Goal: Task Accomplishment & Management: Manage account settings

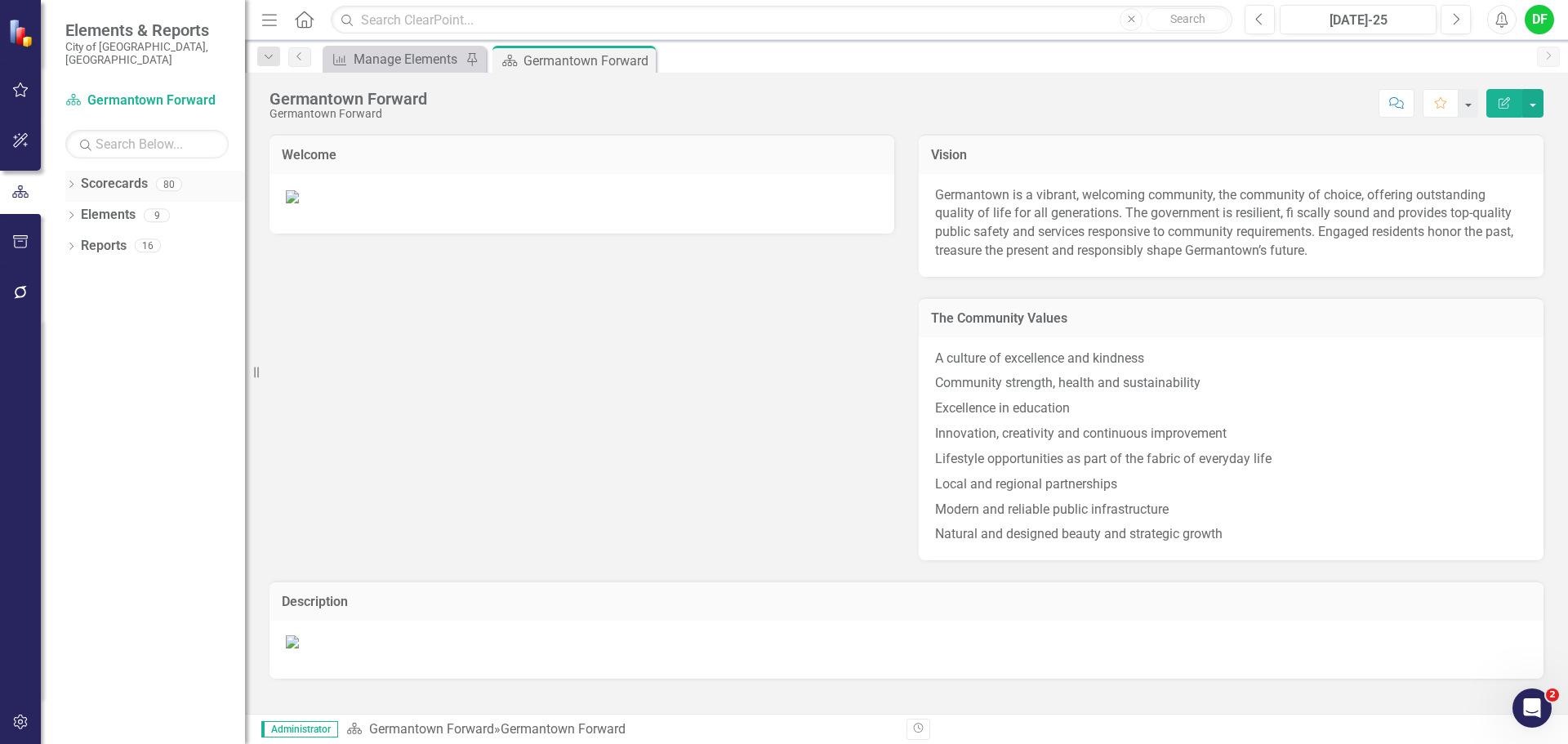
click at [71, 181] on icon "Dropdown" at bounding box center [71, 186] width 11 height 9
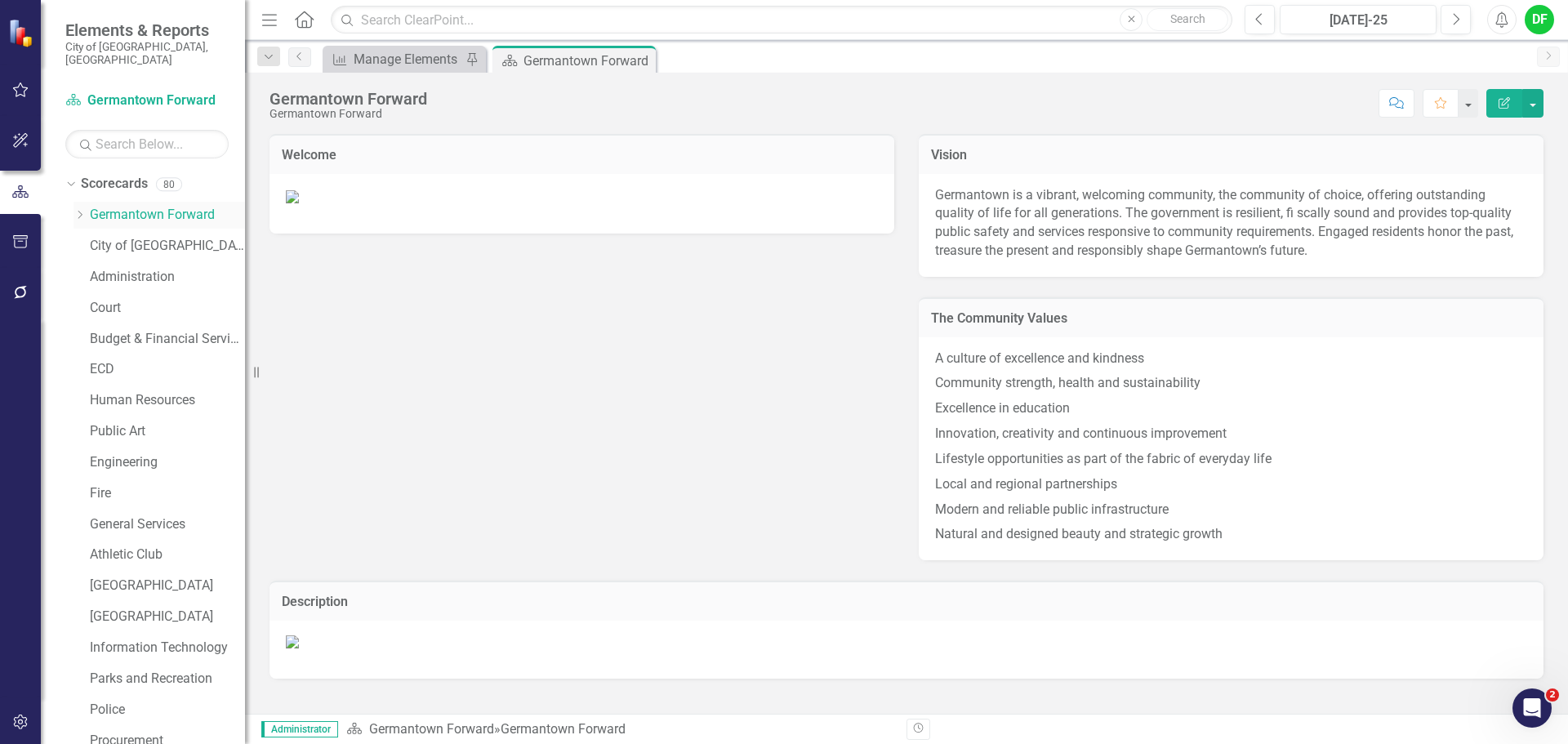
click at [78, 210] on icon "Dropdown" at bounding box center [79, 215] width 12 height 9
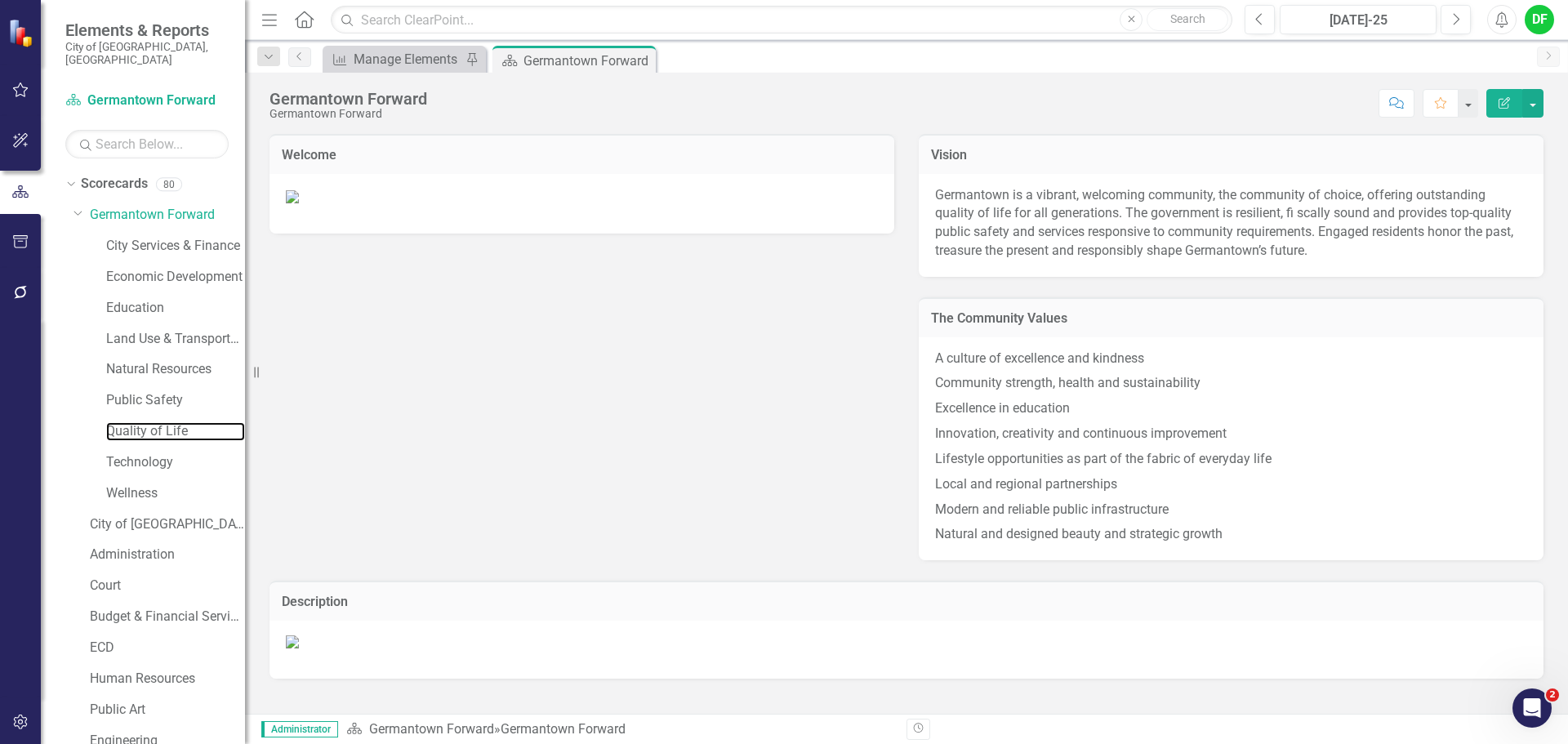
drag, startPoint x: 153, startPoint y: 418, endPoint x: 247, endPoint y: 347, distance: 117.8
click at [153, 422] on link "Quality of Life" at bounding box center [176, 431] width 139 height 19
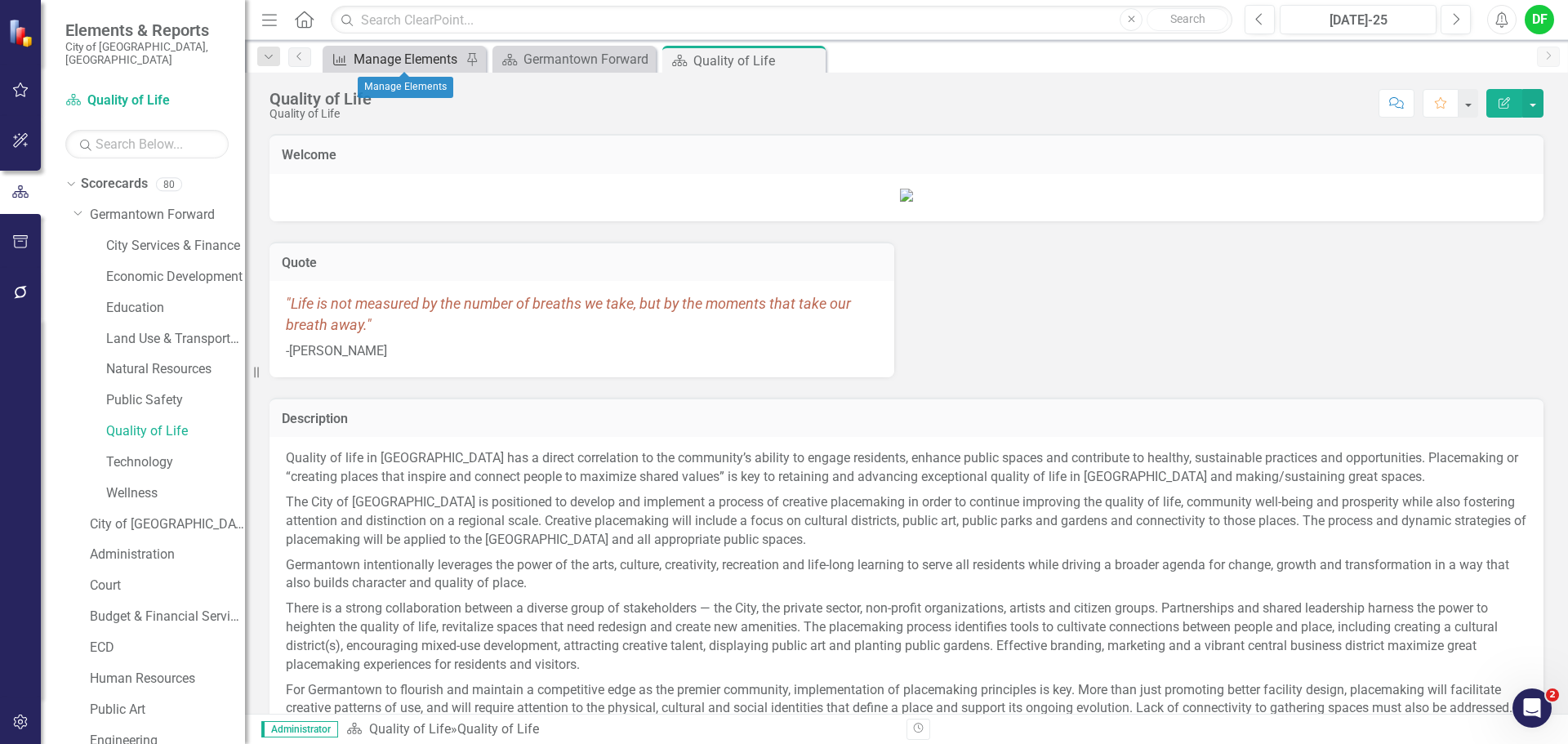
click at [432, 57] on div "Manage Elements" at bounding box center [407, 59] width 107 height 21
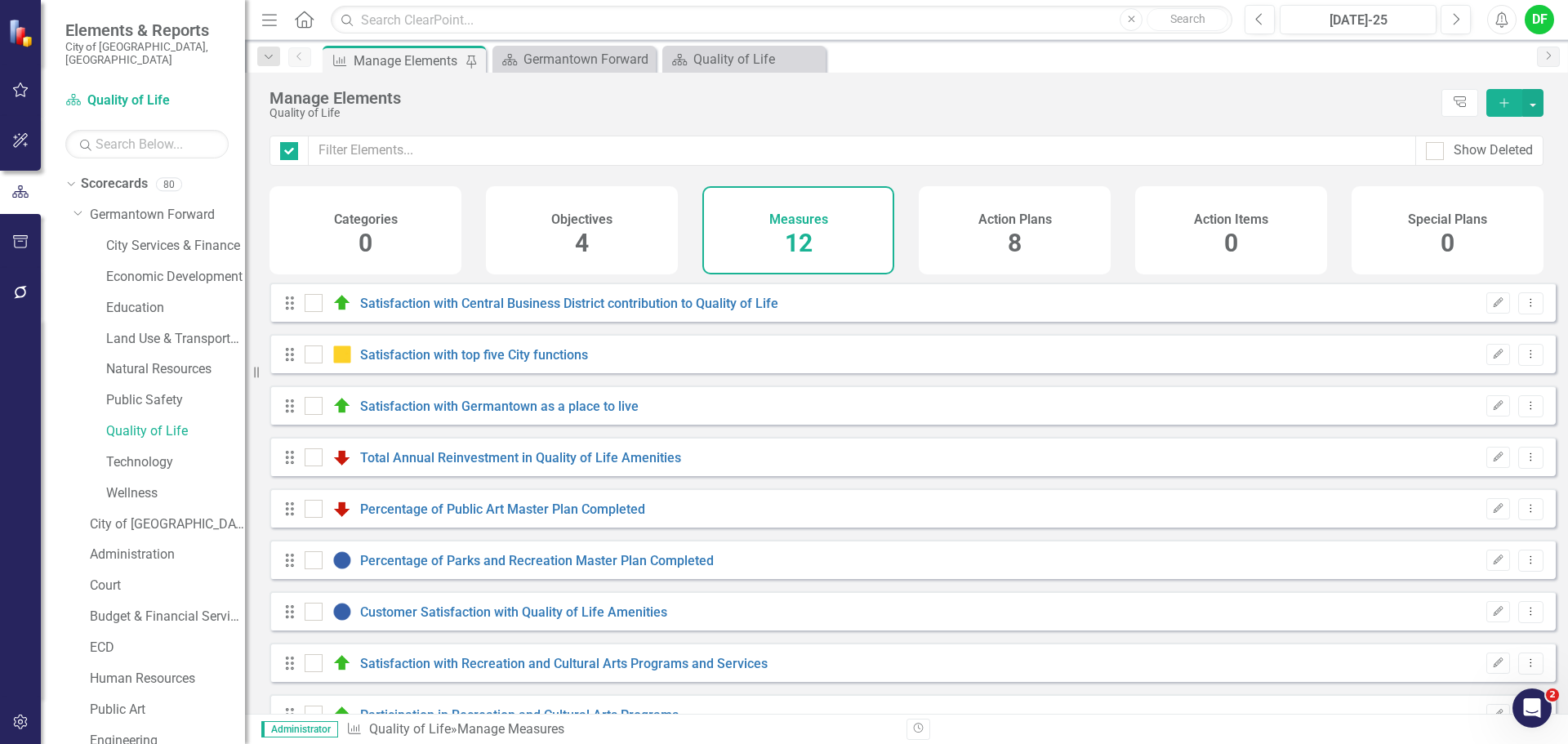
checkbox input "false"
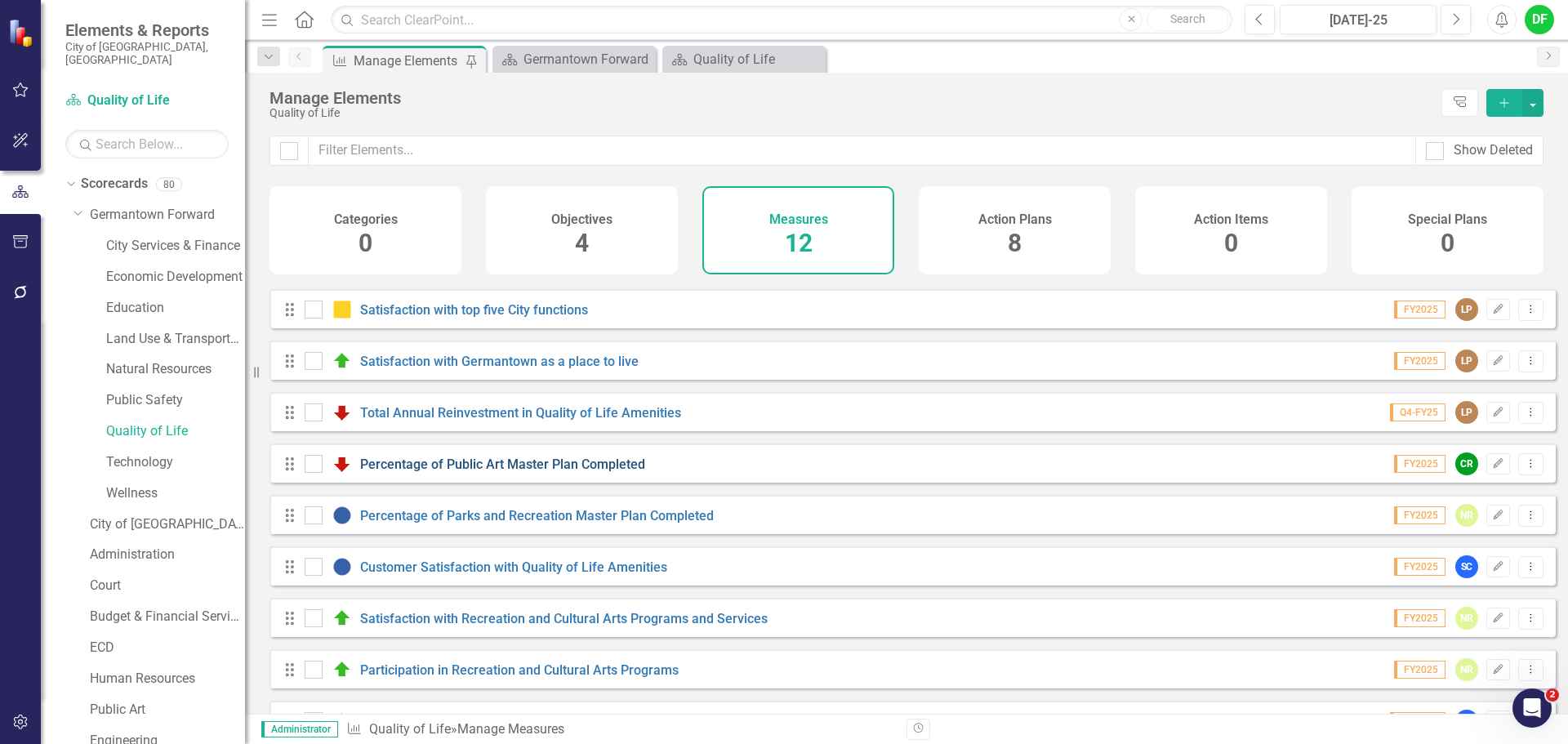
scroll to position [81, 0]
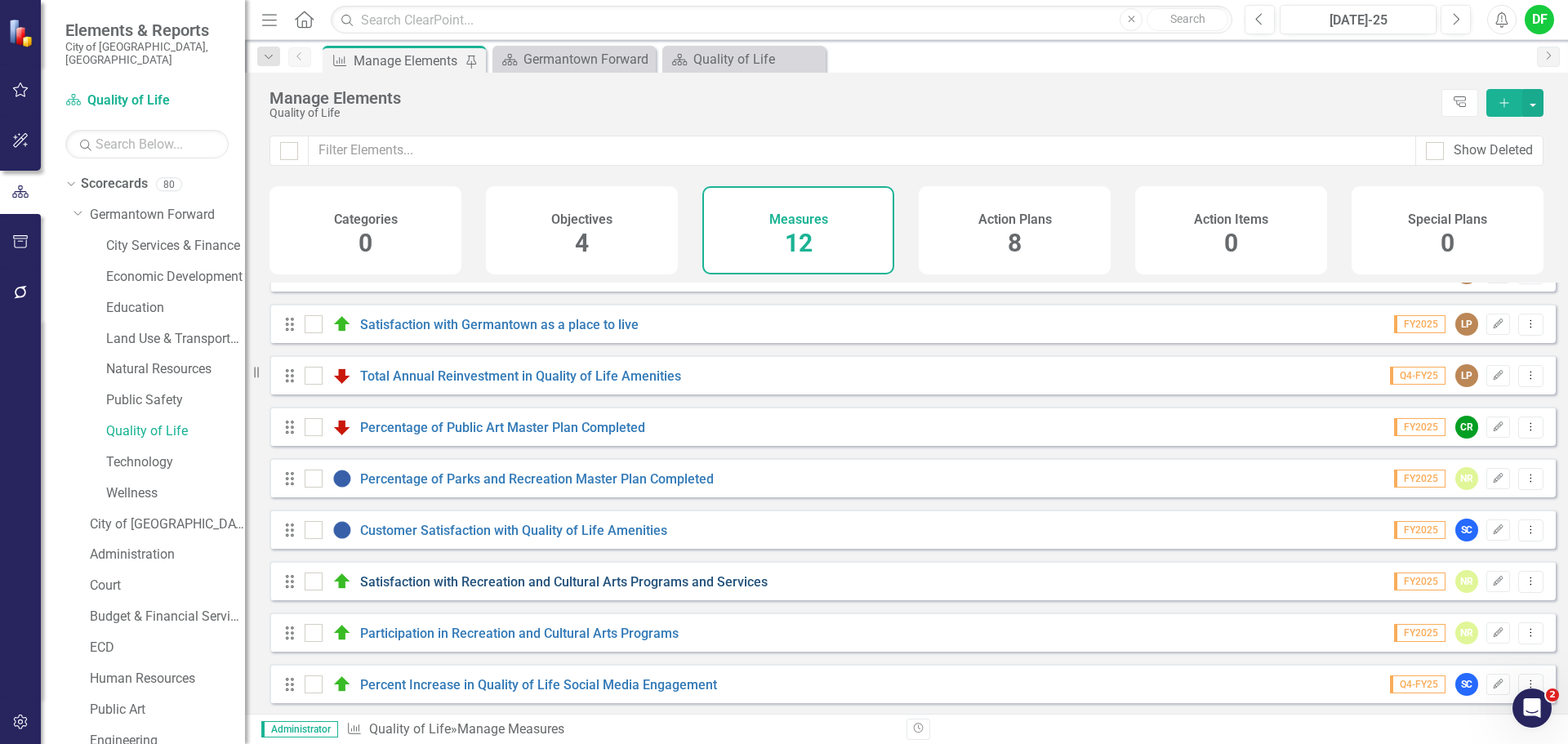
click at [626, 589] on link "Satisfaction with Recreation and Cultural Arts Programs and Services" at bounding box center [564, 582] width 407 height 16
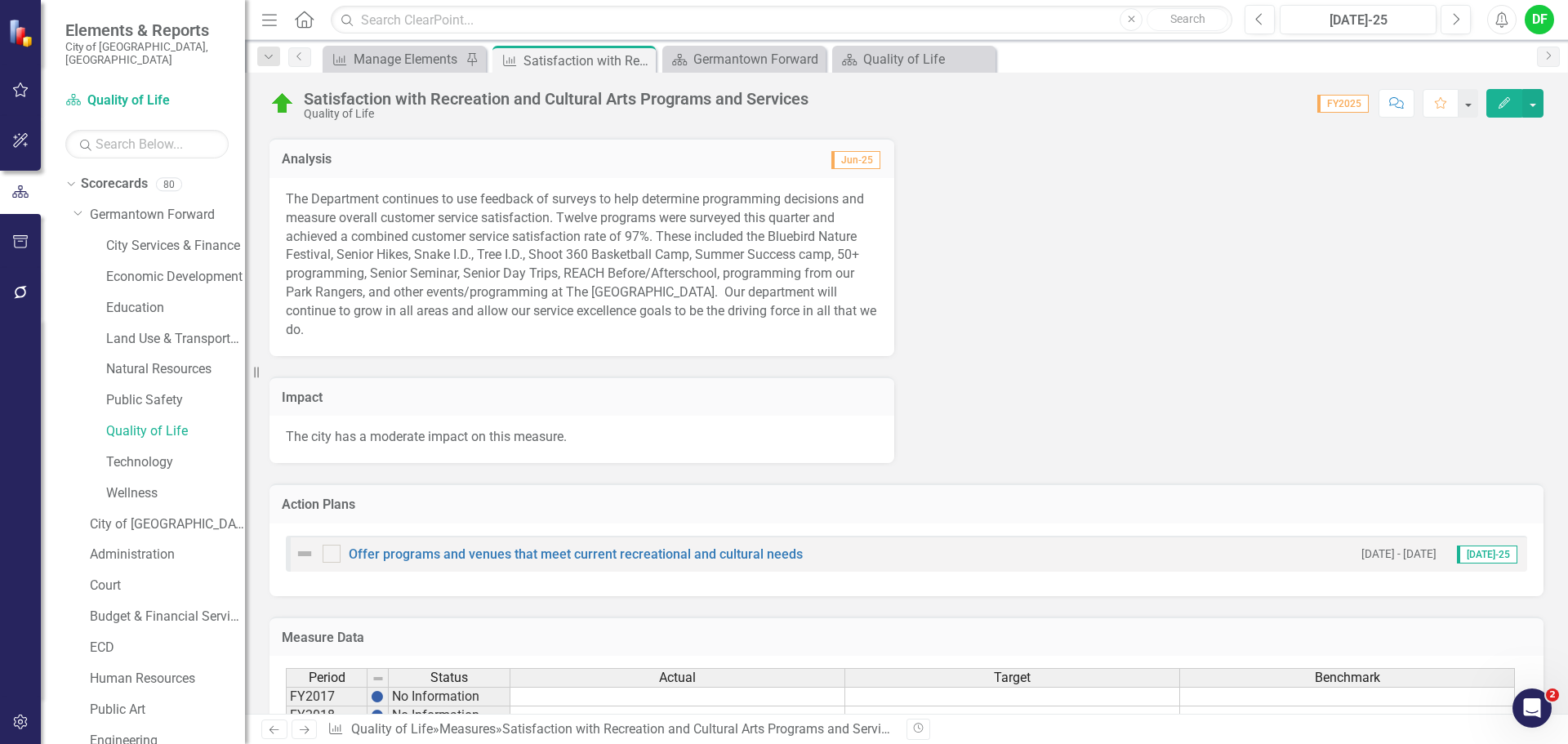
scroll to position [873, 0]
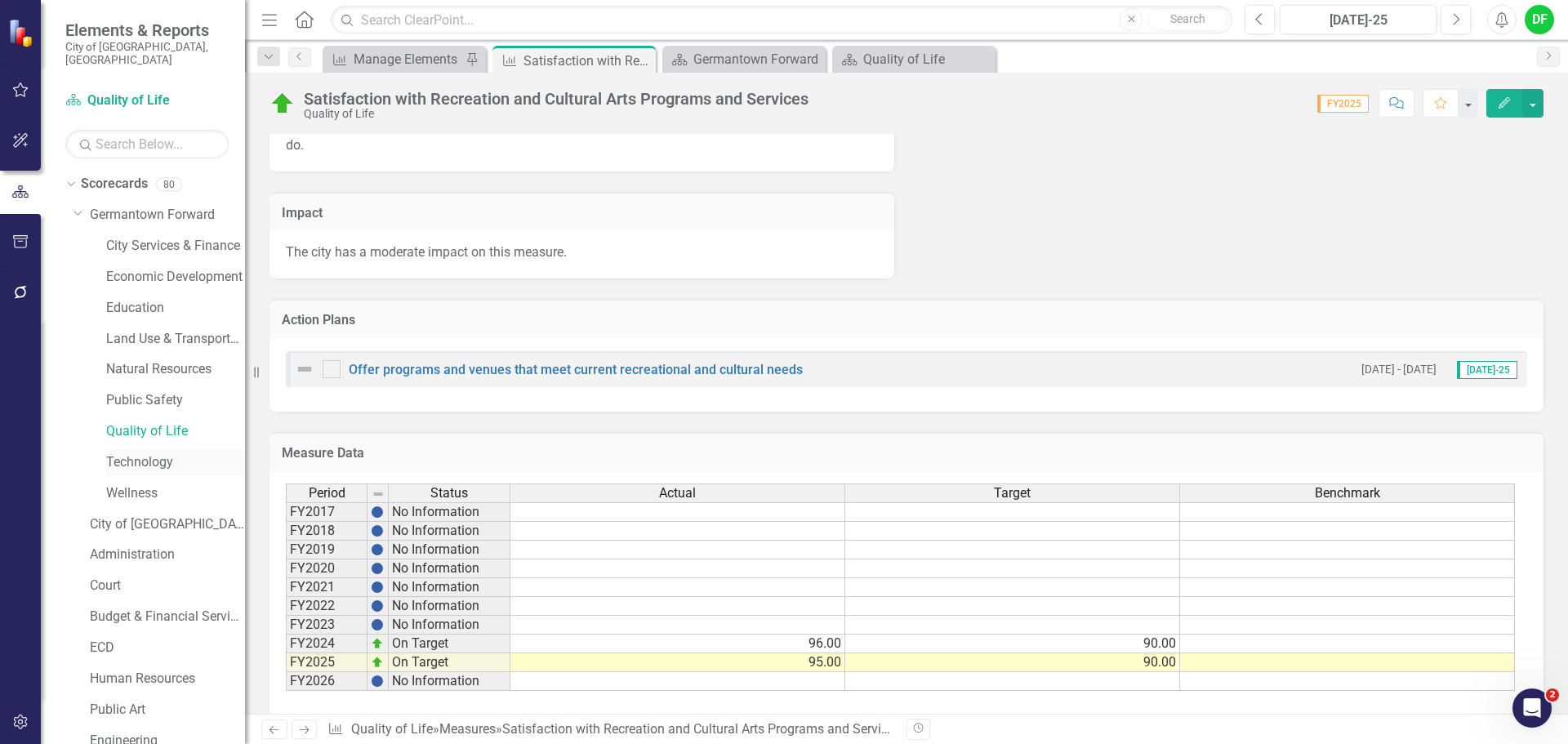
click at [147, 453] on link "Technology" at bounding box center [176, 462] width 139 height 19
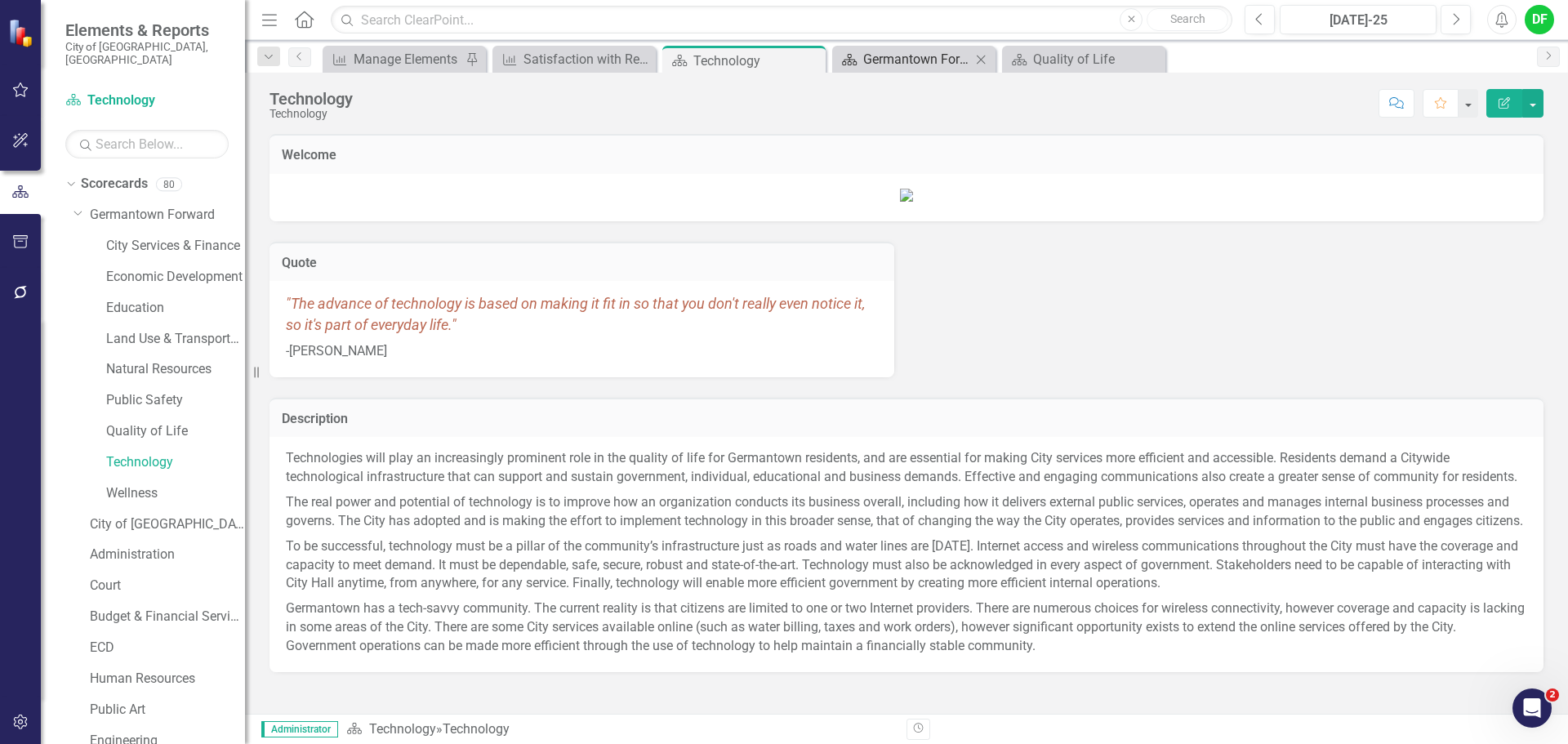
click at [926, 61] on div "Germantown Forward" at bounding box center [916, 59] width 107 height 21
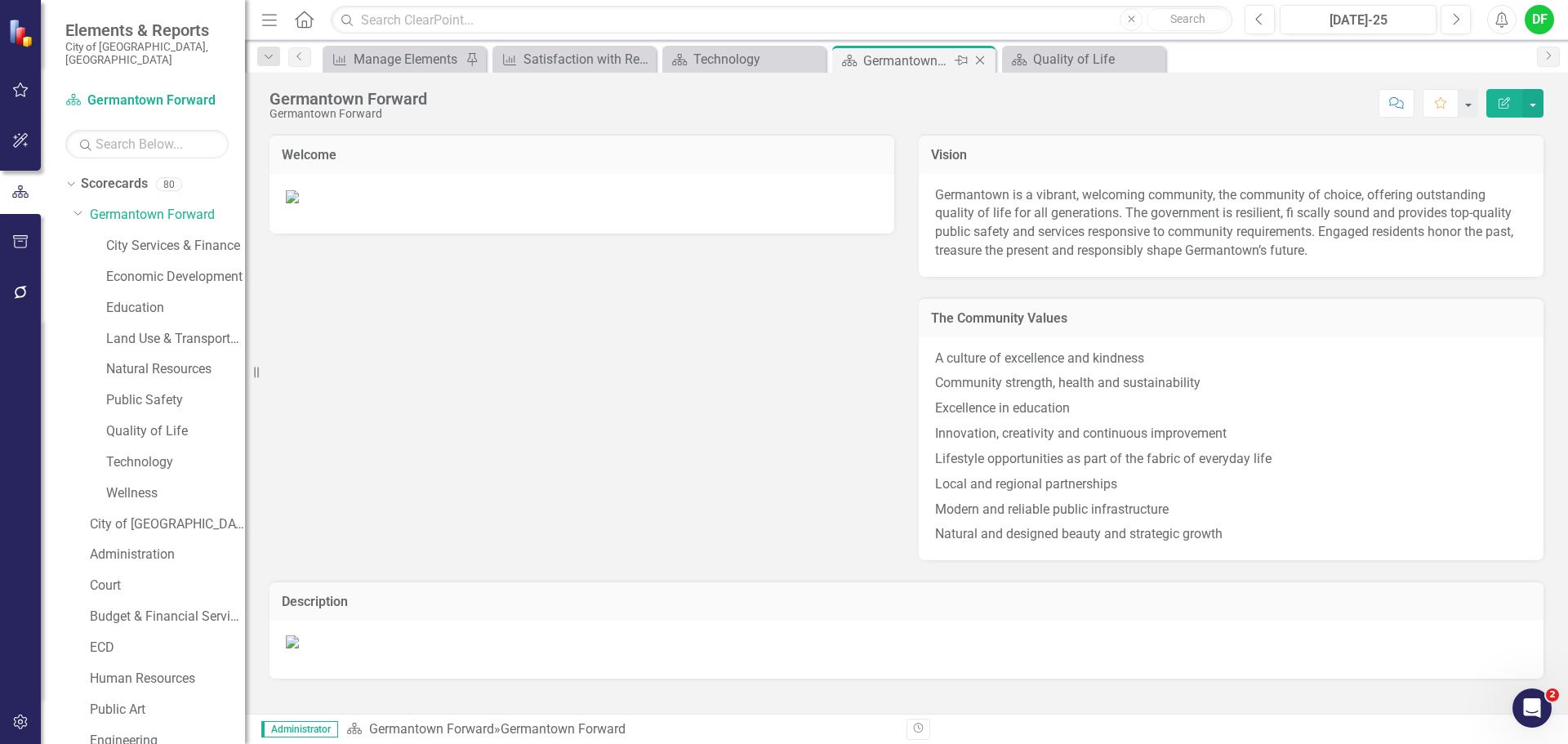
click at [984, 55] on icon "Close" at bounding box center [979, 61] width 16 height 13
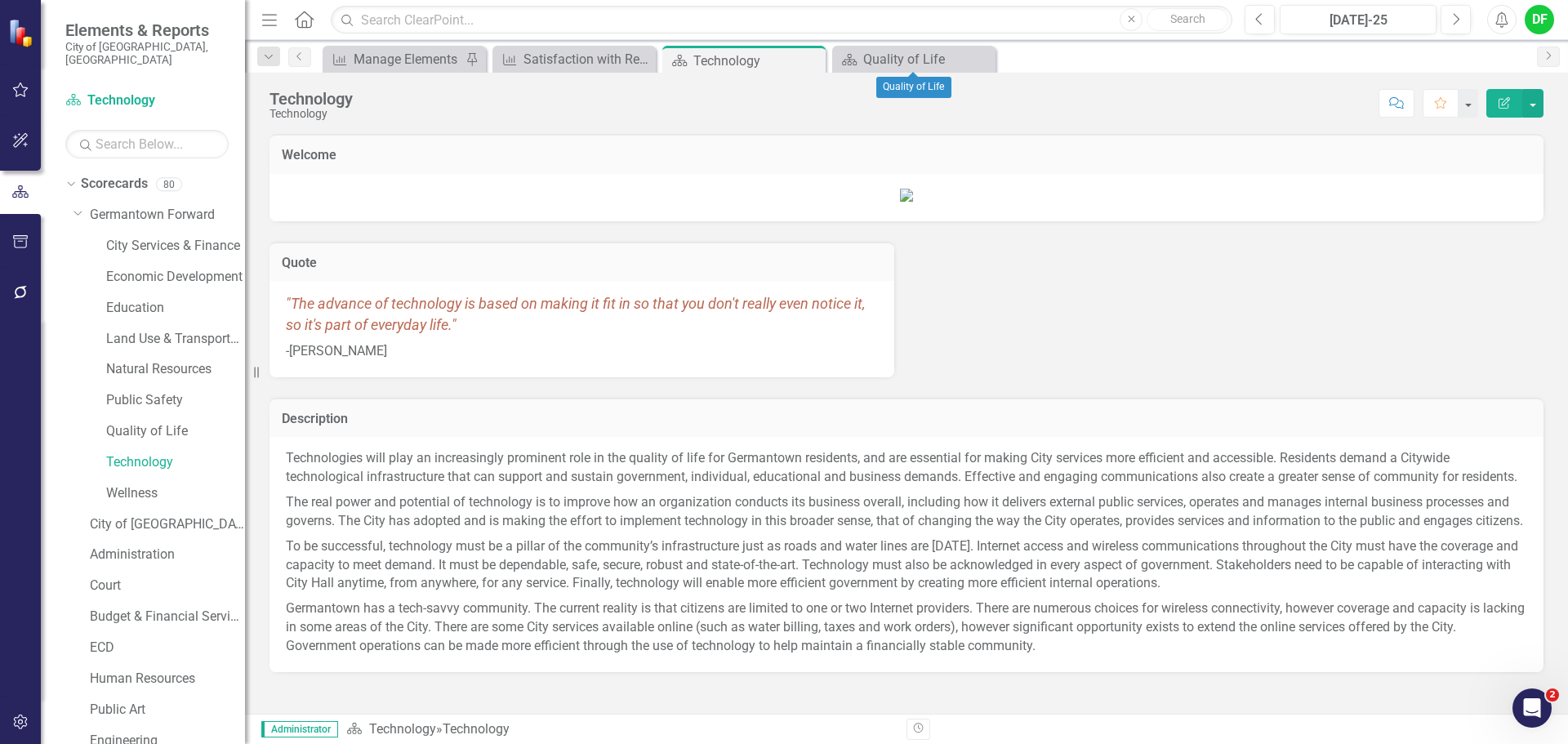
click at [0, 0] on icon "Close" at bounding box center [0, 0] width 0 height 0
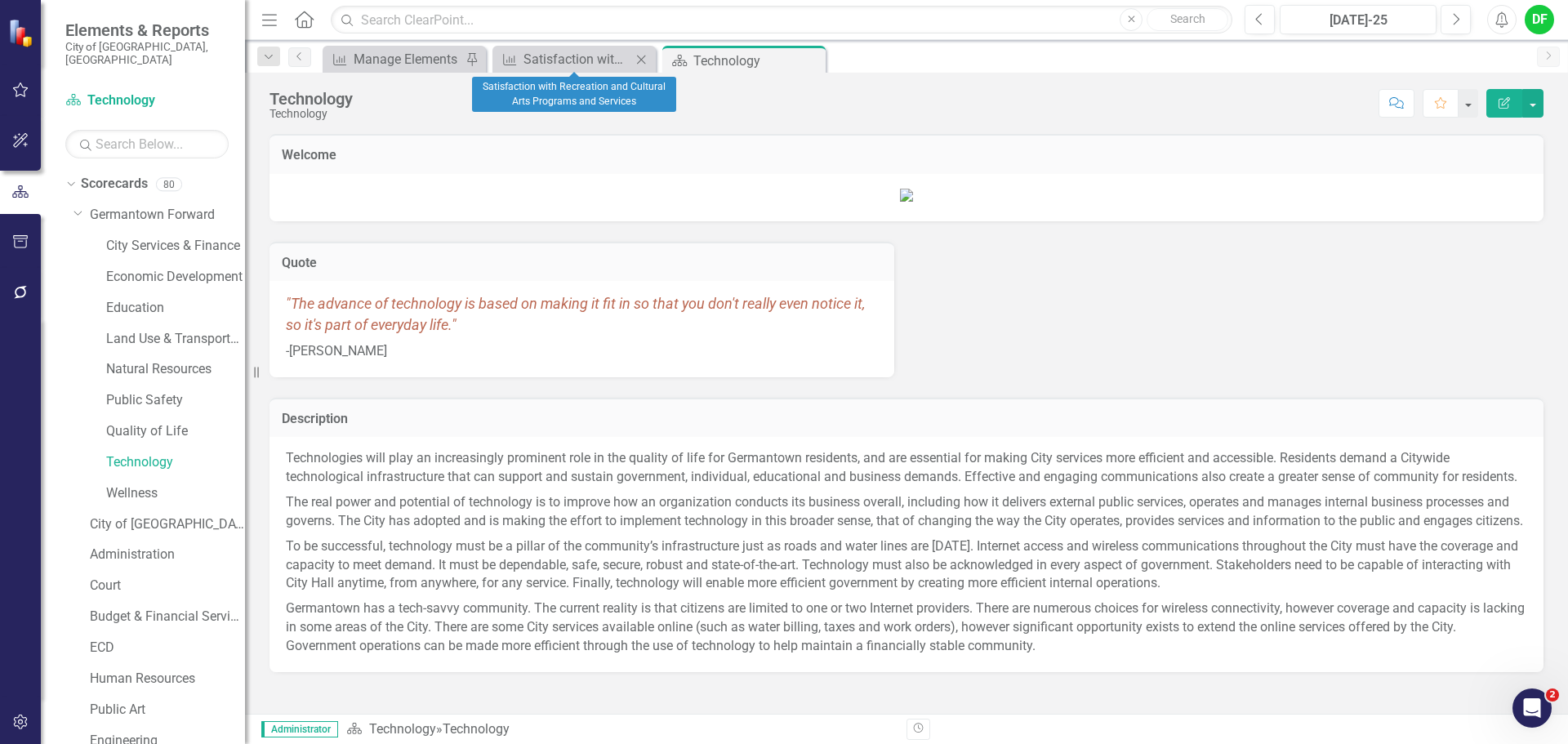
click at [641, 58] on icon "Close" at bounding box center [641, 60] width 16 height 13
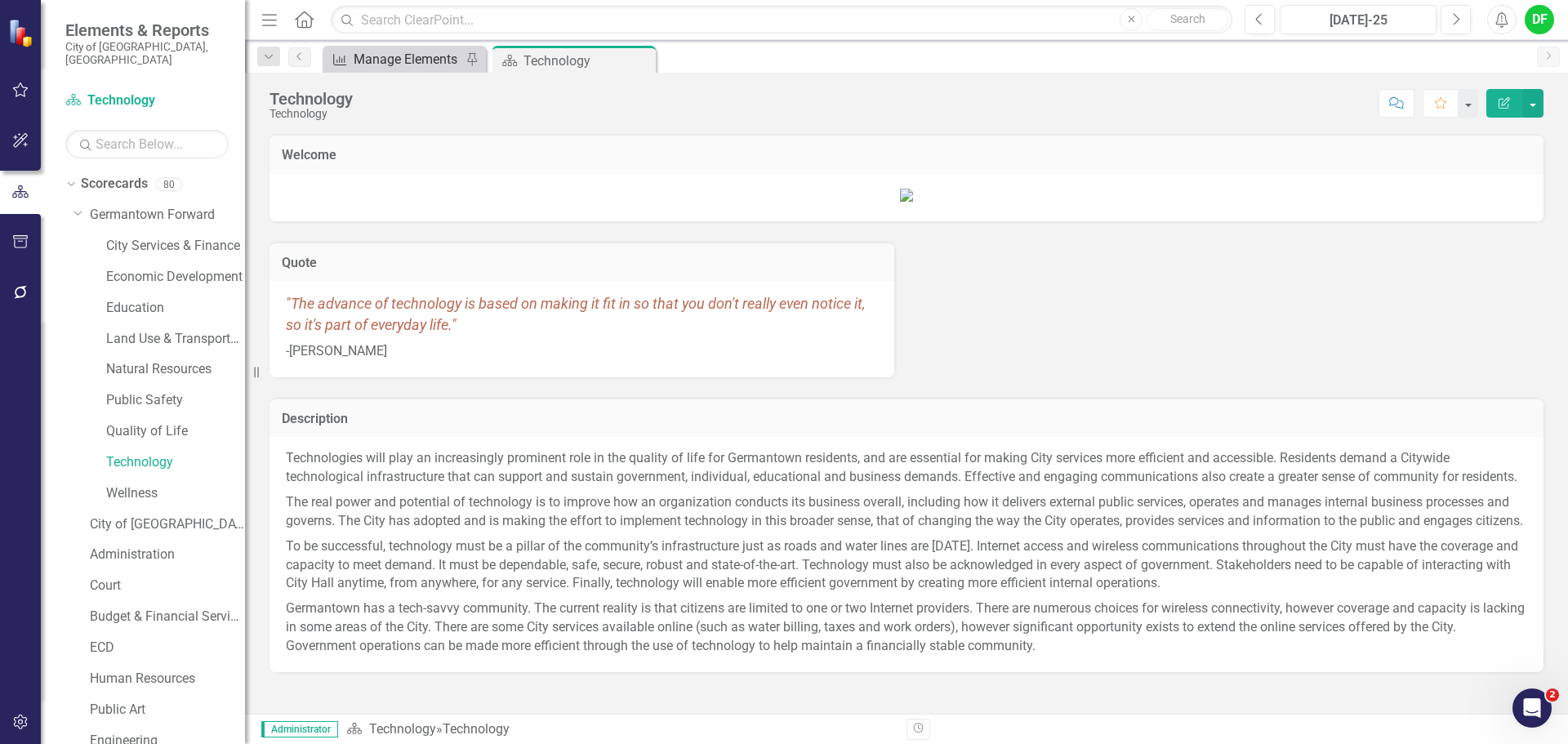
click at [399, 60] on div "Manage Elements" at bounding box center [407, 59] width 107 height 21
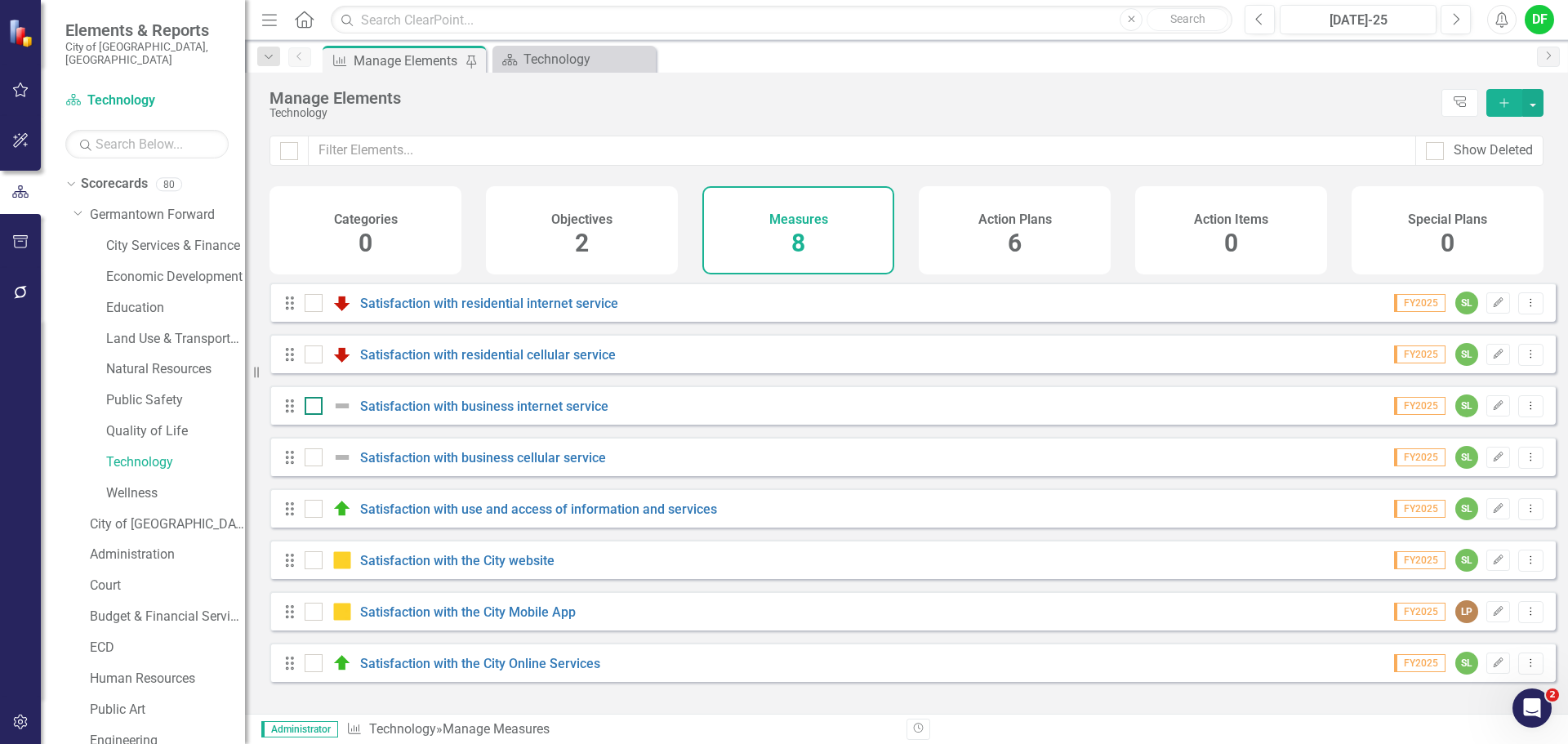
click at [340, 415] on img at bounding box center [342, 405] width 20 height 20
click at [315, 407] on input "checkbox" at bounding box center [309, 401] width 10 height 10
click at [340, 415] on img at bounding box center [342, 405] width 20 height 20
click at [315, 407] on input "checkbox" at bounding box center [309, 401] width 10 height 10
checkbox input "false"
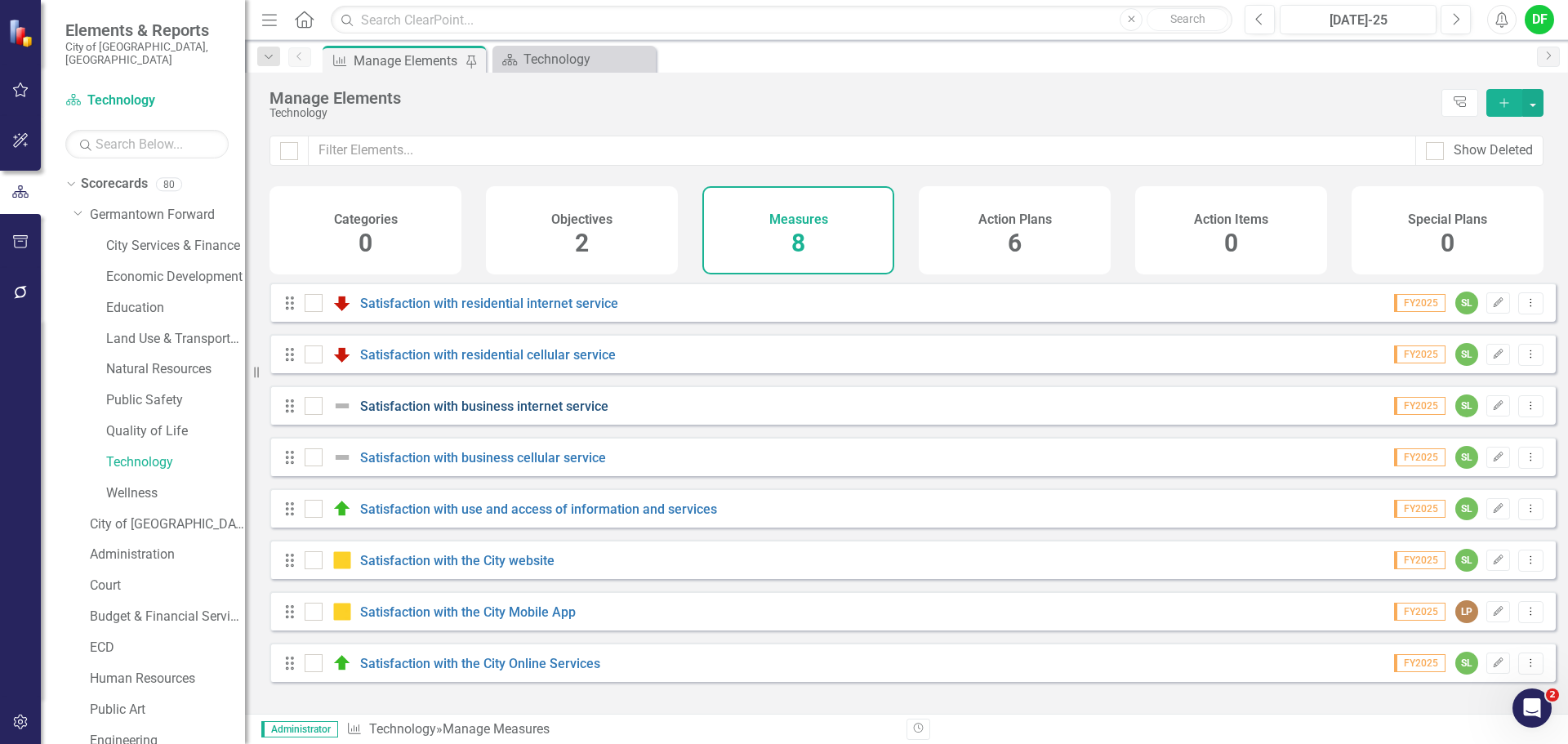
click at [412, 414] on link "Satisfaction with business internet service" at bounding box center [485, 406] width 248 height 16
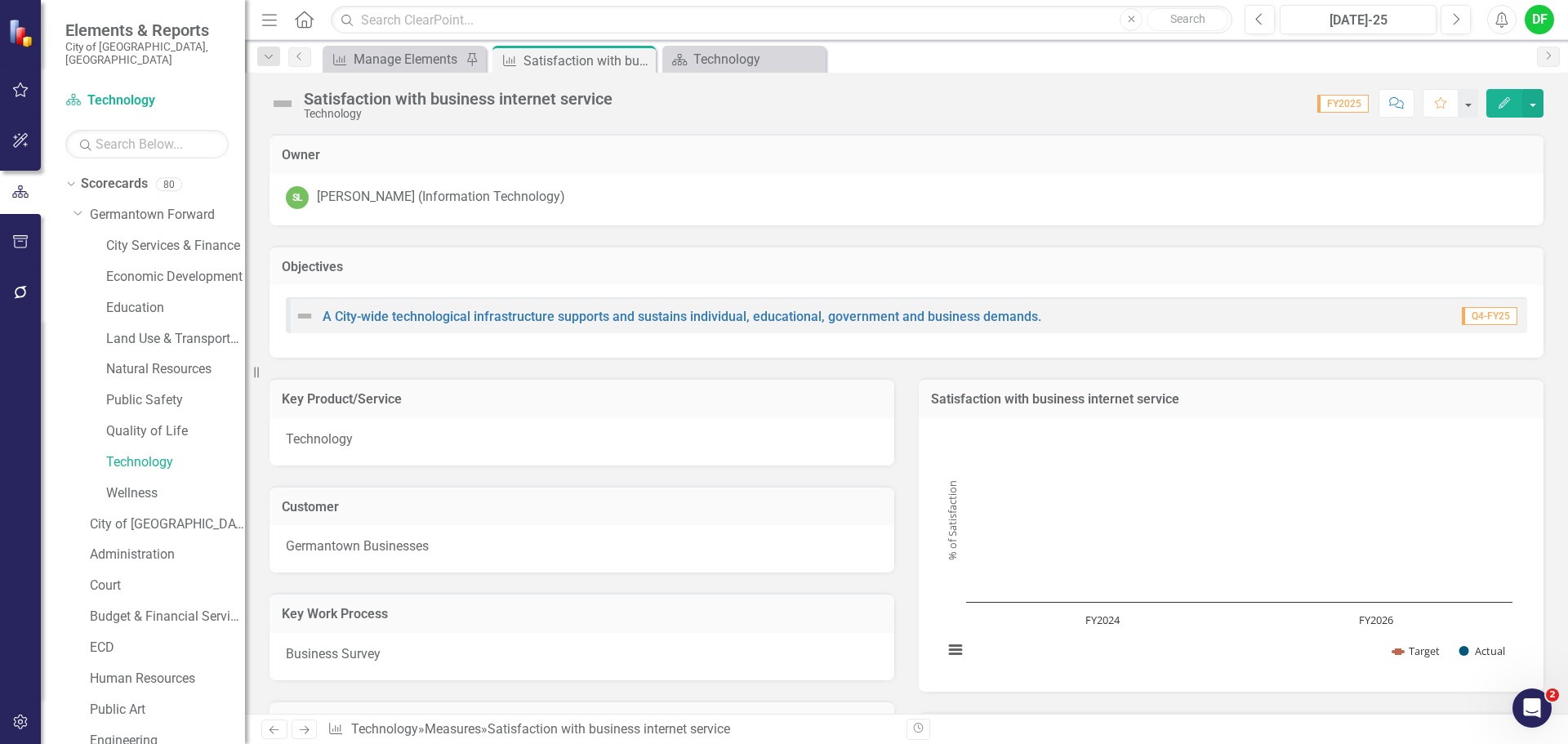
click at [280, 103] on img at bounding box center [283, 104] width 26 height 26
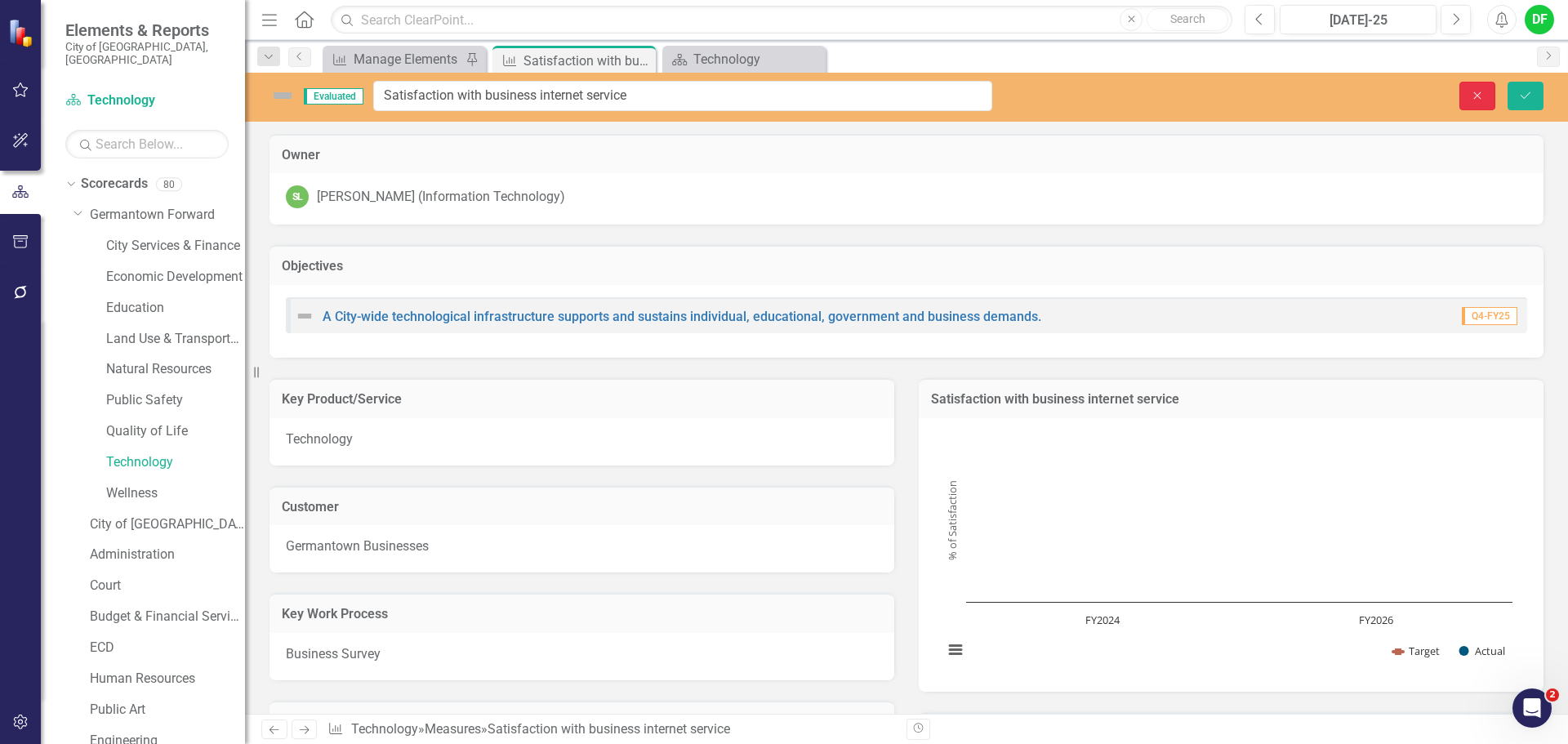
click at [1476, 93] on icon "button" at bounding box center [1477, 95] width 7 height 7
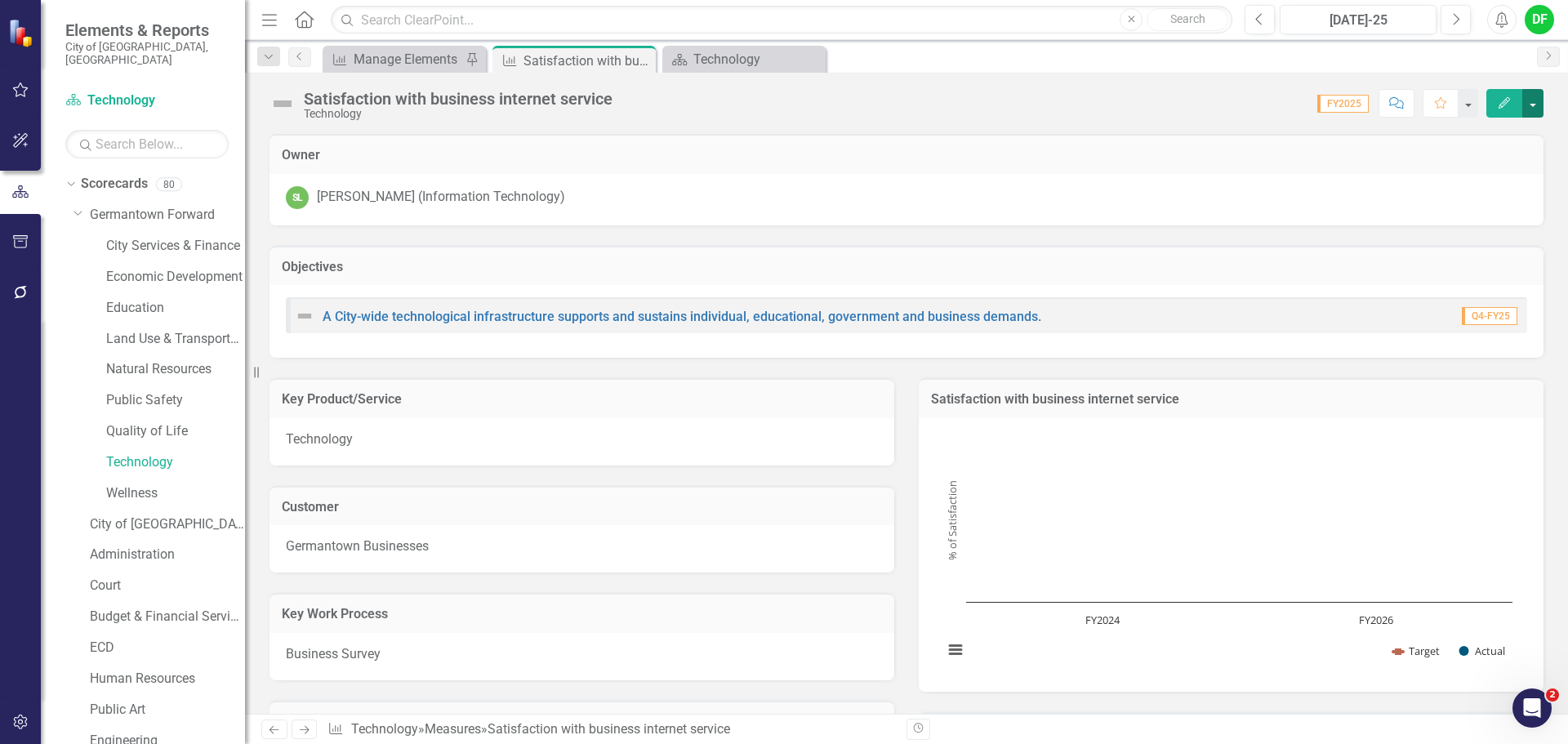
click at [1536, 99] on button "button" at bounding box center [1533, 103] width 21 height 29
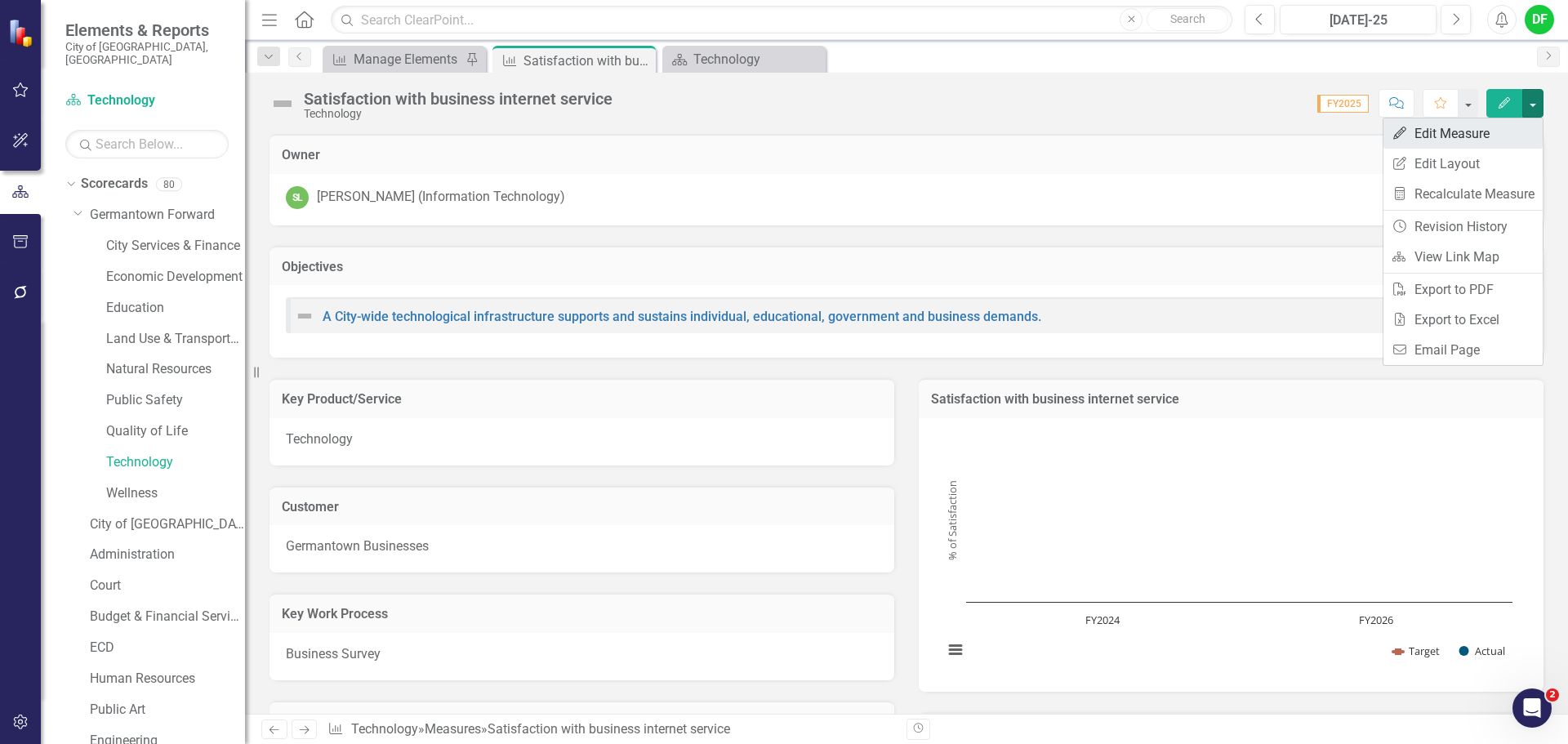
click at [1479, 131] on link "Edit Edit Measure" at bounding box center [1462, 133] width 159 height 30
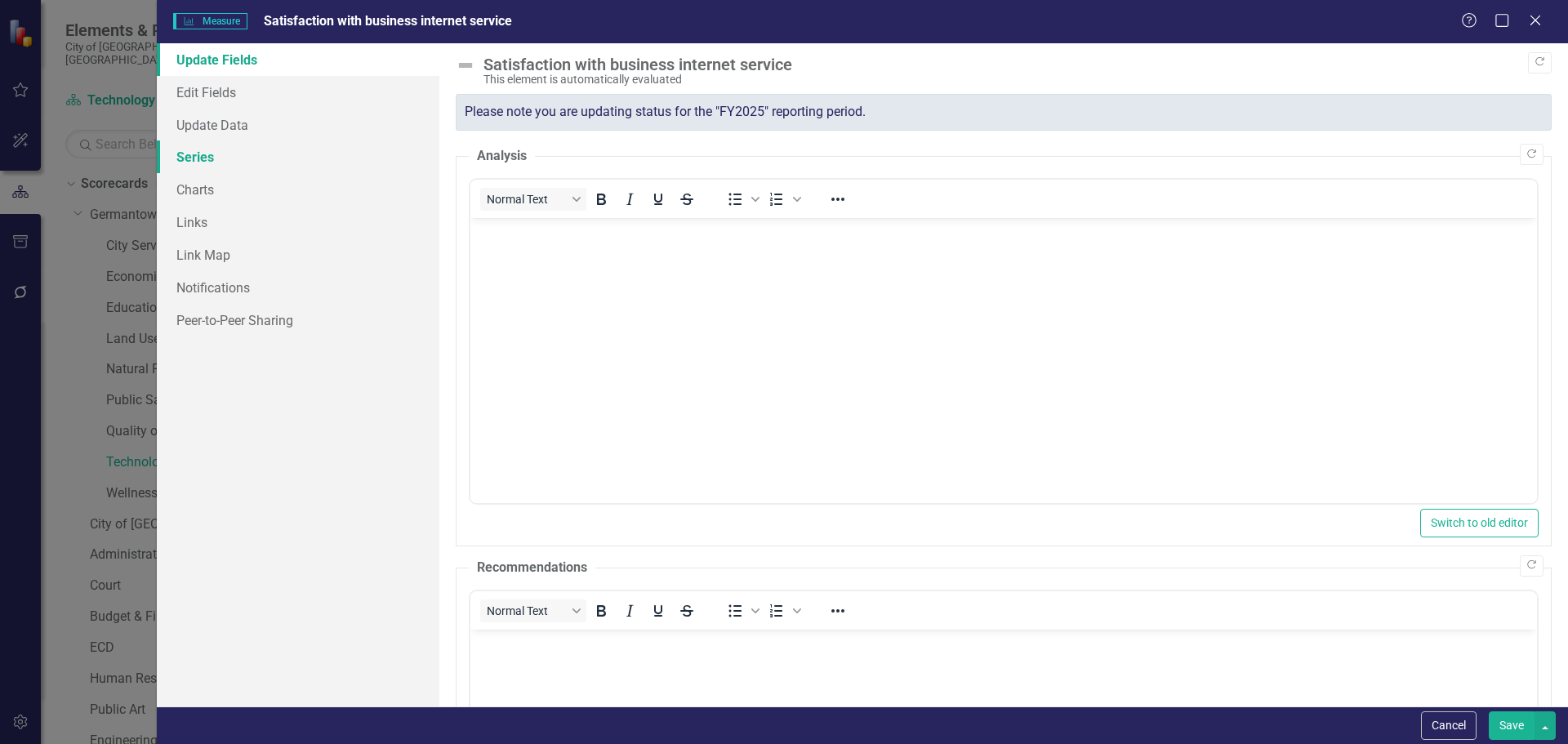
click at [210, 153] on link "Series" at bounding box center [298, 156] width 283 height 33
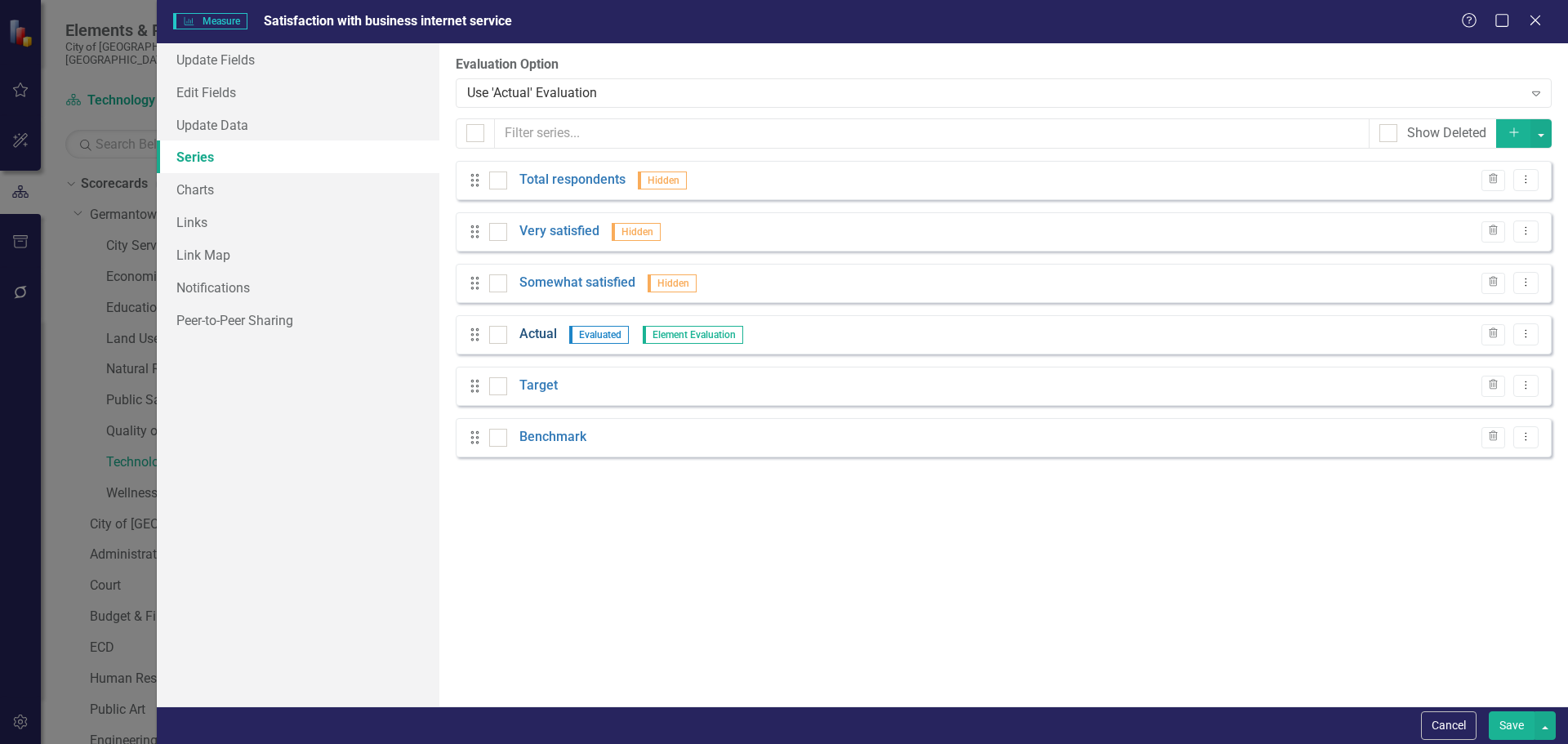
click at [536, 341] on link "Actual" at bounding box center [538, 334] width 37 height 19
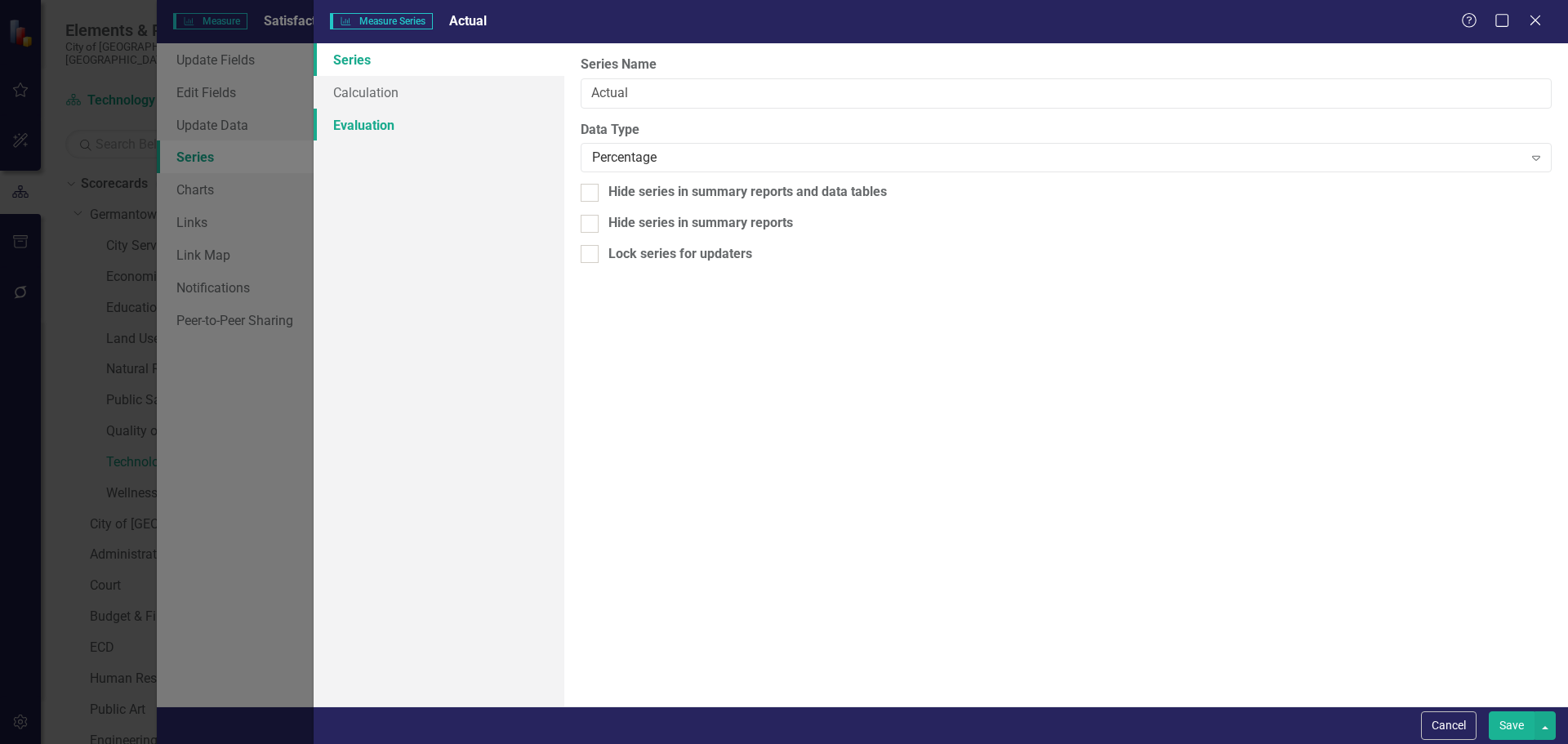
click at [382, 127] on link "Evaluation" at bounding box center [439, 124] width 250 height 33
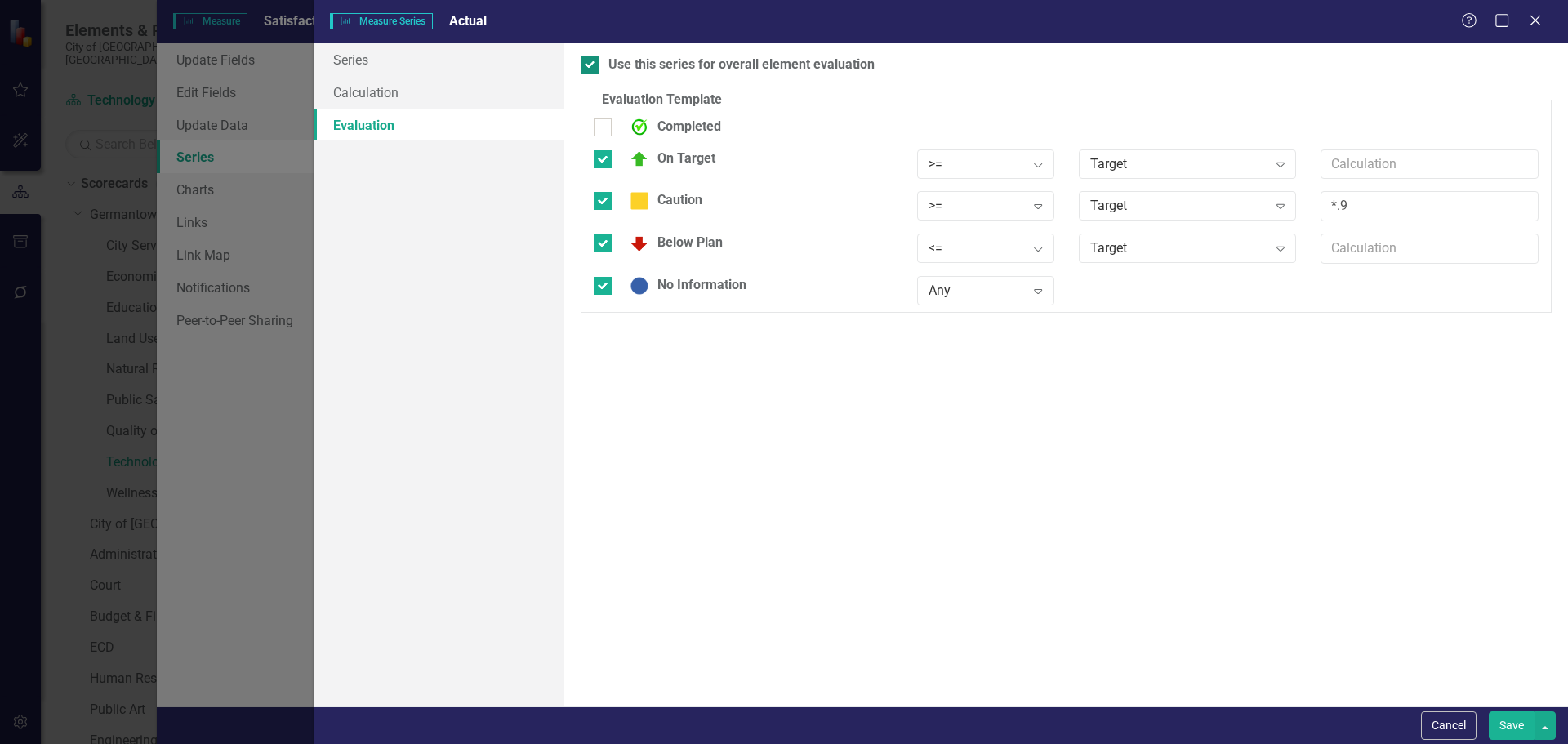
click at [595, 68] on div at bounding box center [589, 63] width 18 height 18
click at [591, 66] on input "Use this series for overall element evaluation" at bounding box center [586, 60] width 10 height 10
checkbox input "false"
click at [1504, 717] on button "Save" at bounding box center [1511, 725] width 46 height 29
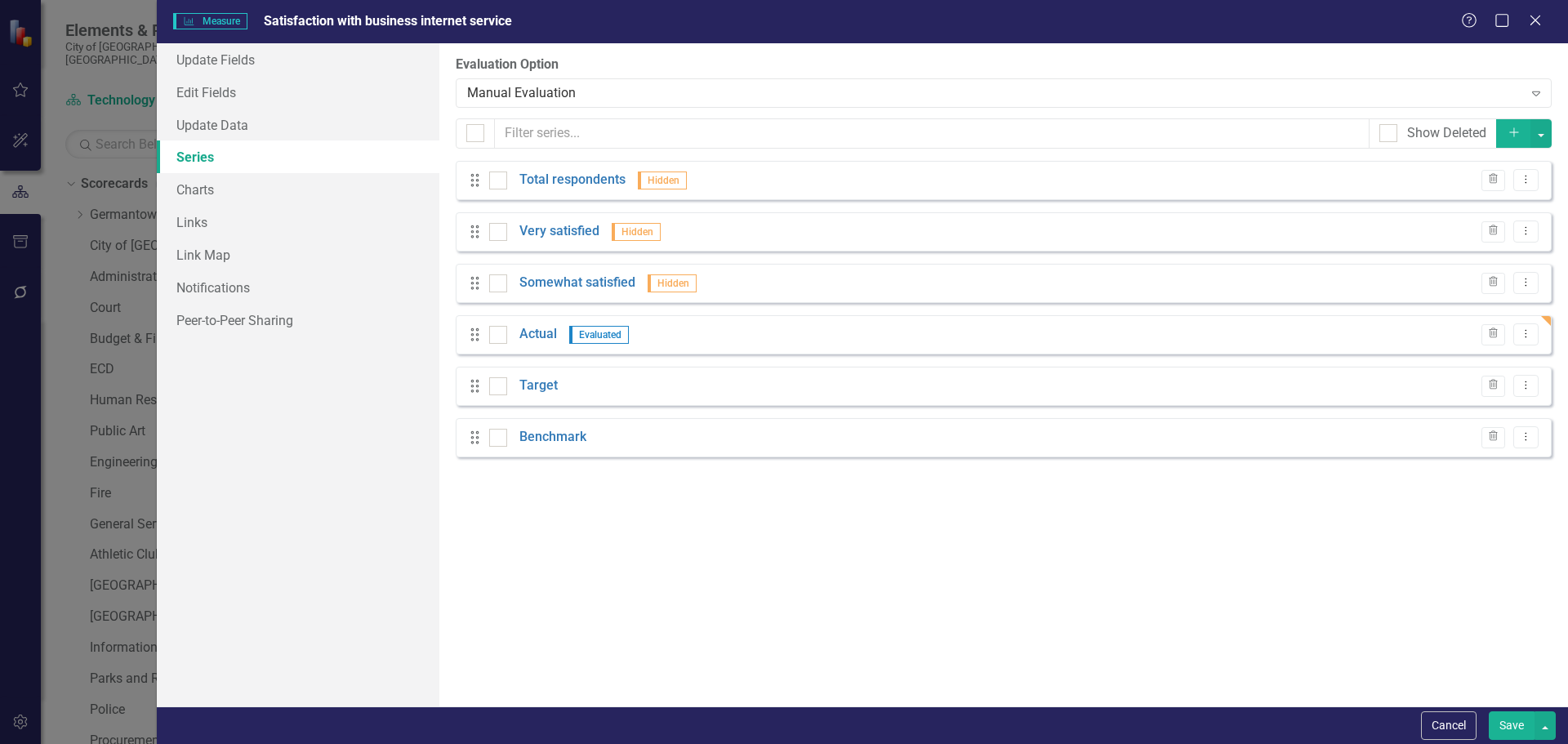
click at [1504, 719] on button "Save" at bounding box center [1511, 725] width 46 height 29
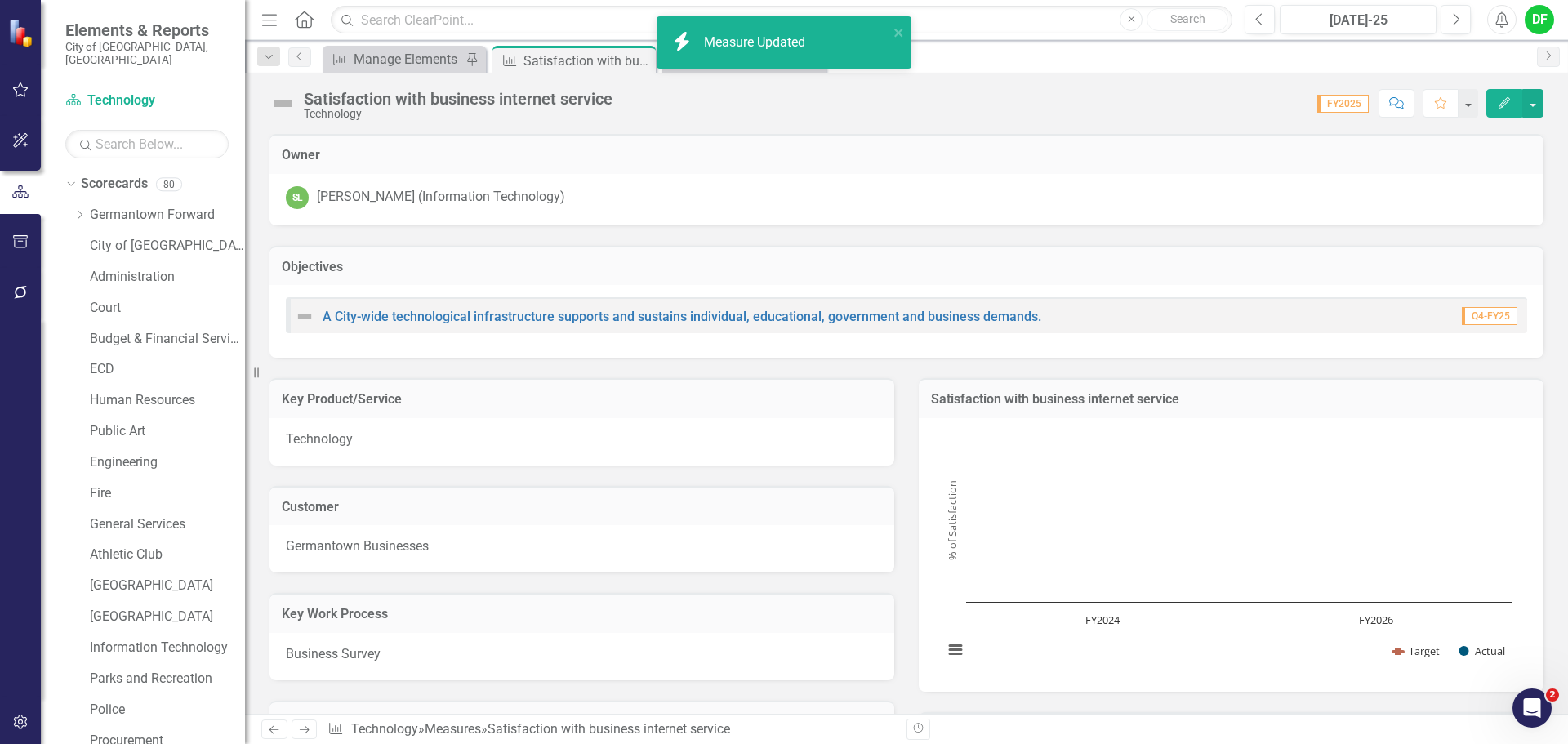
click at [291, 108] on img at bounding box center [283, 104] width 26 height 26
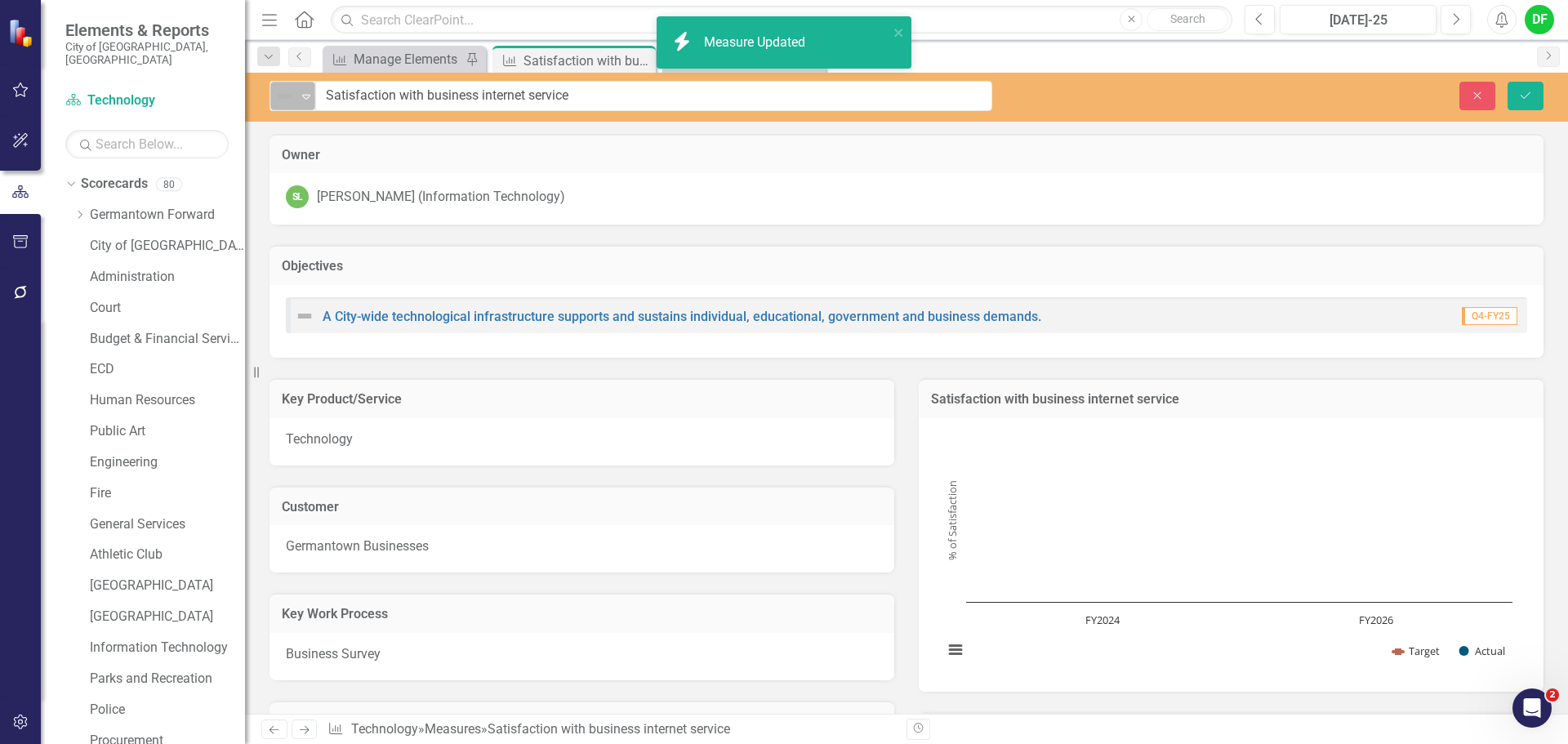
click at [303, 99] on icon "Expand" at bounding box center [305, 96] width 16 height 13
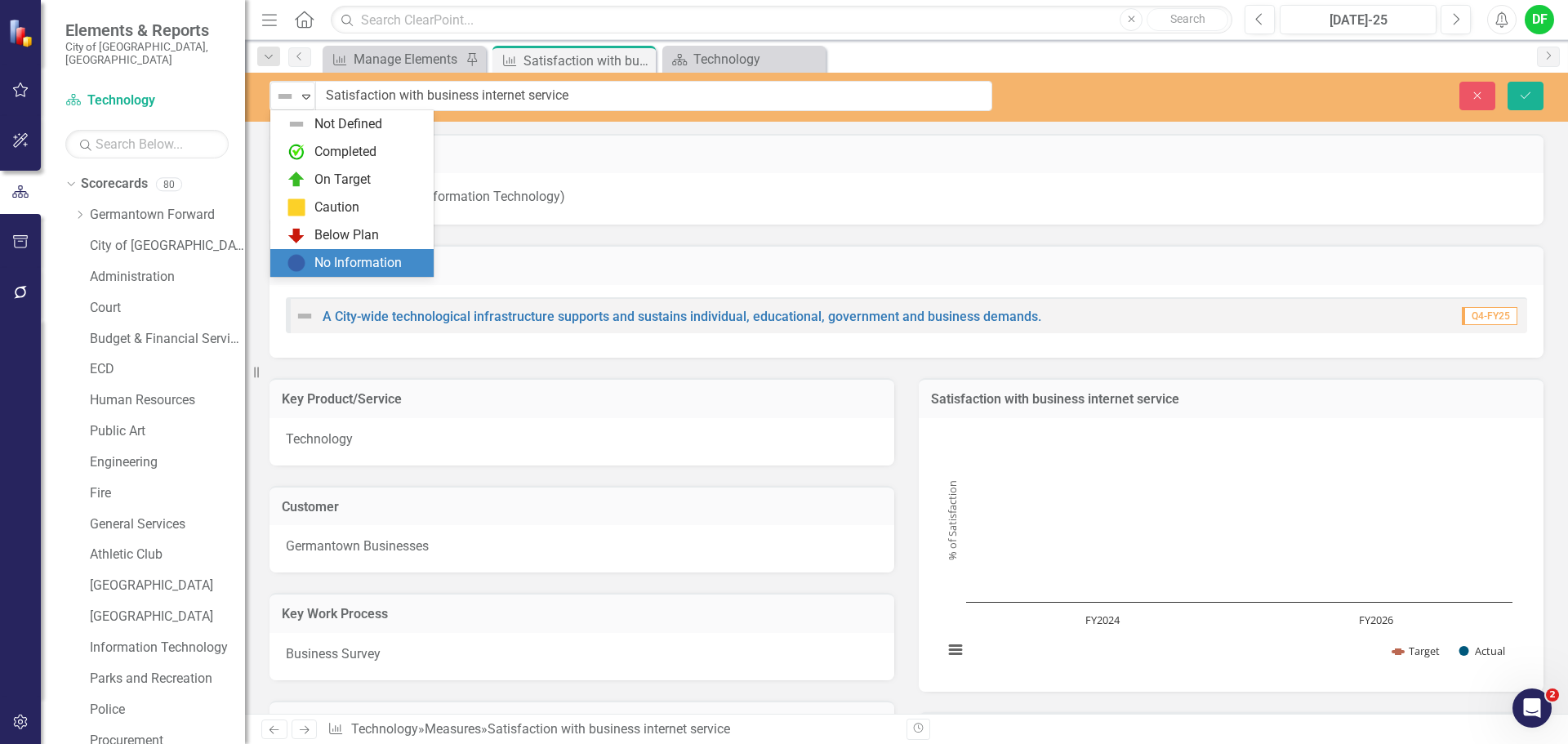
click at [318, 263] on div "No Information" at bounding box center [359, 263] width 88 height 19
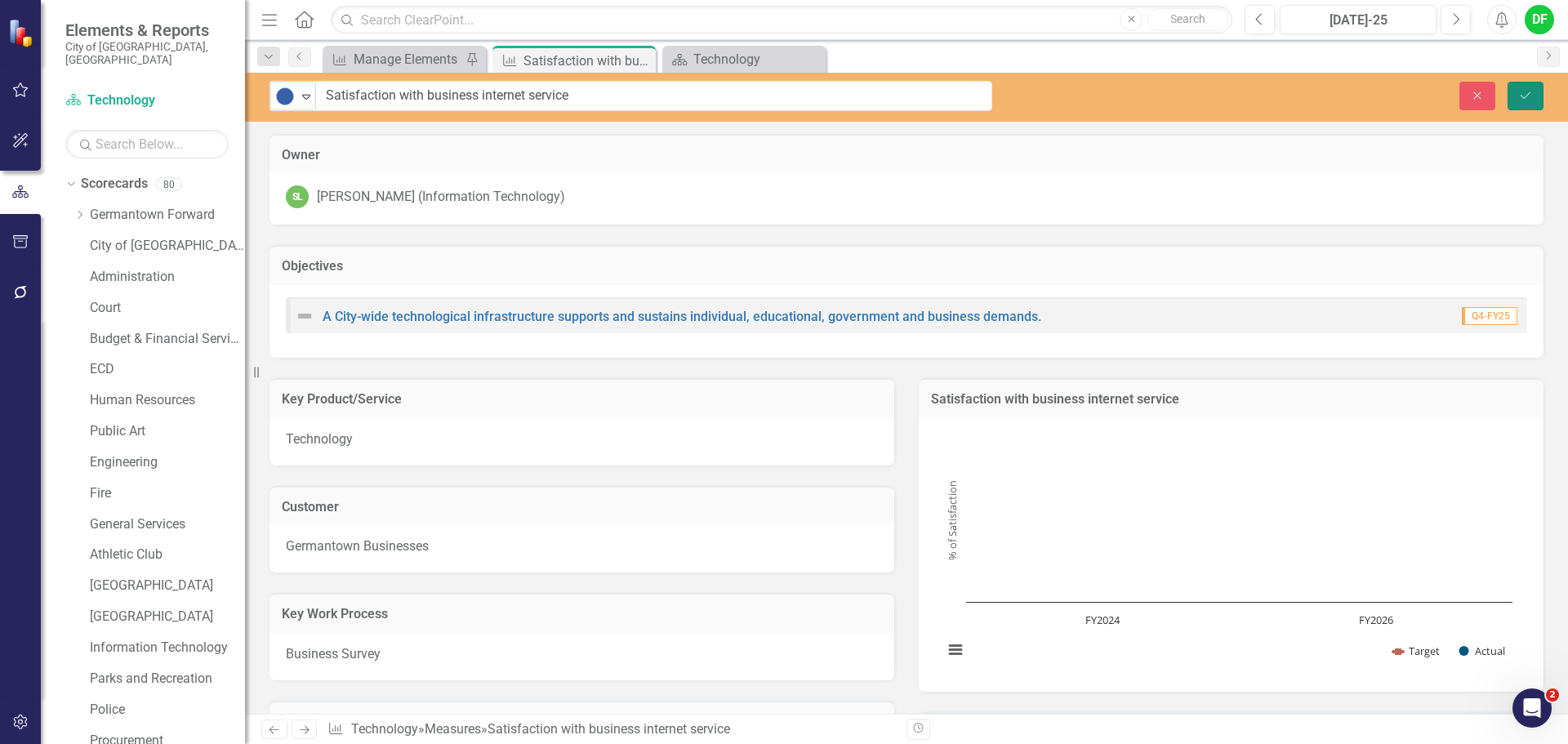
click at [1518, 101] on button "Save" at bounding box center [1525, 95] width 35 height 29
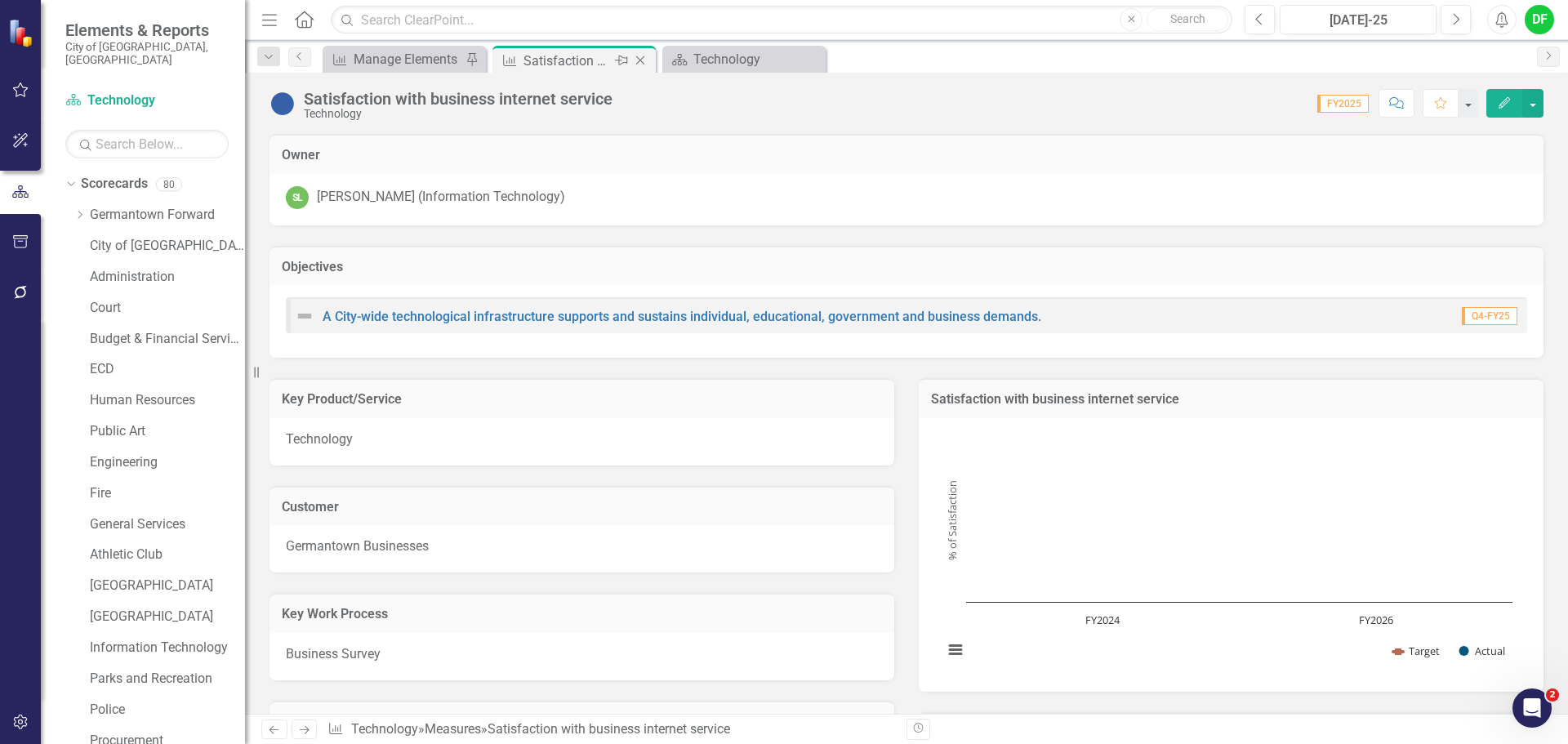
click at [645, 58] on icon "Close" at bounding box center [640, 61] width 16 height 13
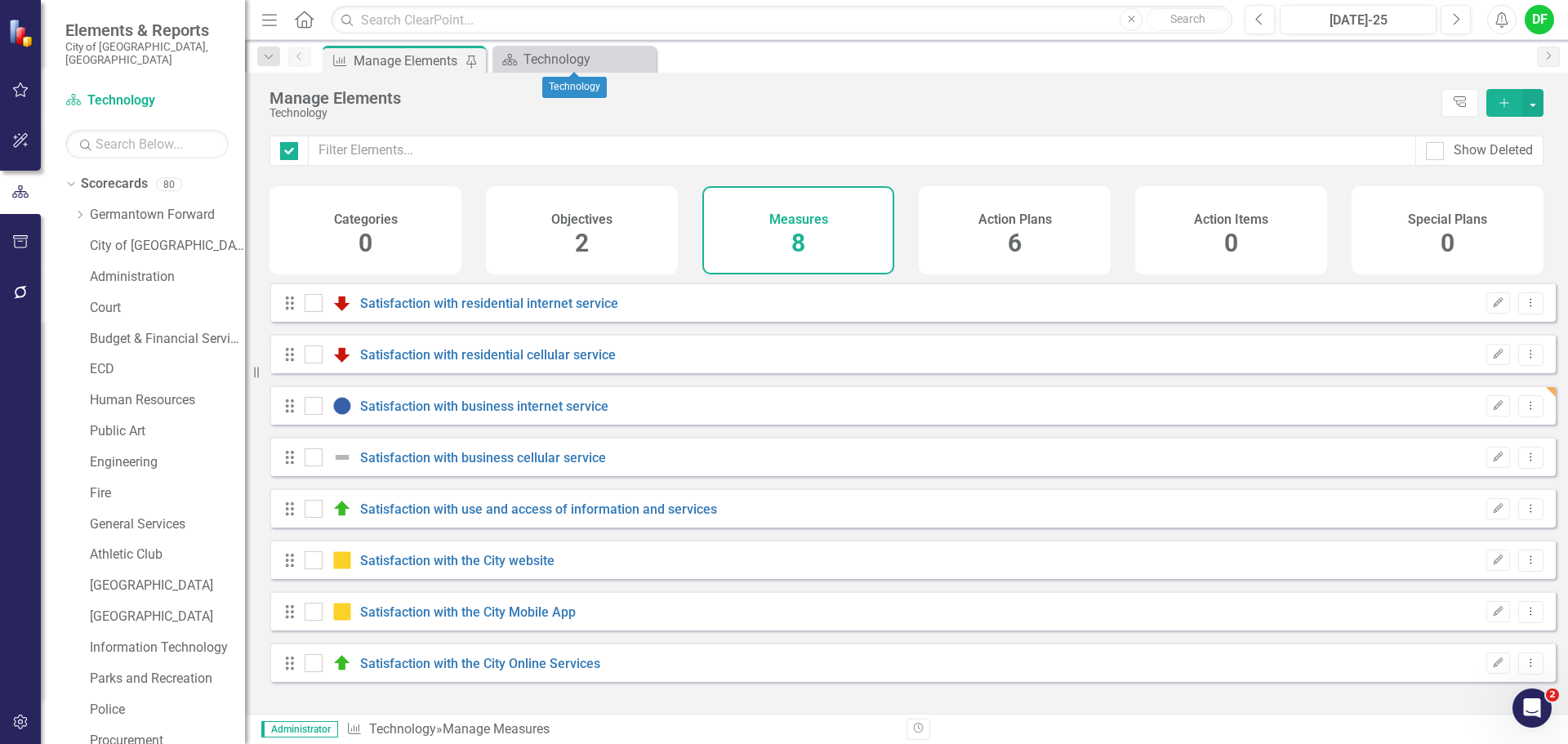
checkbox input "false"
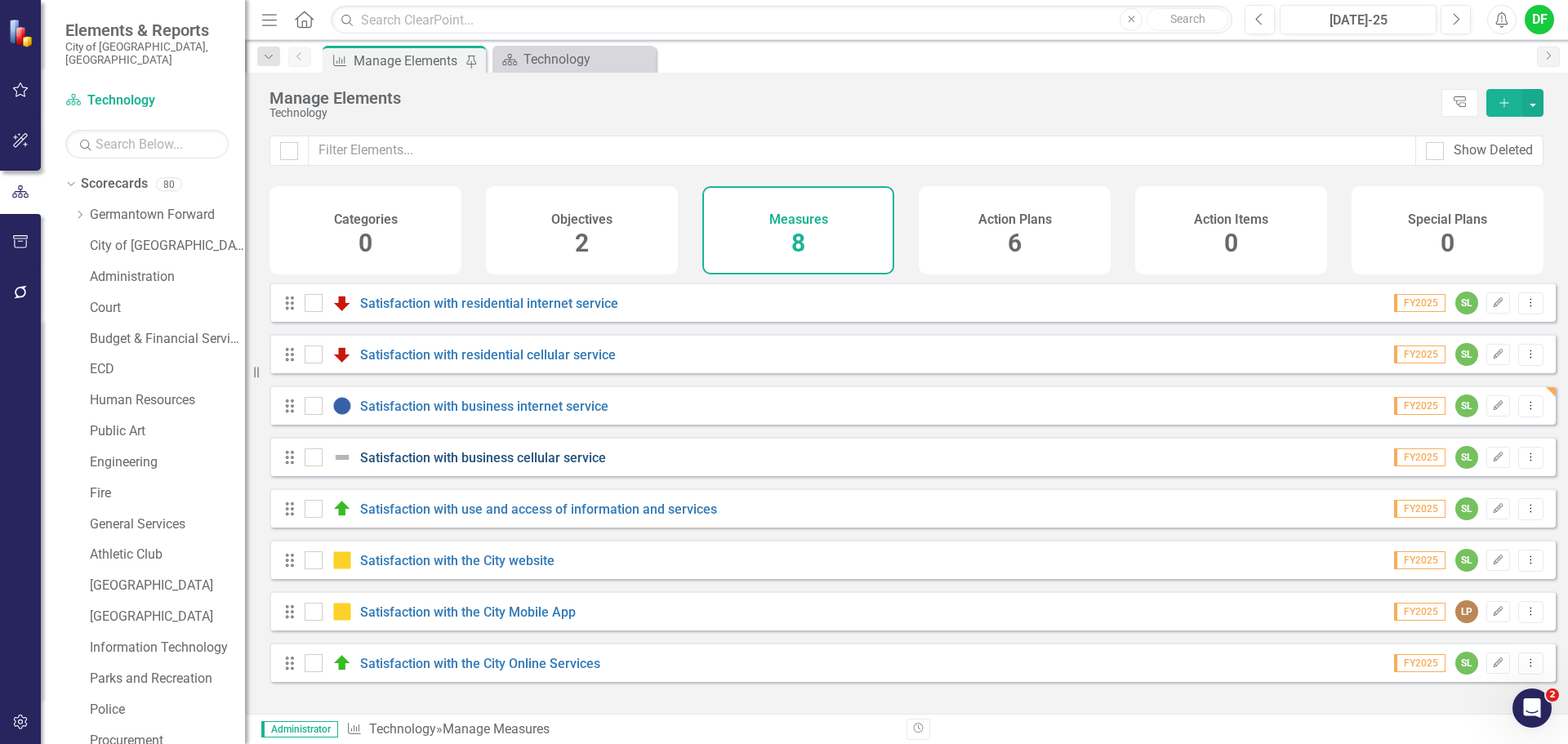
click at [449, 465] on link "Satisfaction with business cellular service" at bounding box center [483, 457] width 246 height 16
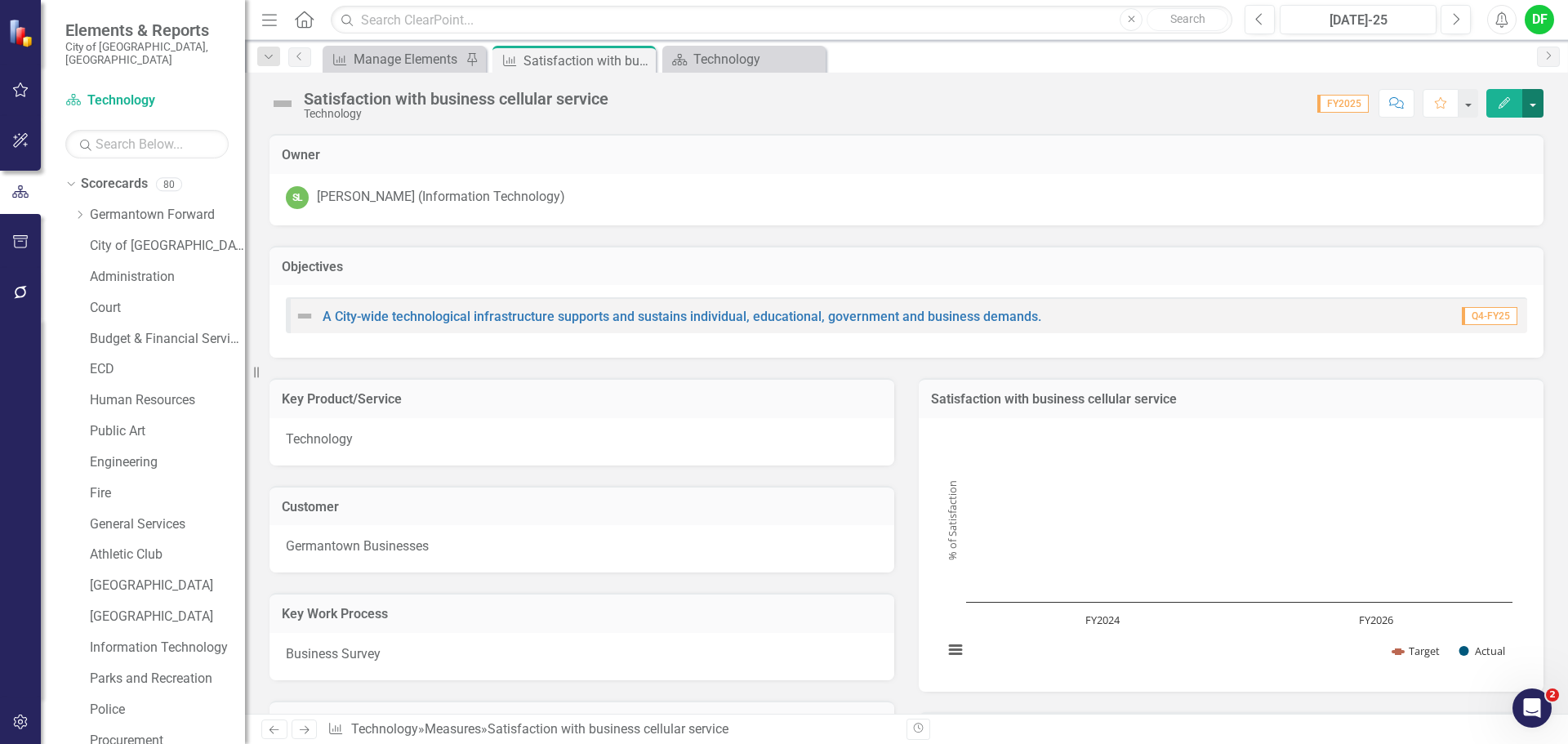
click at [1526, 106] on button "button" at bounding box center [1533, 103] width 21 height 29
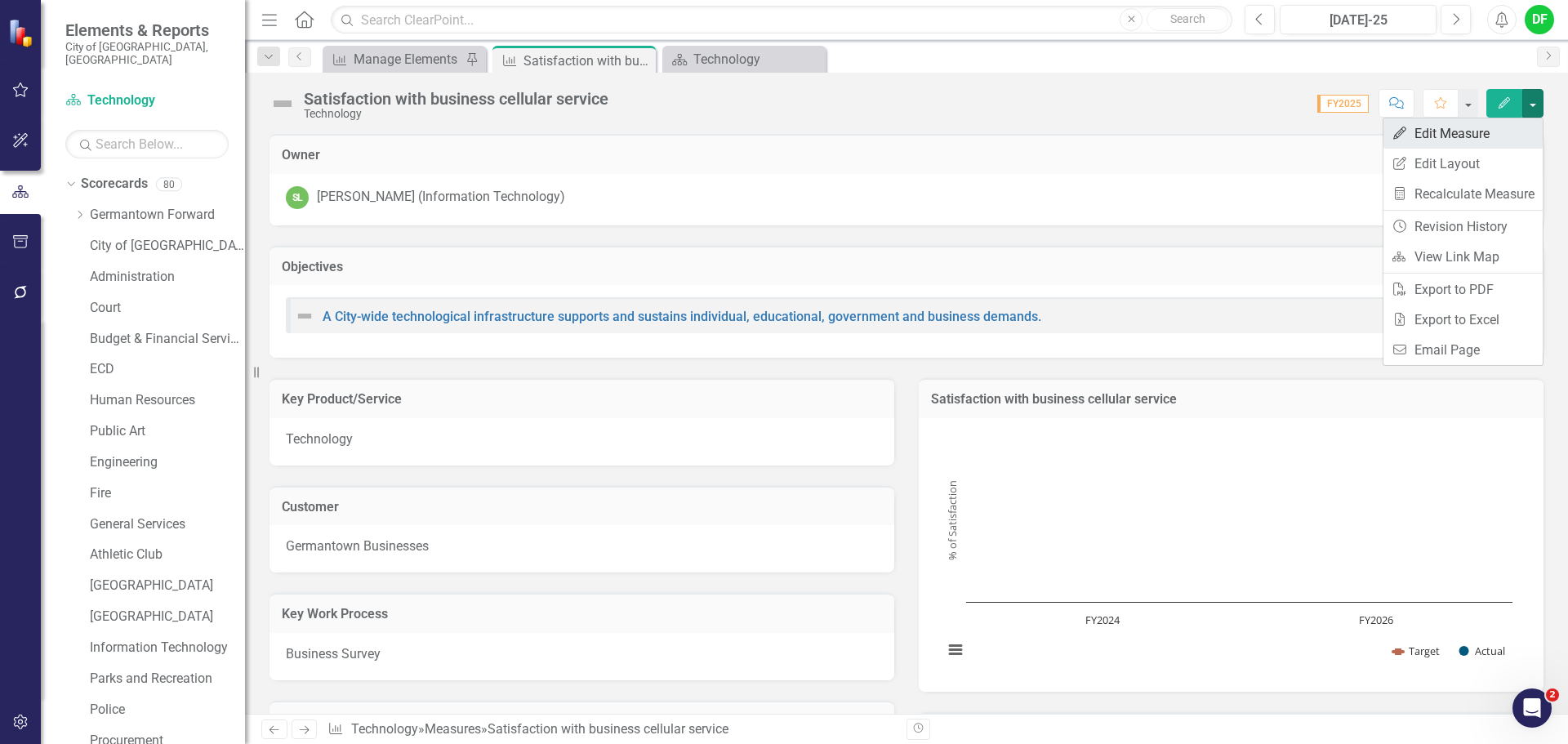
click at [1484, 136] on link "Edit Edit Measure" at bounding box center [1462, 133] width 159 height 30
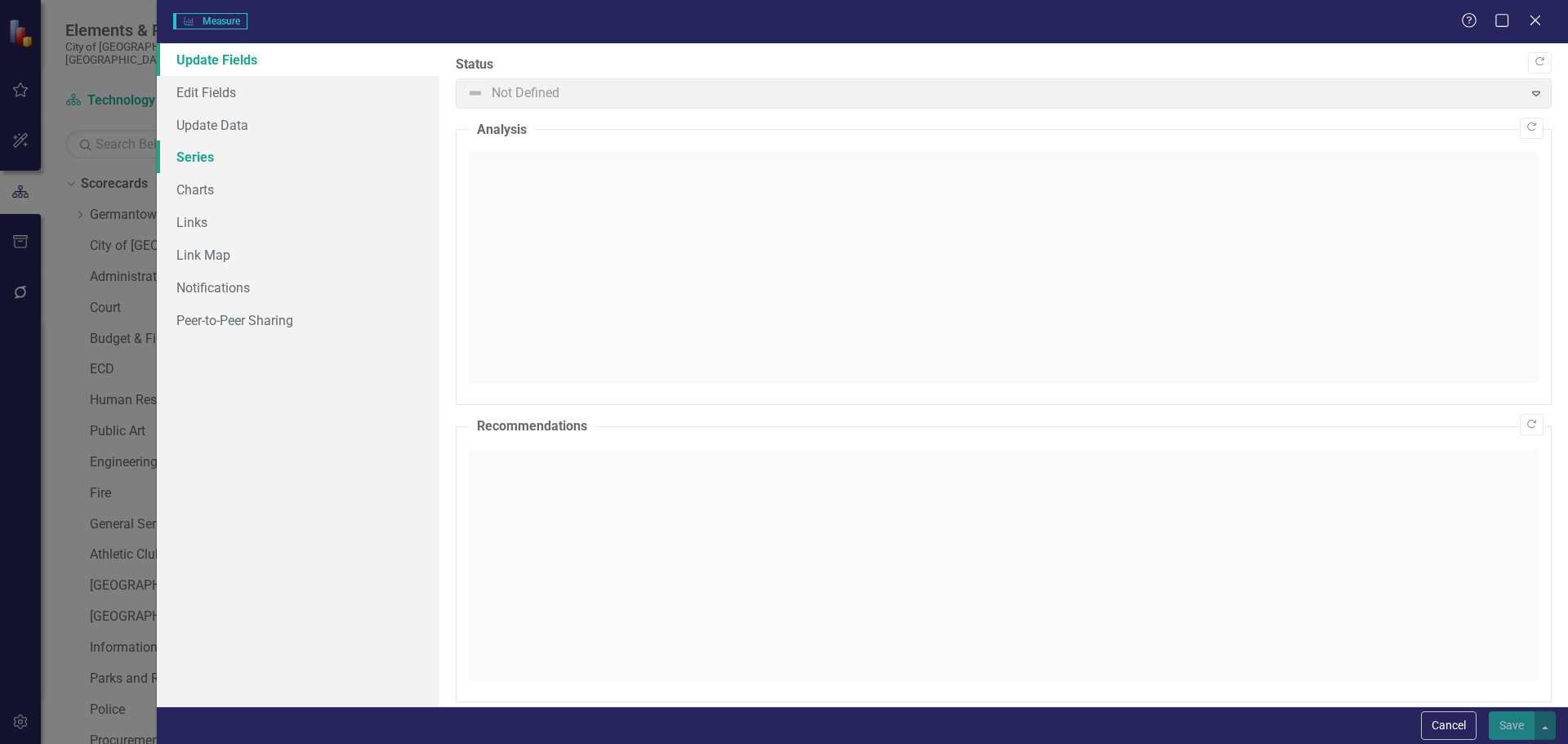
click at [233, 168] on link "Series" at bounding box center [298, 156] width 283 height 33
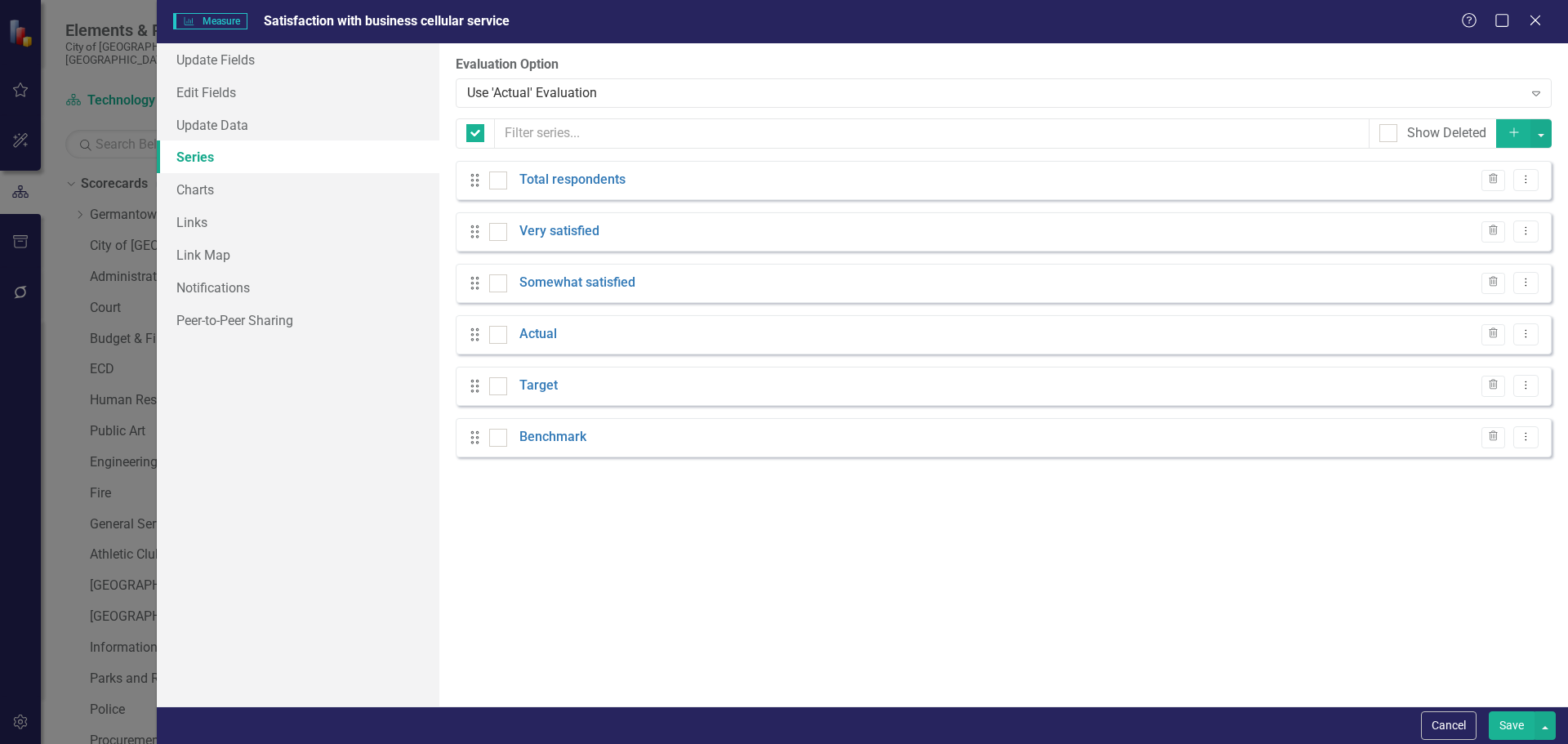
checkbox input "false"
click at [535, 326] on link "Actual" at bounding box center [538, 334] width 37 height 19
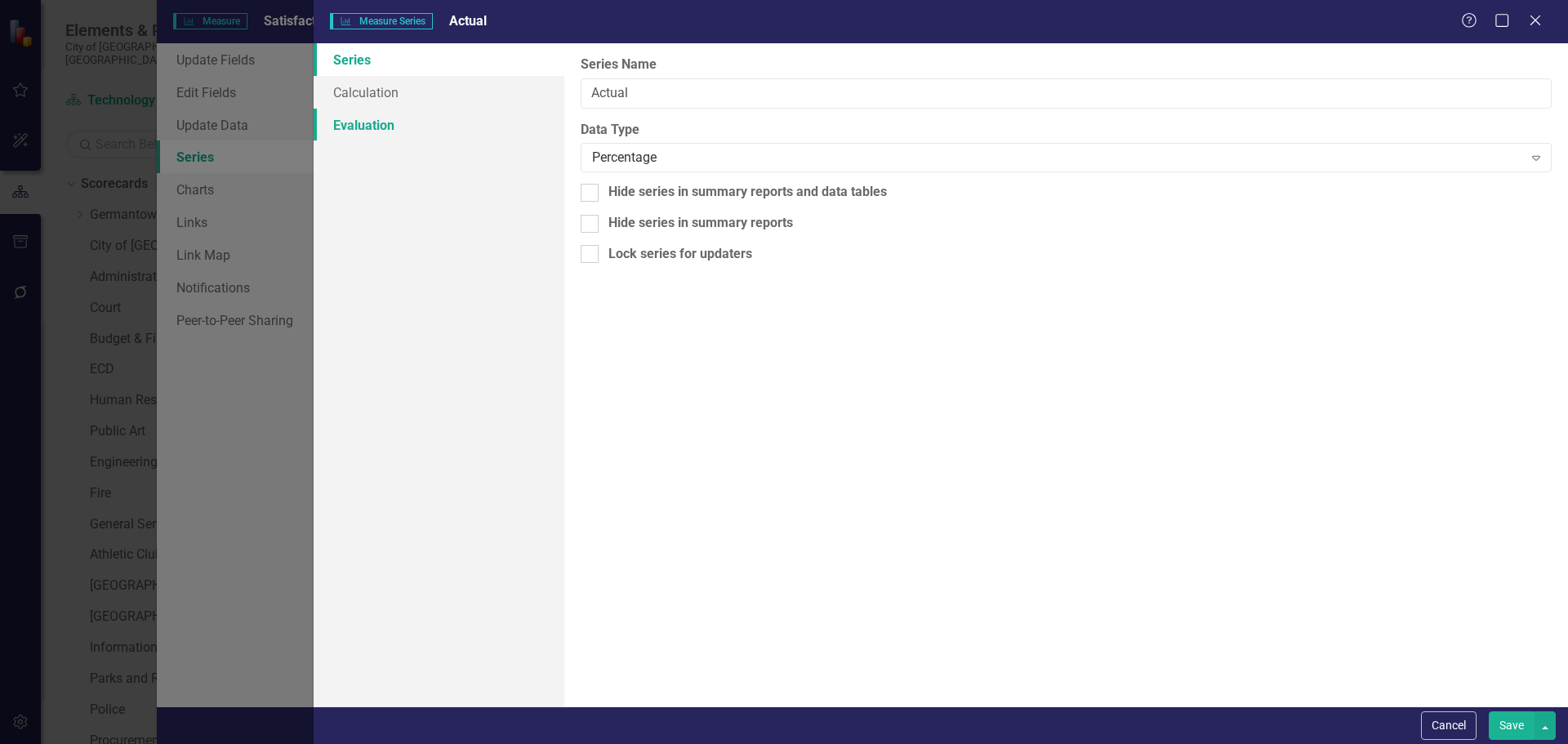
click at [386, 121] on link "Evaluation" at bounding box center [439, 124] width 250 height 33
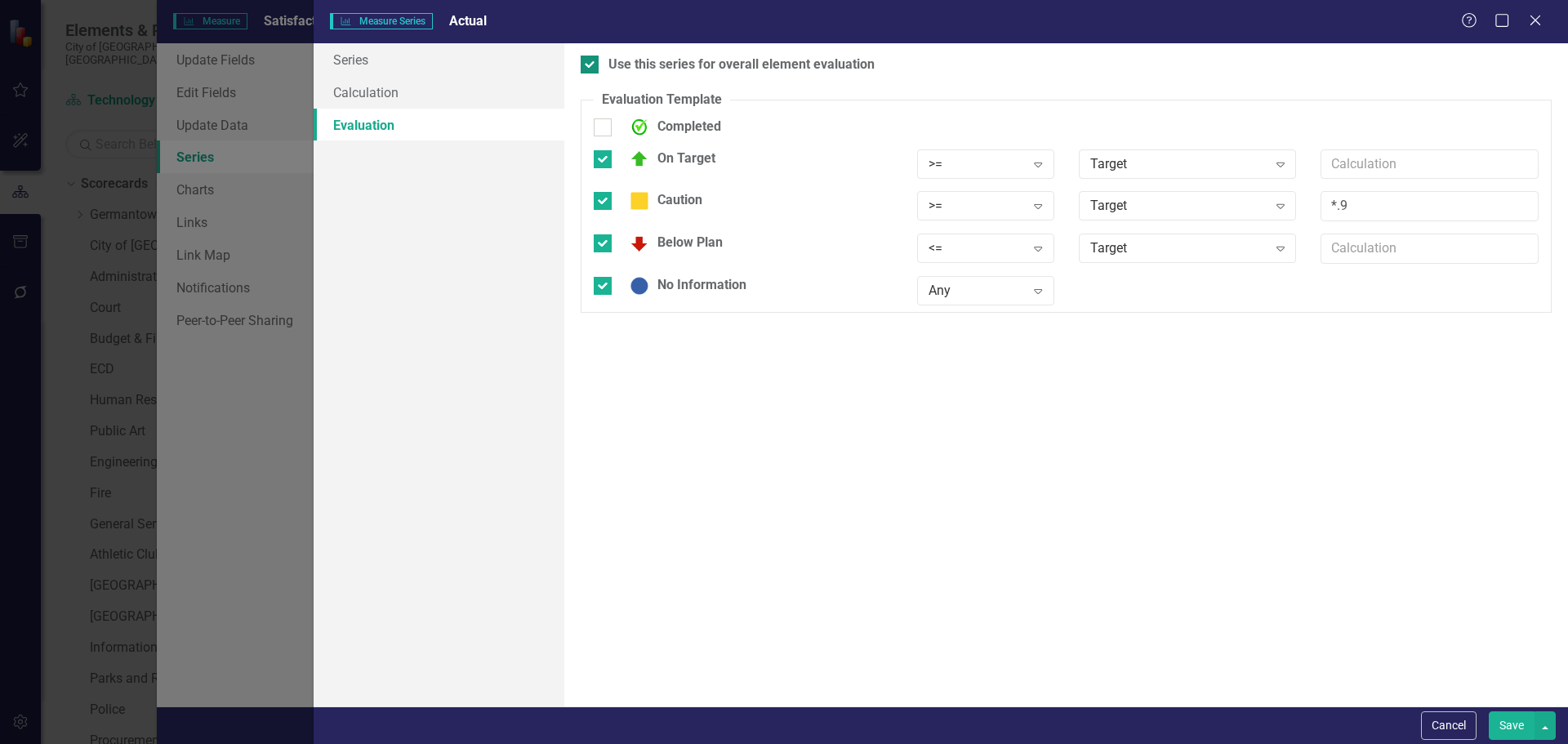
click at [585, 58] on input "Use this series for overall element evaluation" at bounding box center [586, 60] width 10 height 10
checkbox input "false"
click at [1506, 725] on button "Save" at bounding box center [1511, 725] width 46 height 29
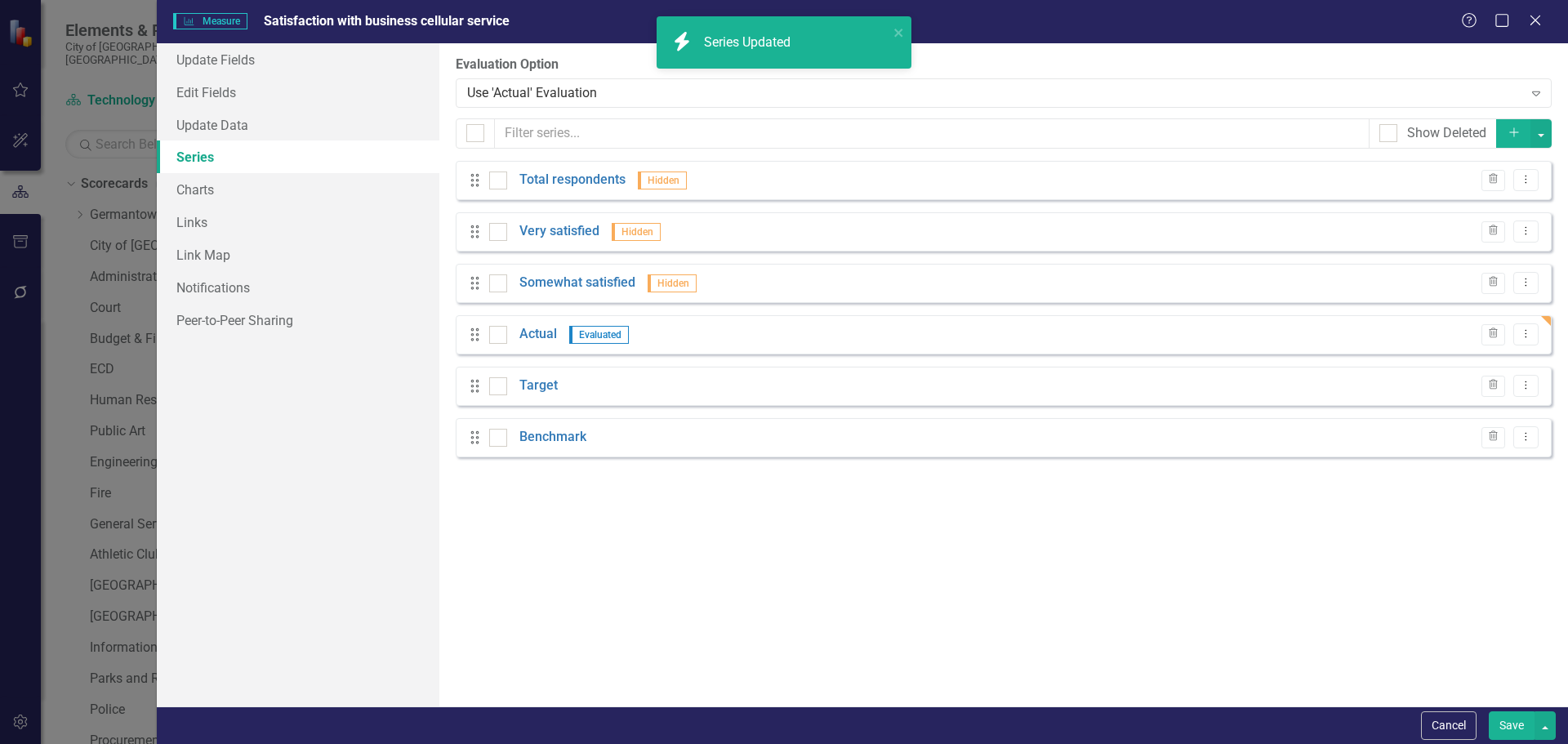
click at [1506, 725] on button "Save" at bounding box center [1511, 725] width 46 height 29
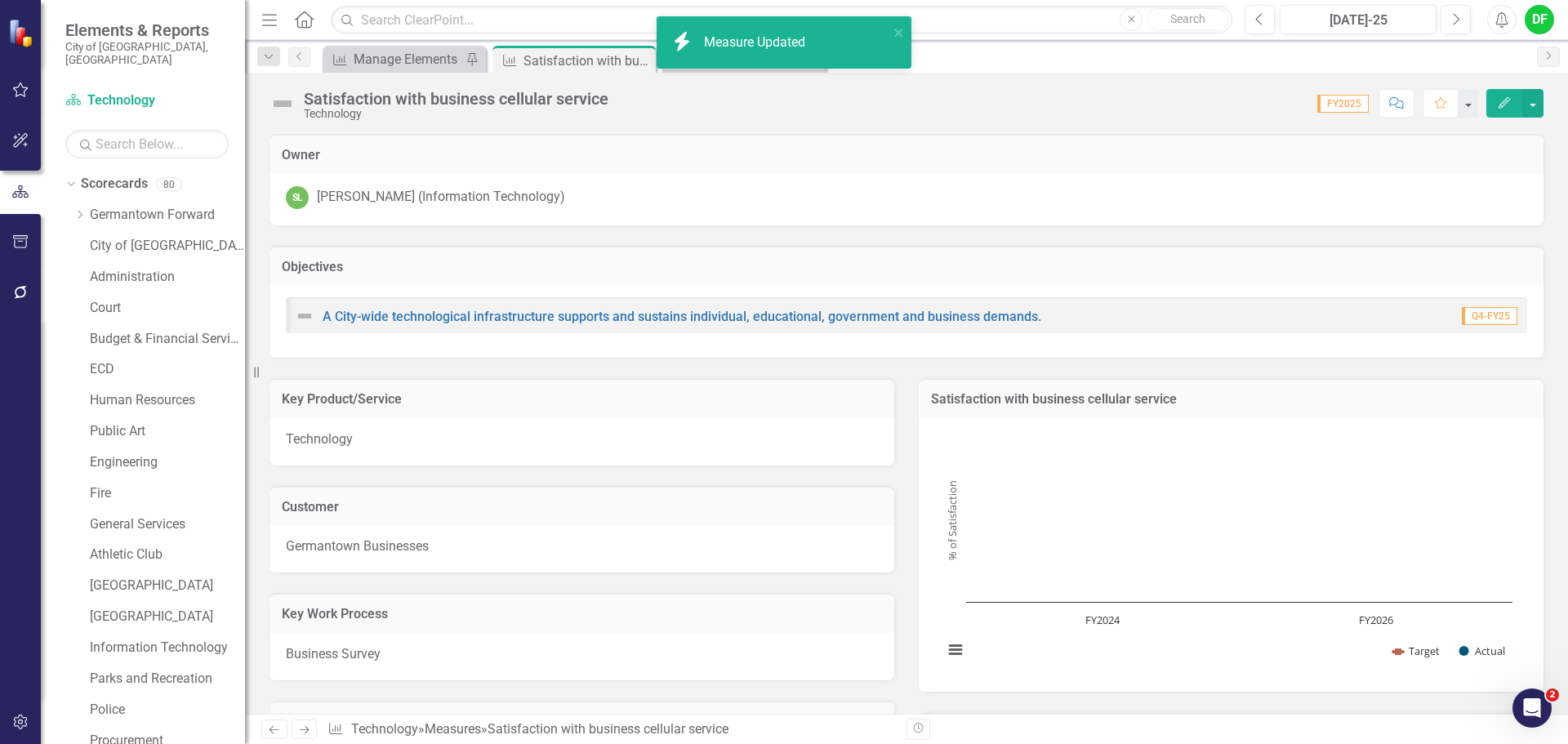
click at [288, 100] on img at bounding box center [283, 104] width 26 height 26
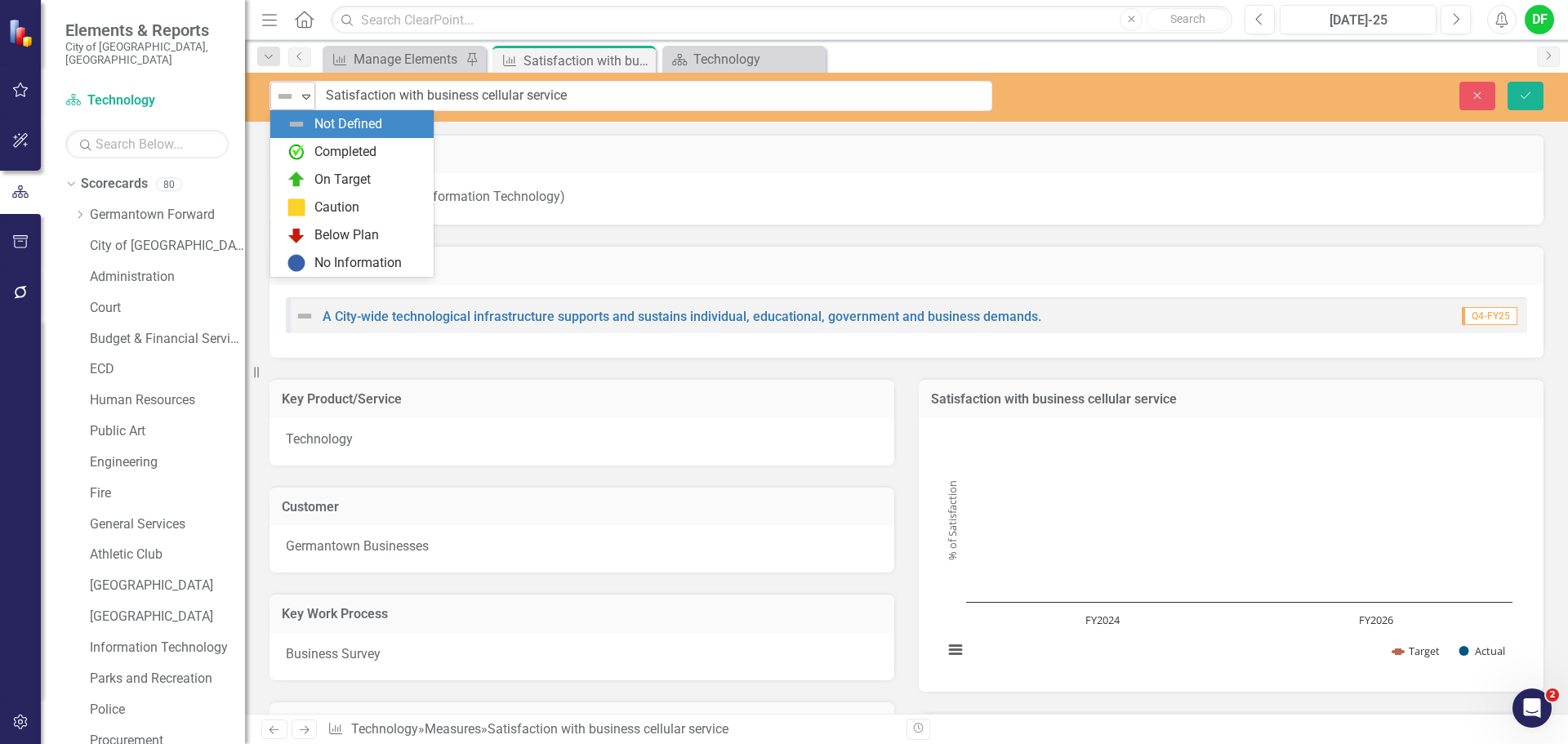
click at [302, 91] on icon "Expand" at bounding box center [305, 96] width 16 height 13
click at [315, 262] on div "No Information" at bounding box center [359, 263] width 88 height 19
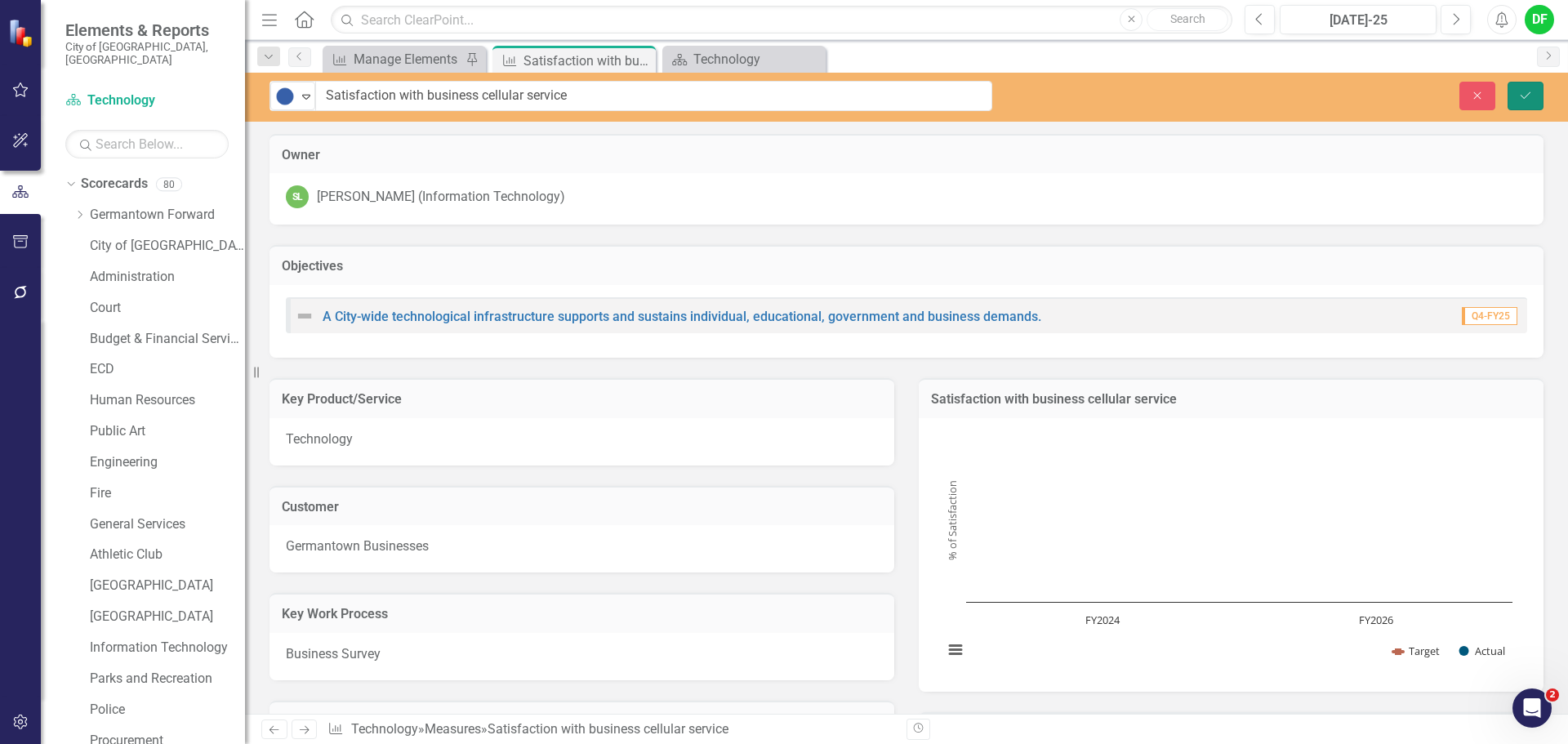
click at [1525, 96] on icon "submit" at bounding box center [1525, 94] width 9 height 7
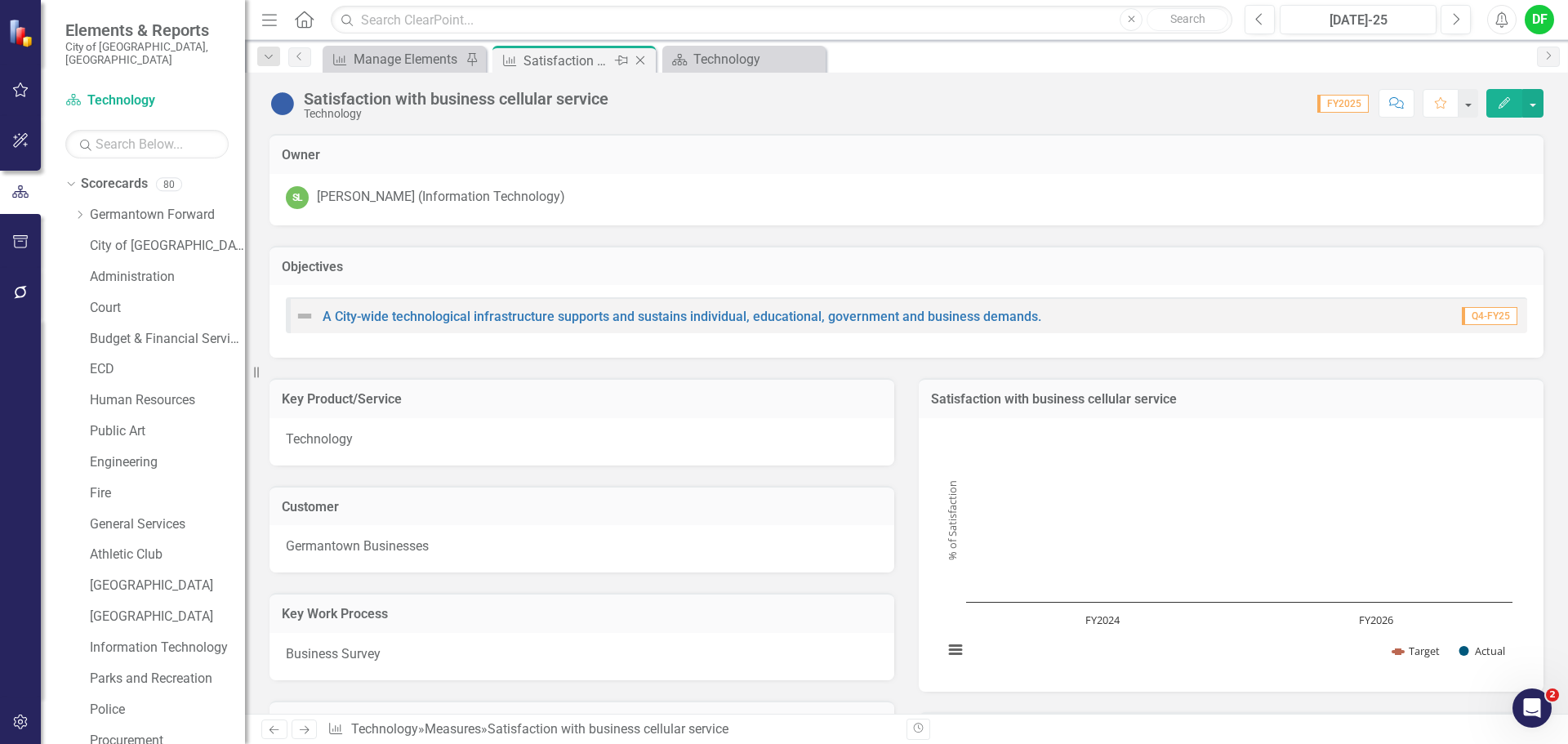
click at [645, 63] on icon "Close" at bounding box center [640, 61] width 16 height 13
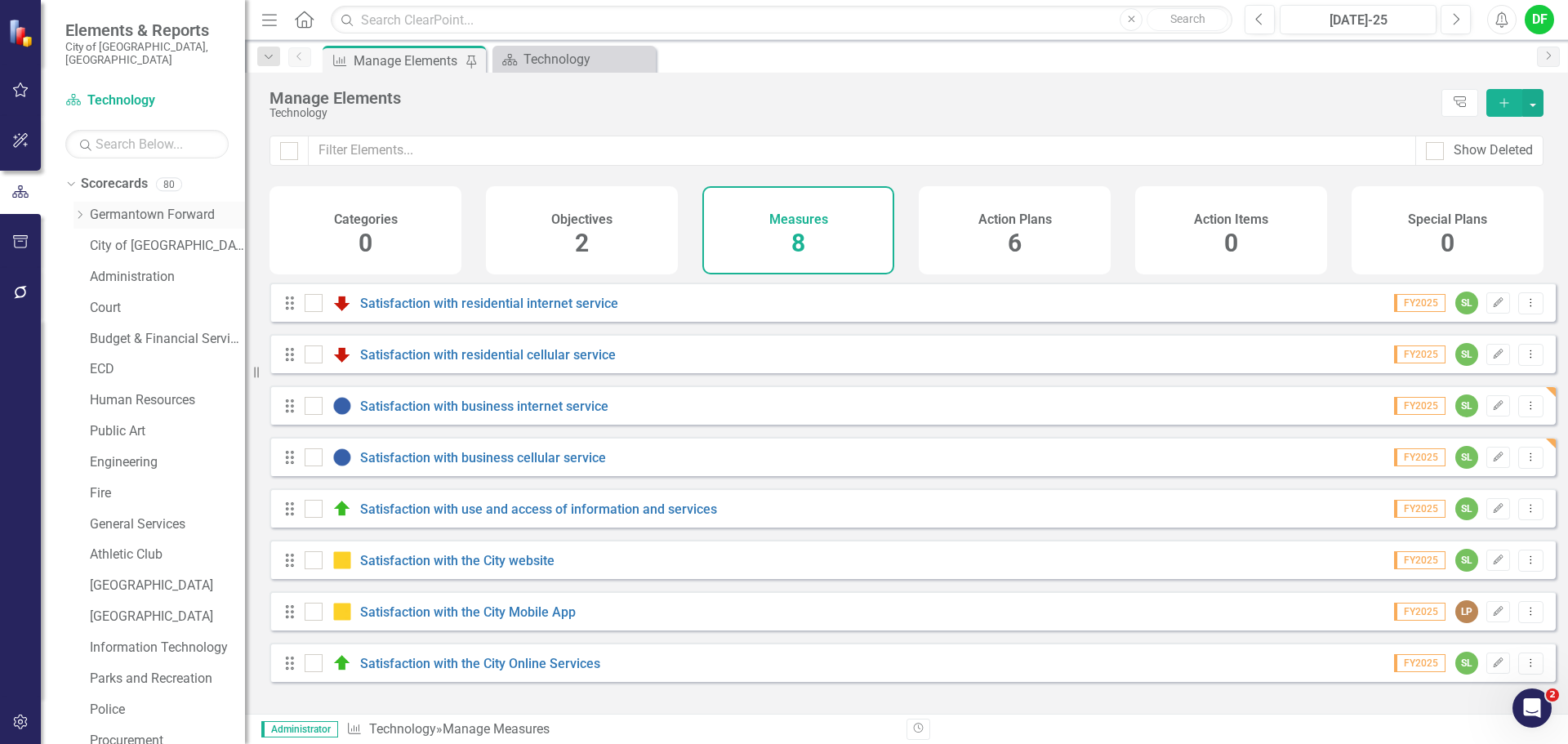
click at [87, 208] on div "Dropdown" at bounding box center [81, 215] width 16 height 14
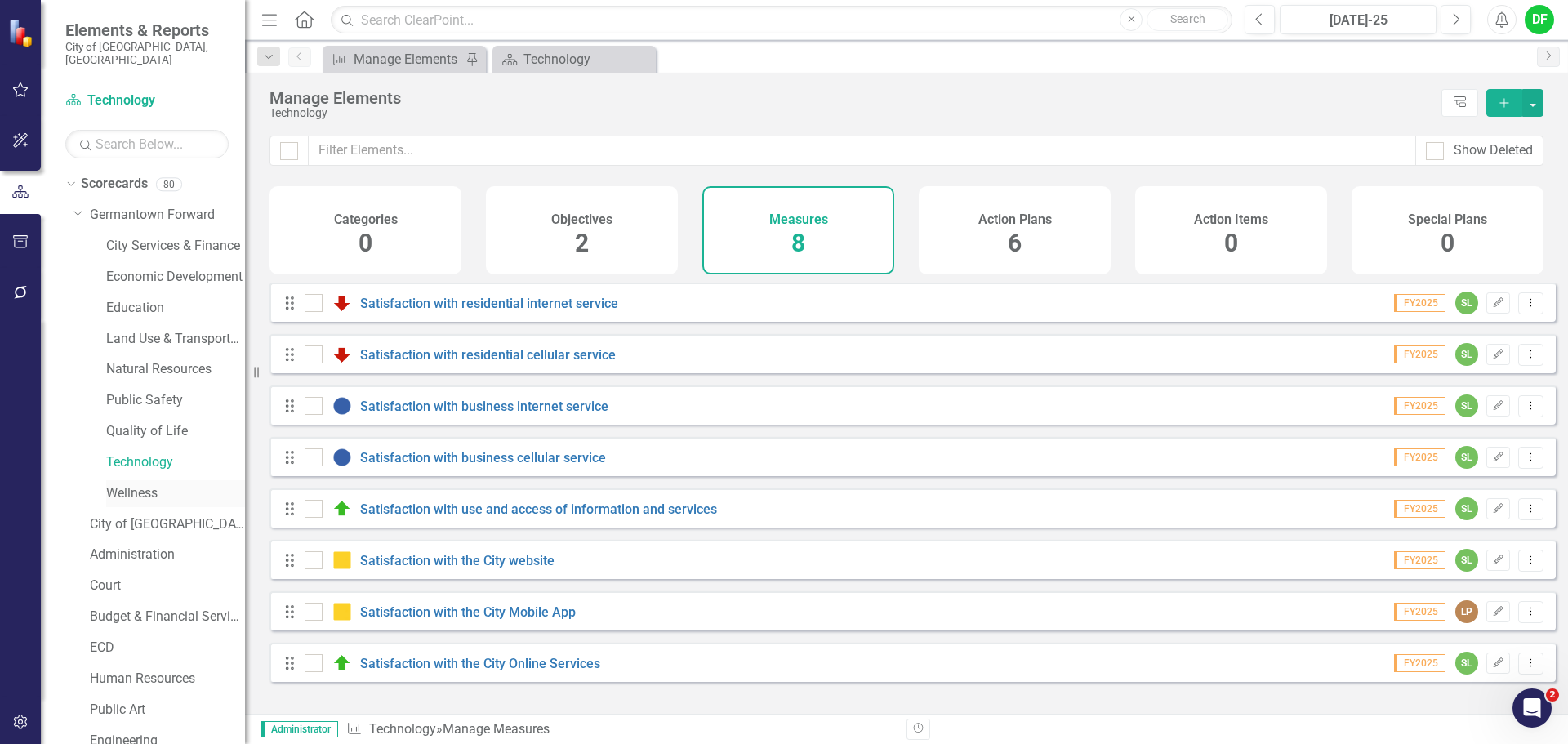
click at [121, 484] on link "Wellness" at bounding box center [176, 493] width 139 height 19
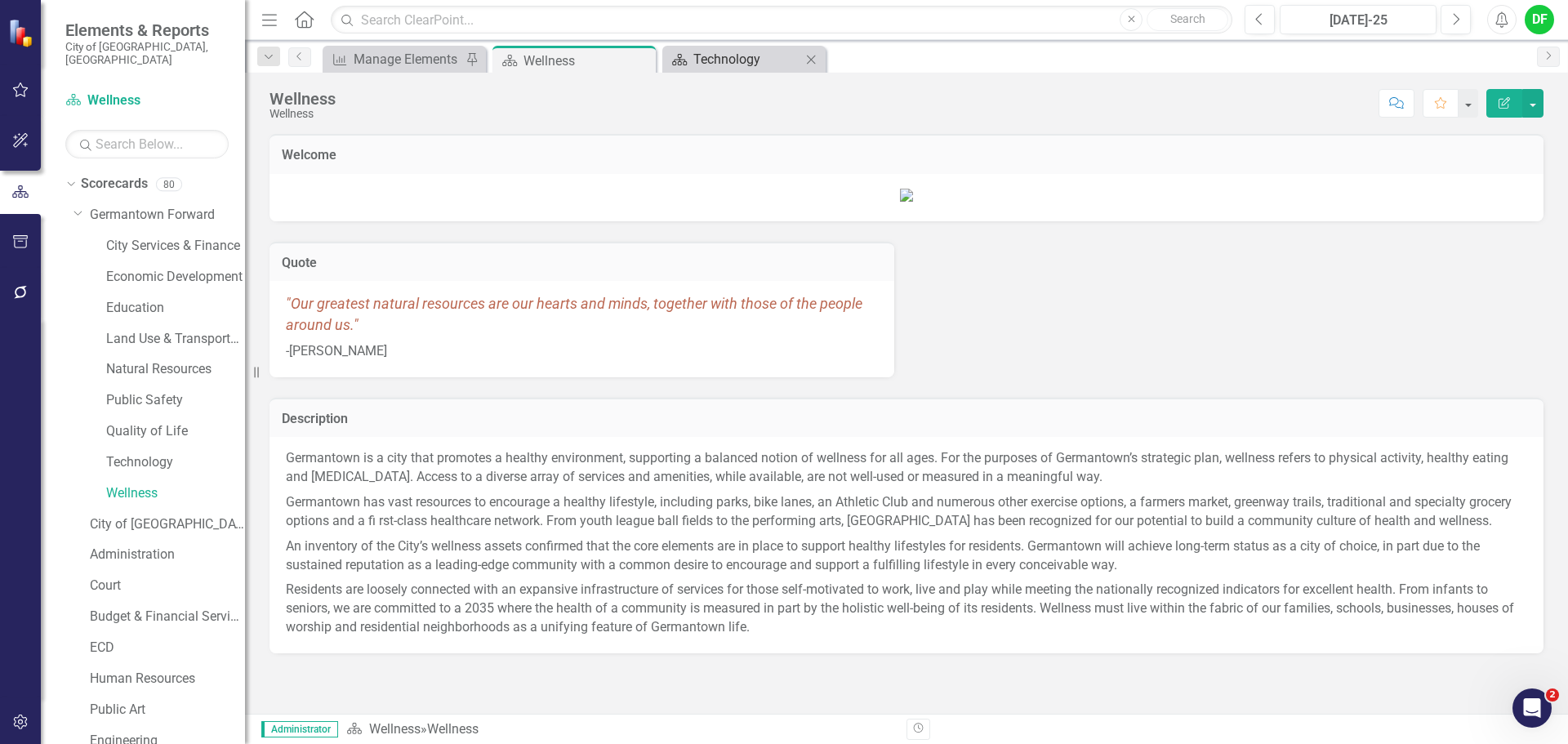
click at [711, 63] on div "Technology" at bounding box center [746, 59] width 107 height 21
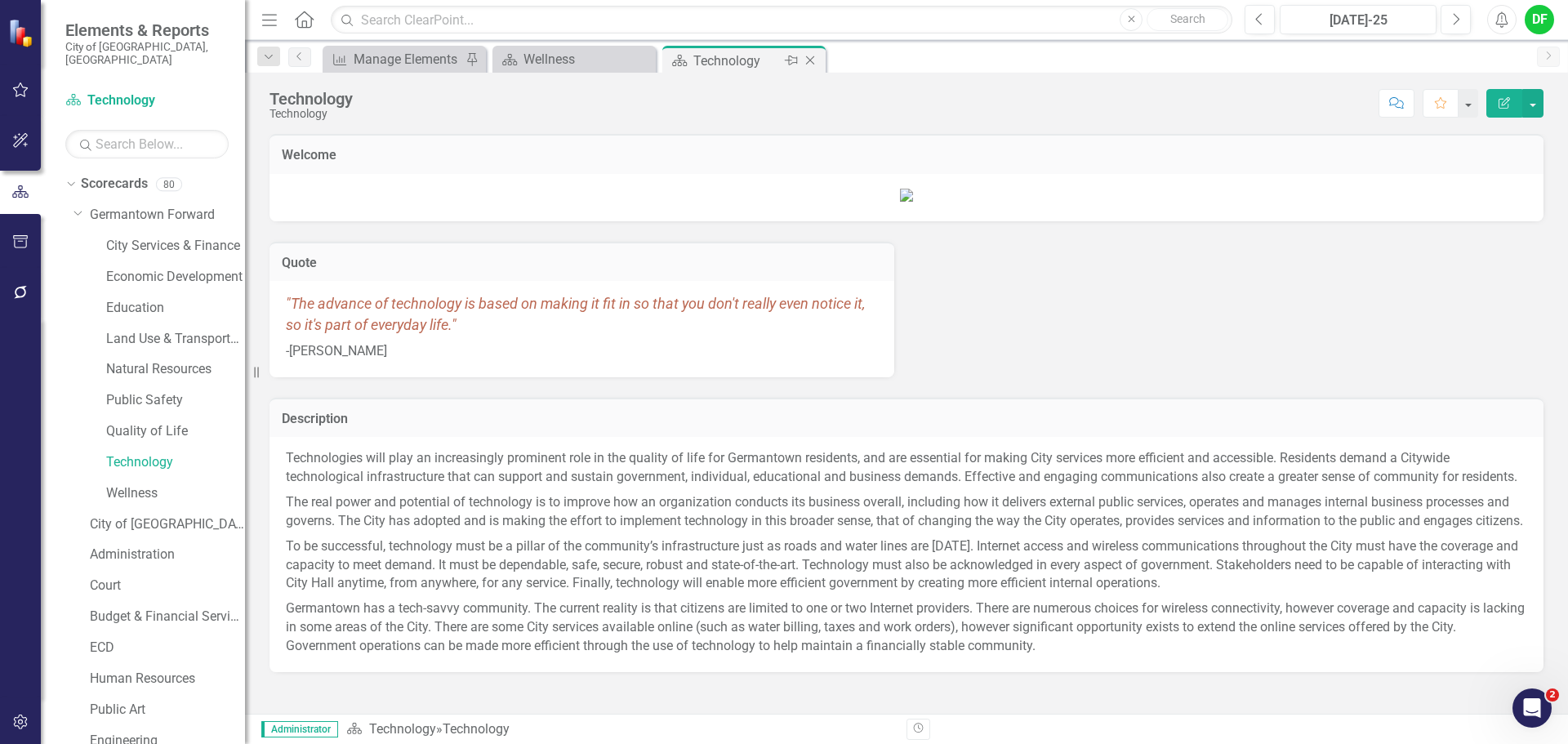
click at [805, 61] on icon "Close" at bounding box center [810, 61] width 16 height 13
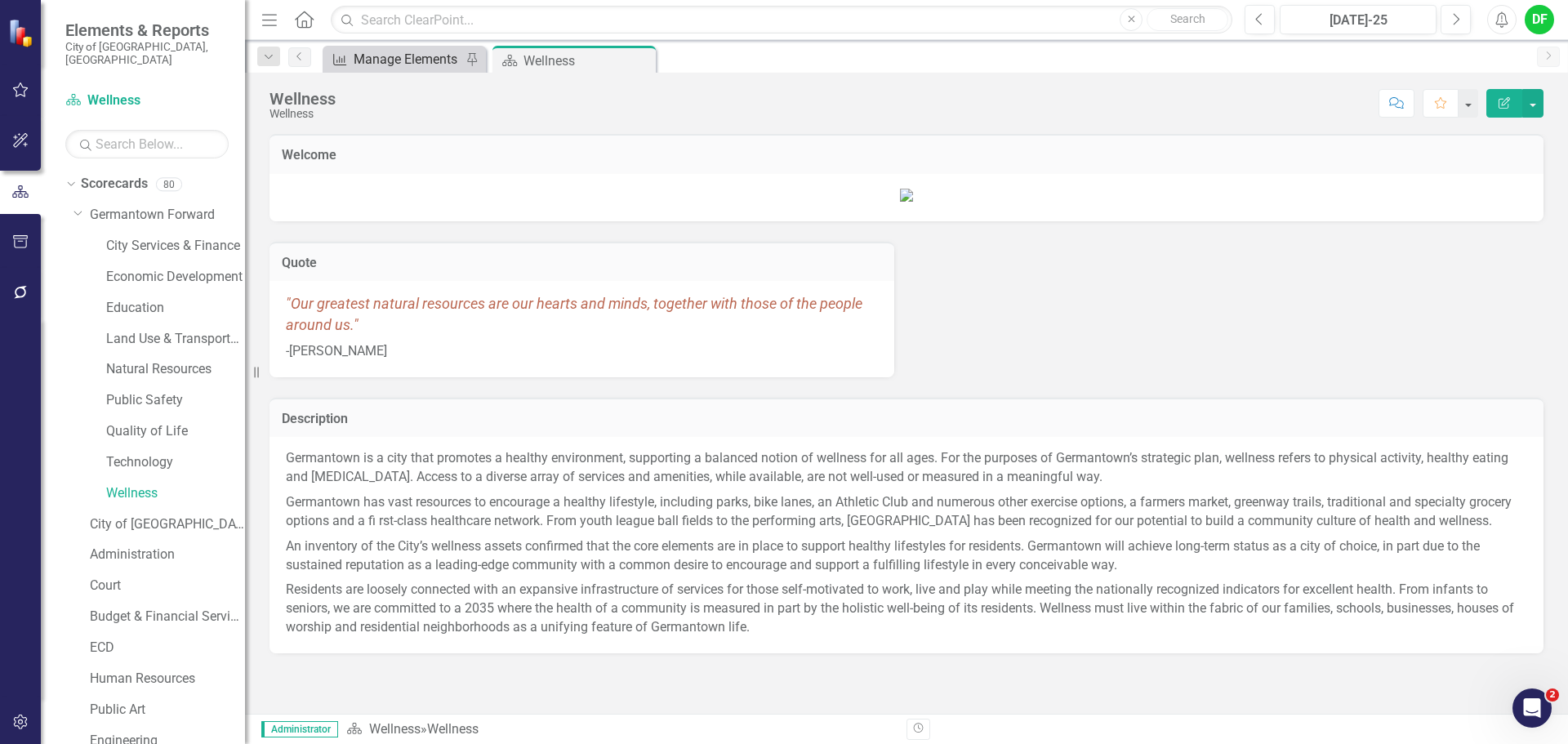
click at [427, 55] on div "Manage Elements" at bounding box center [407, 59] width 107 height 21
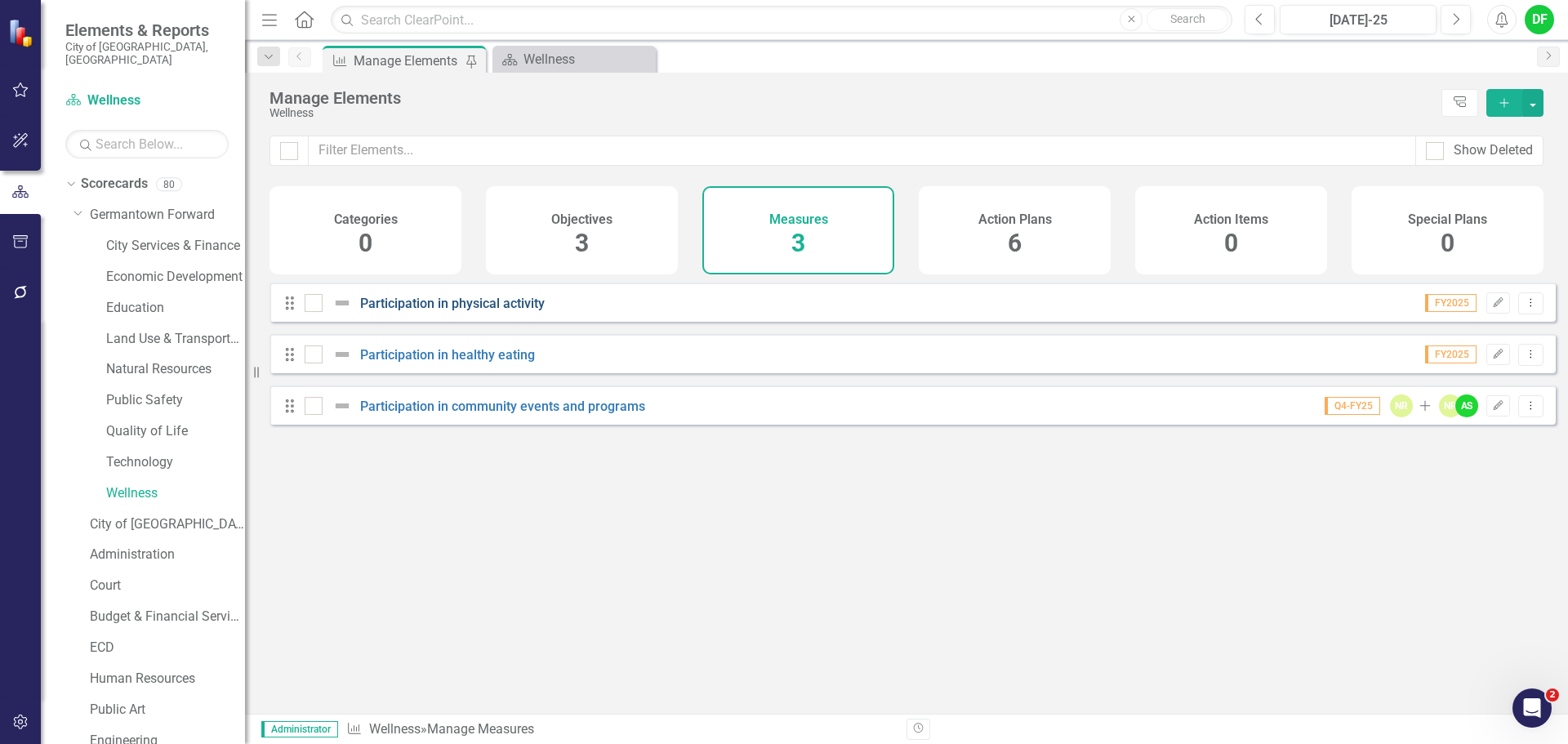
click at [499, 311] on link "Participation in physical activity" at bounding box center [453, 303] width 185 height 16
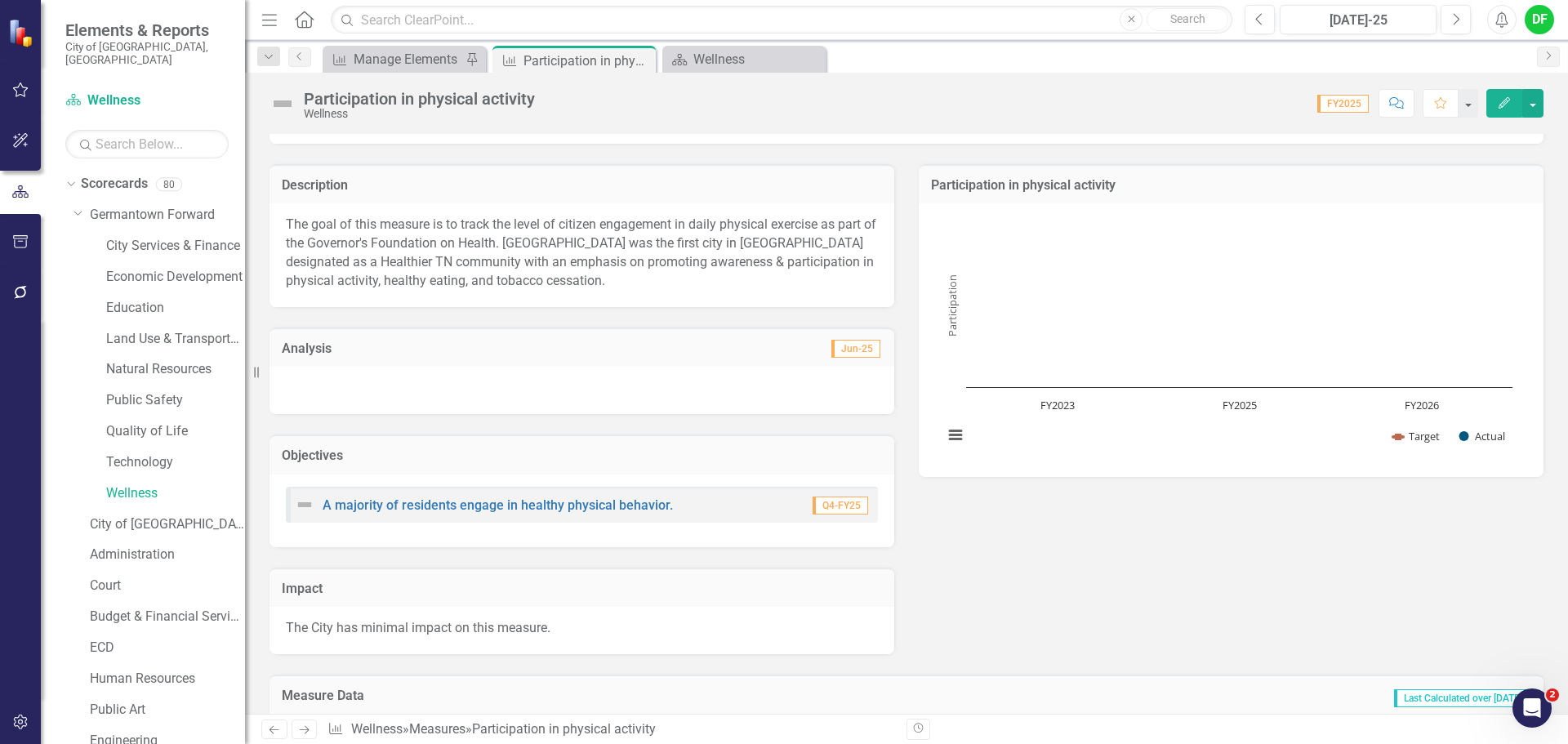
scroll to position [340, 0]
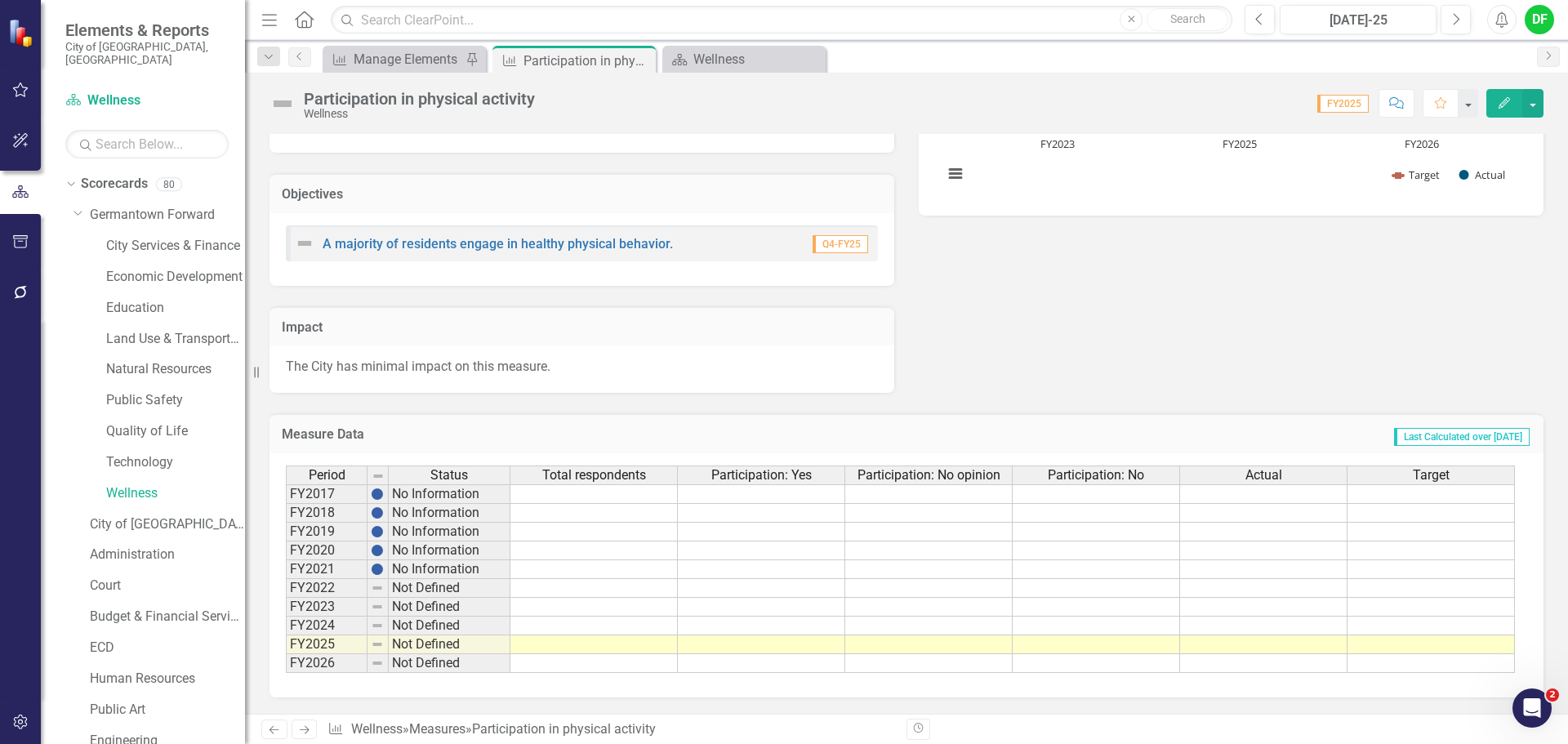
click at [1236, 627] on td at bounding box center [1263, 625] width 167 height 19
type textarea "84"
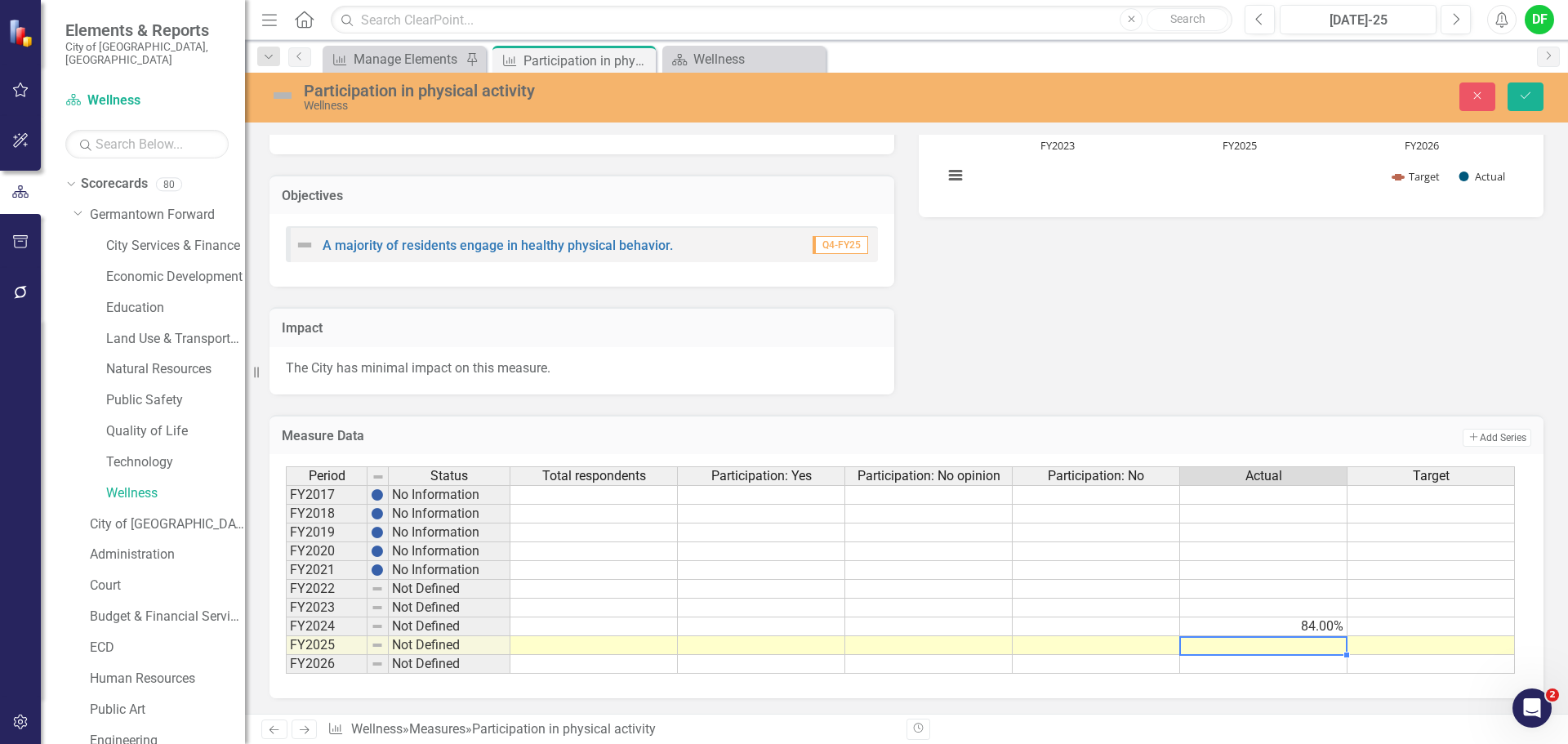
click at [1403, 625] on td at bounding box center [1431, 626] width 167 height 19
type textarea "80"
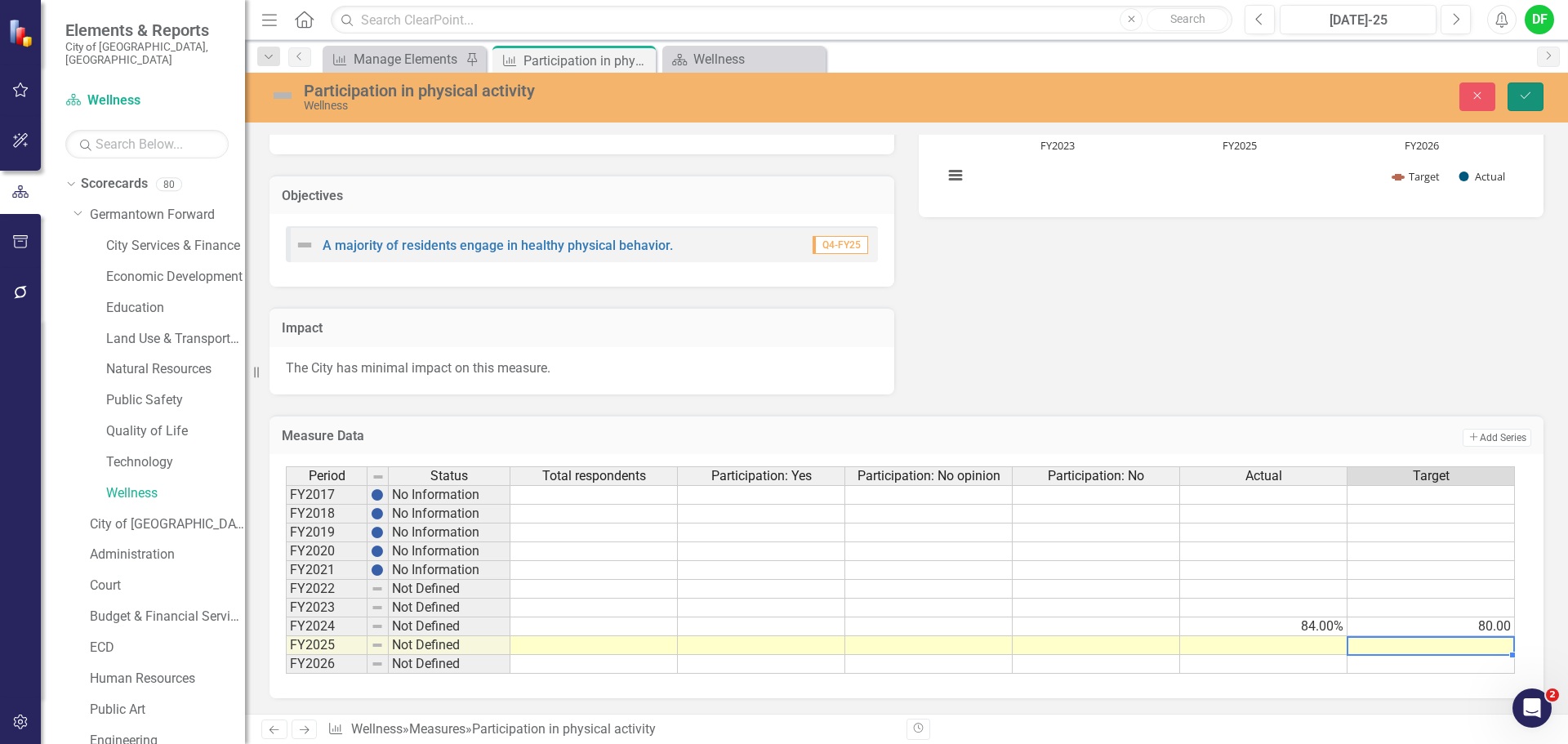
click at [1524, 93] on icon "Save" at bounding box center [1525, 95] width 15 height 11
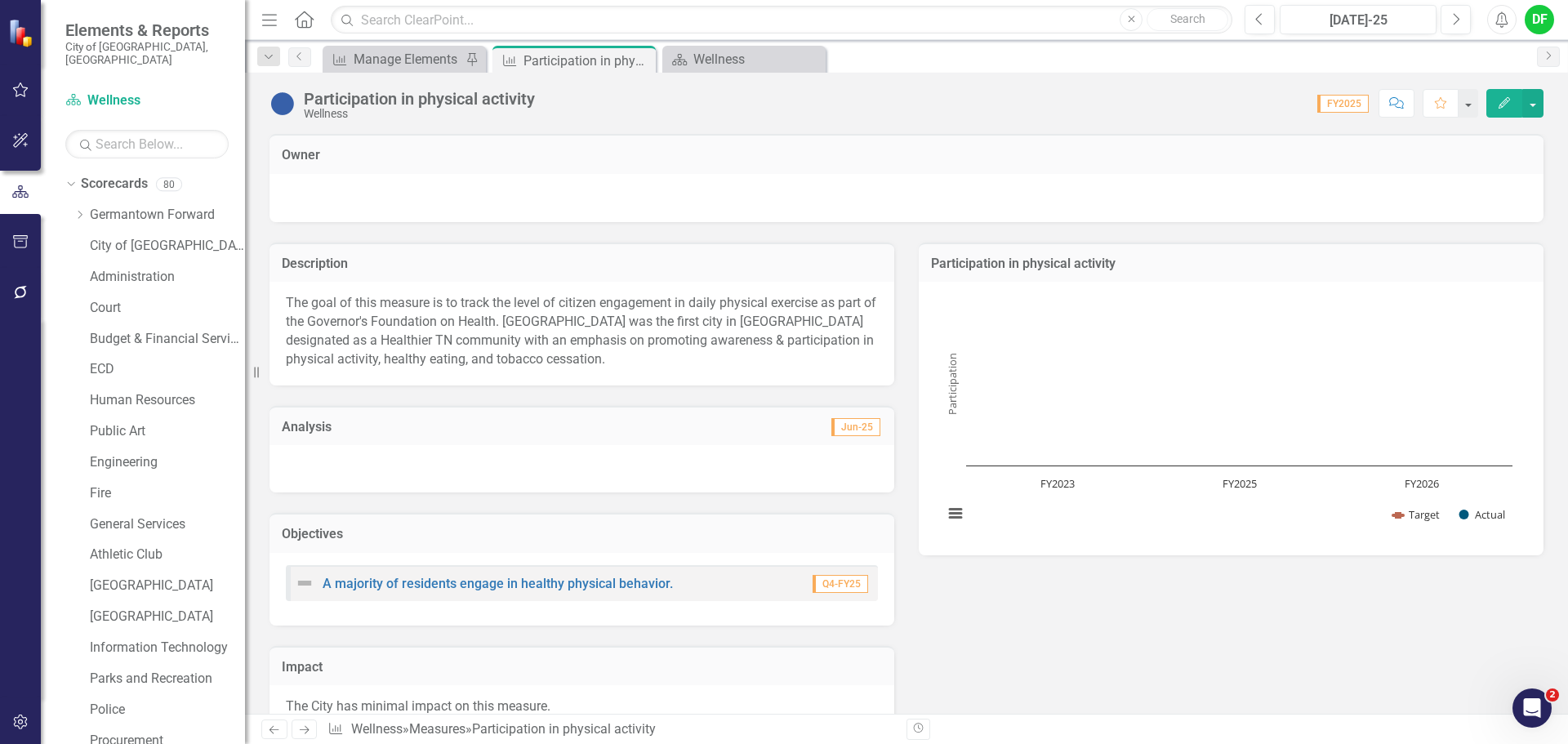
click at [1230, 286] on div "Chart Combination chart with 2 data series. Participation in physical activity …" at bounding box center [1231, 418] width 625 height 274
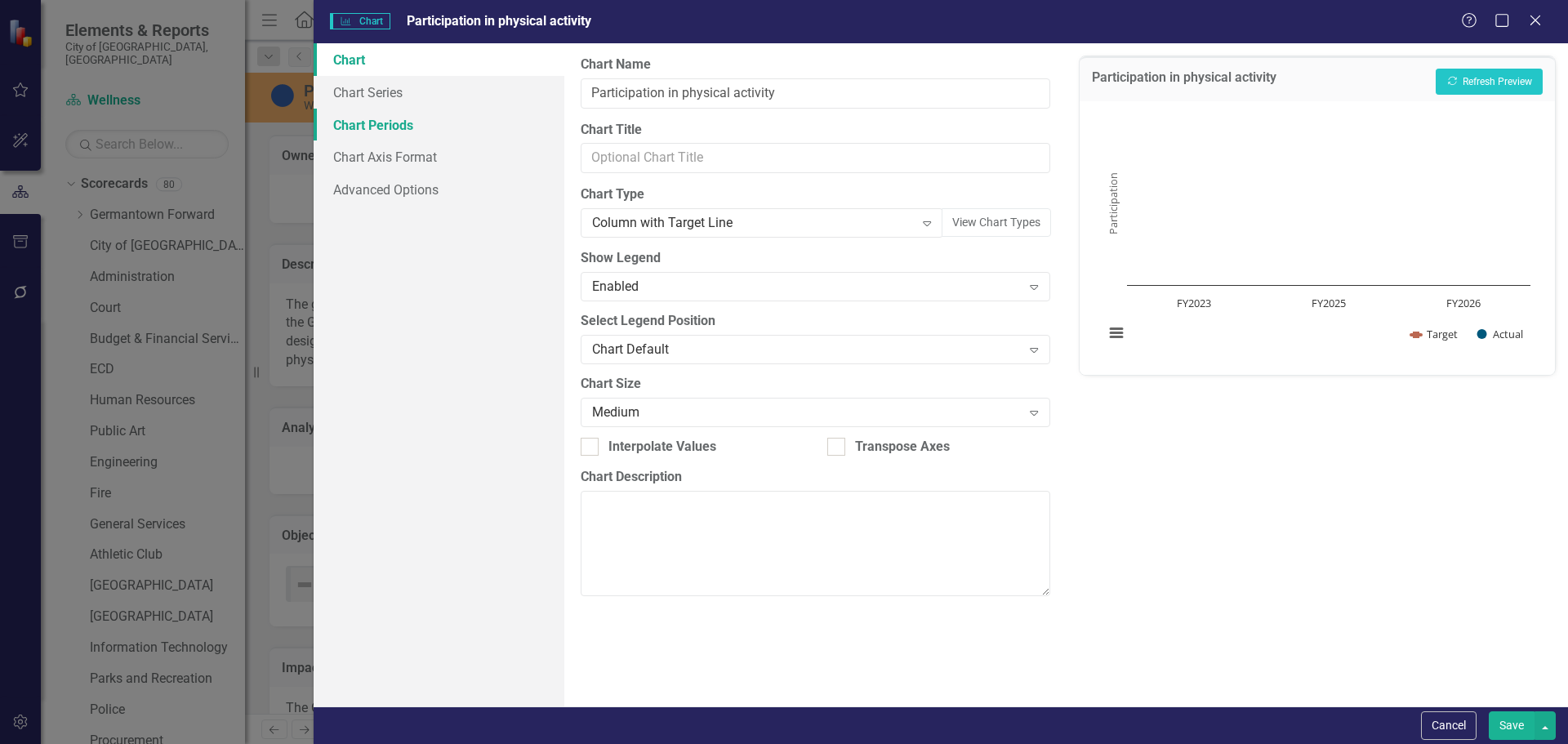
click at [386, 125] on link "Chart Periods" at bounding box center [439, 124] width 250 height 33
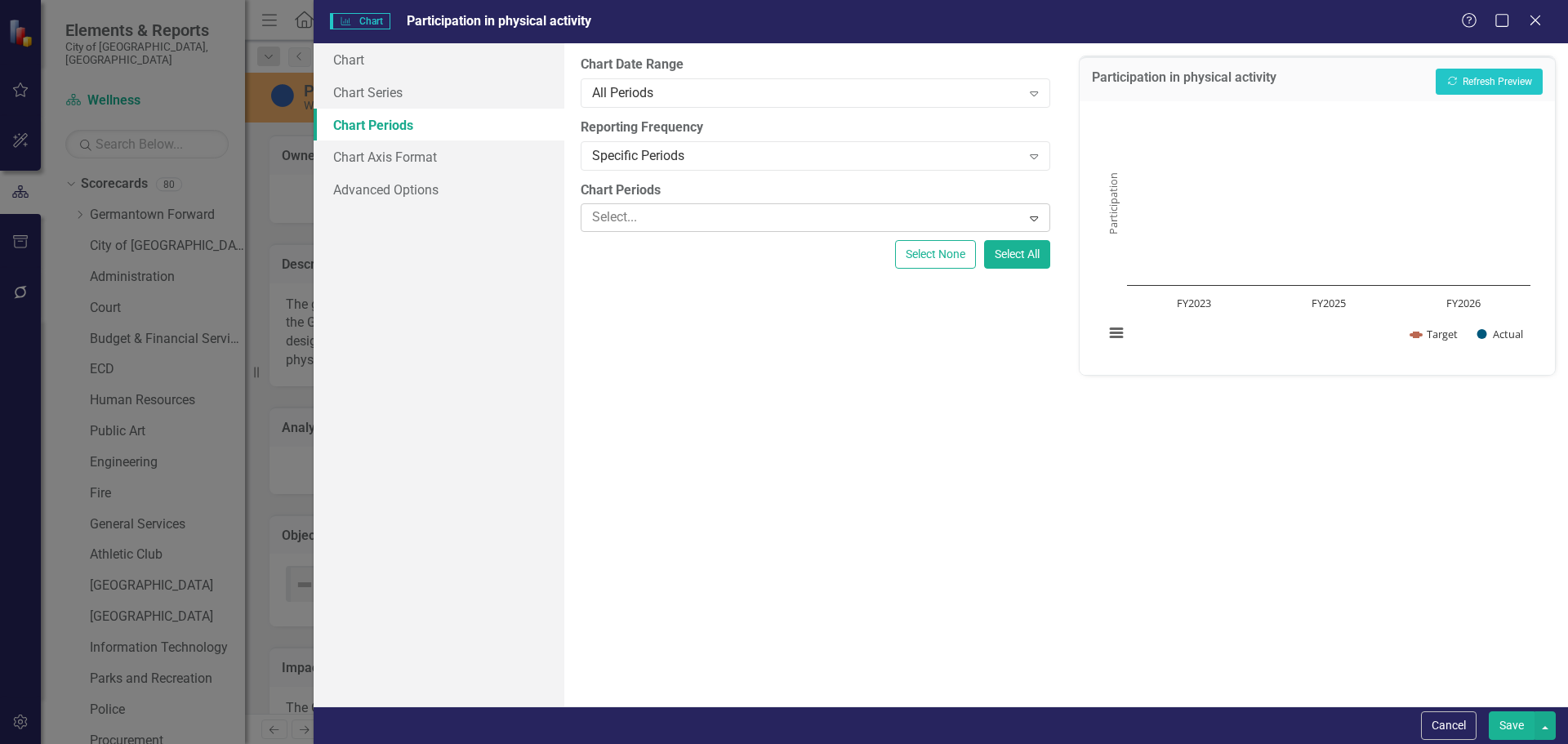
click at [639, 218] on div at bounding box center [803, 218] width 435 height 22
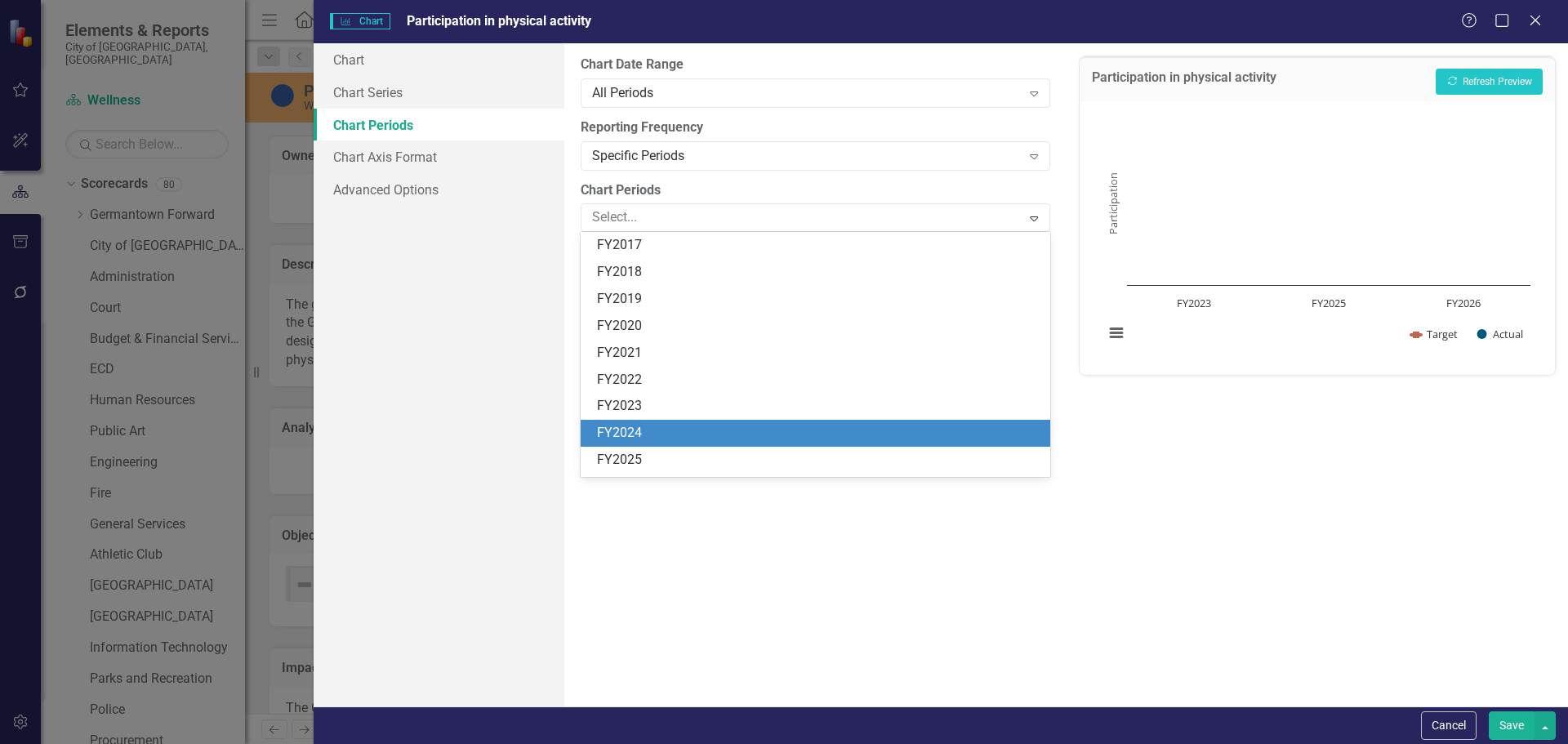
click at [640, 426] on div "FY2024" at bounding box center [818, 433] width 443 height 19
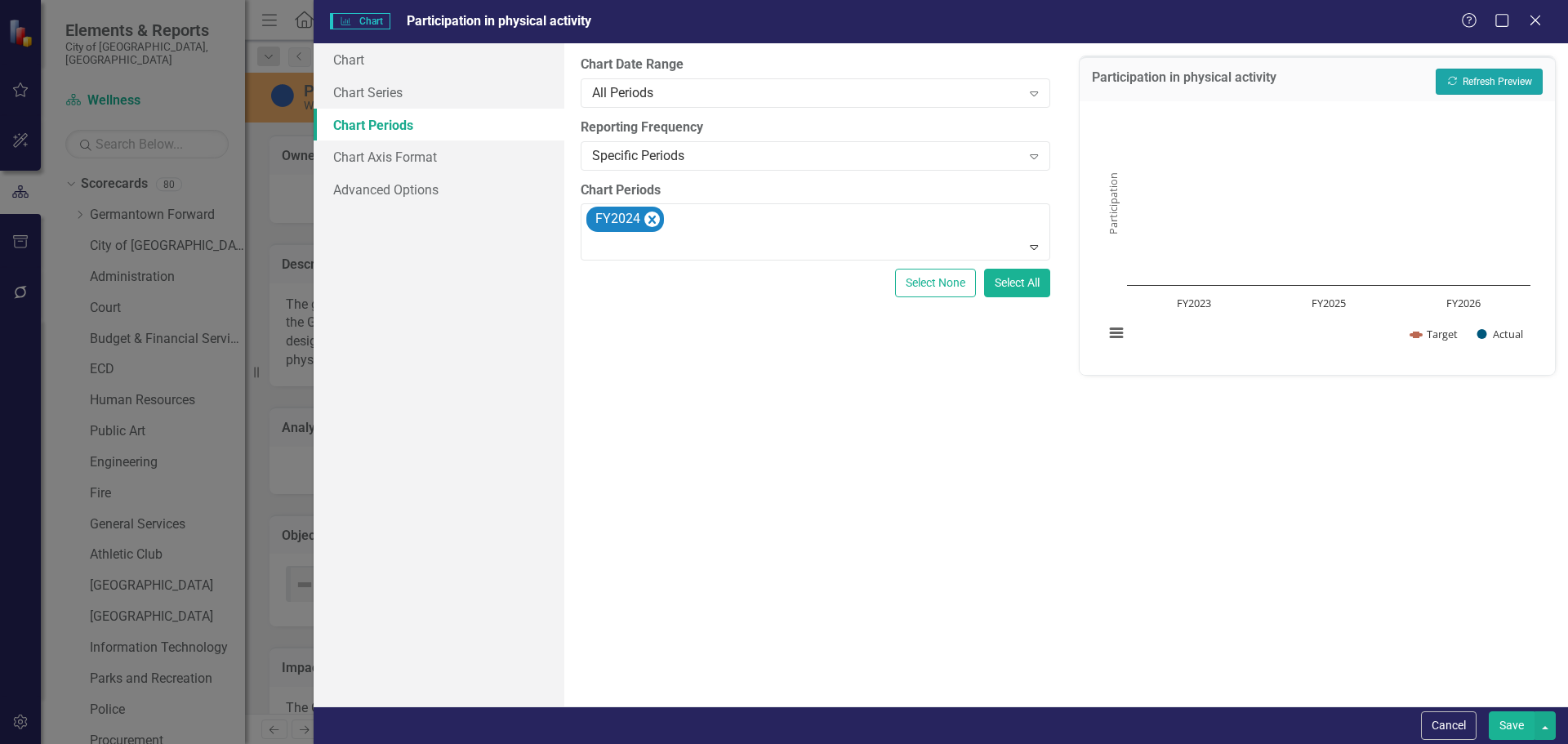
click at [1463, 83] on button "Recalculate Refresh Preview" at bounding box center [1489, 81] width 107 height 26
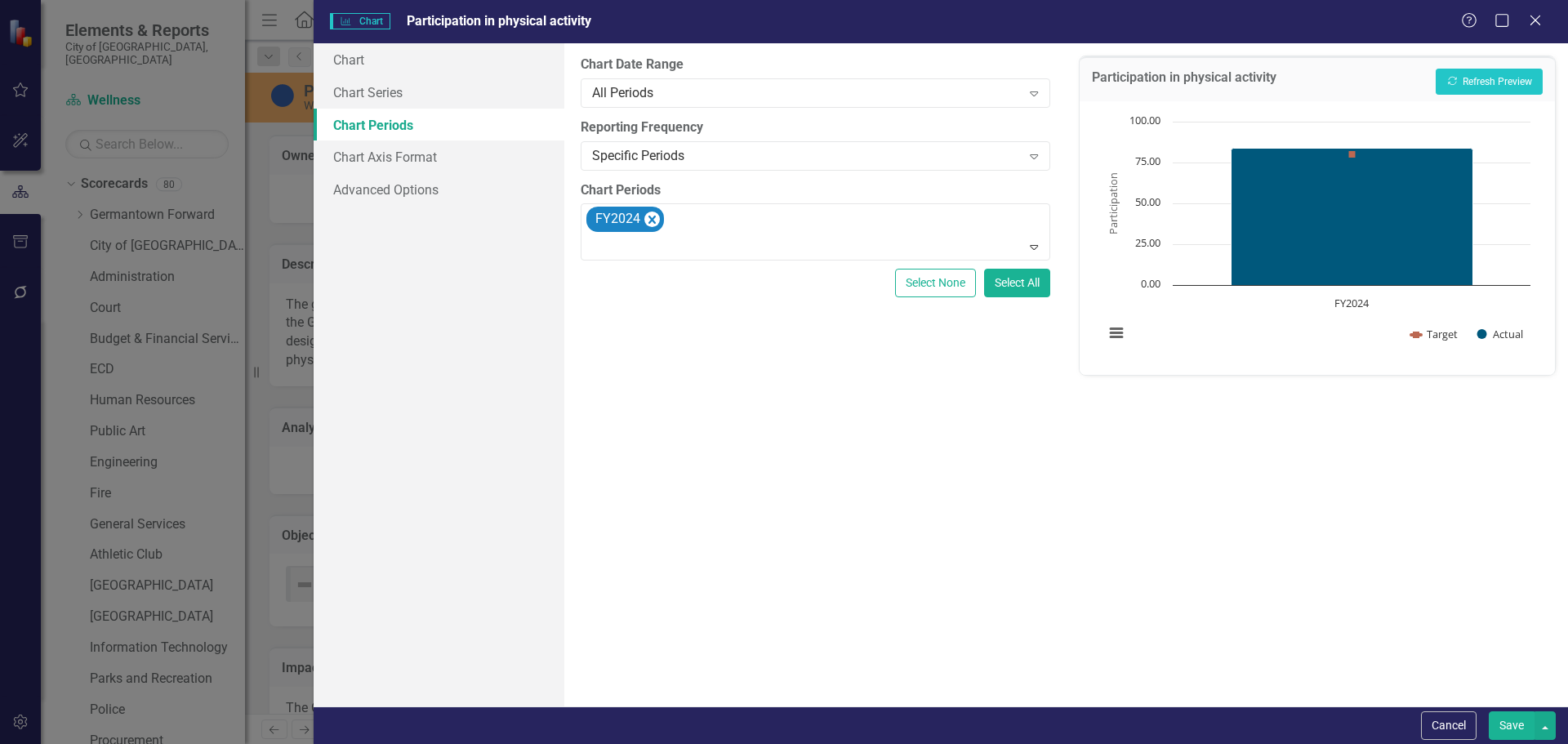
click at [1507, 732] on button "Save" at bounding box center [1511, 725] width 46 height 29
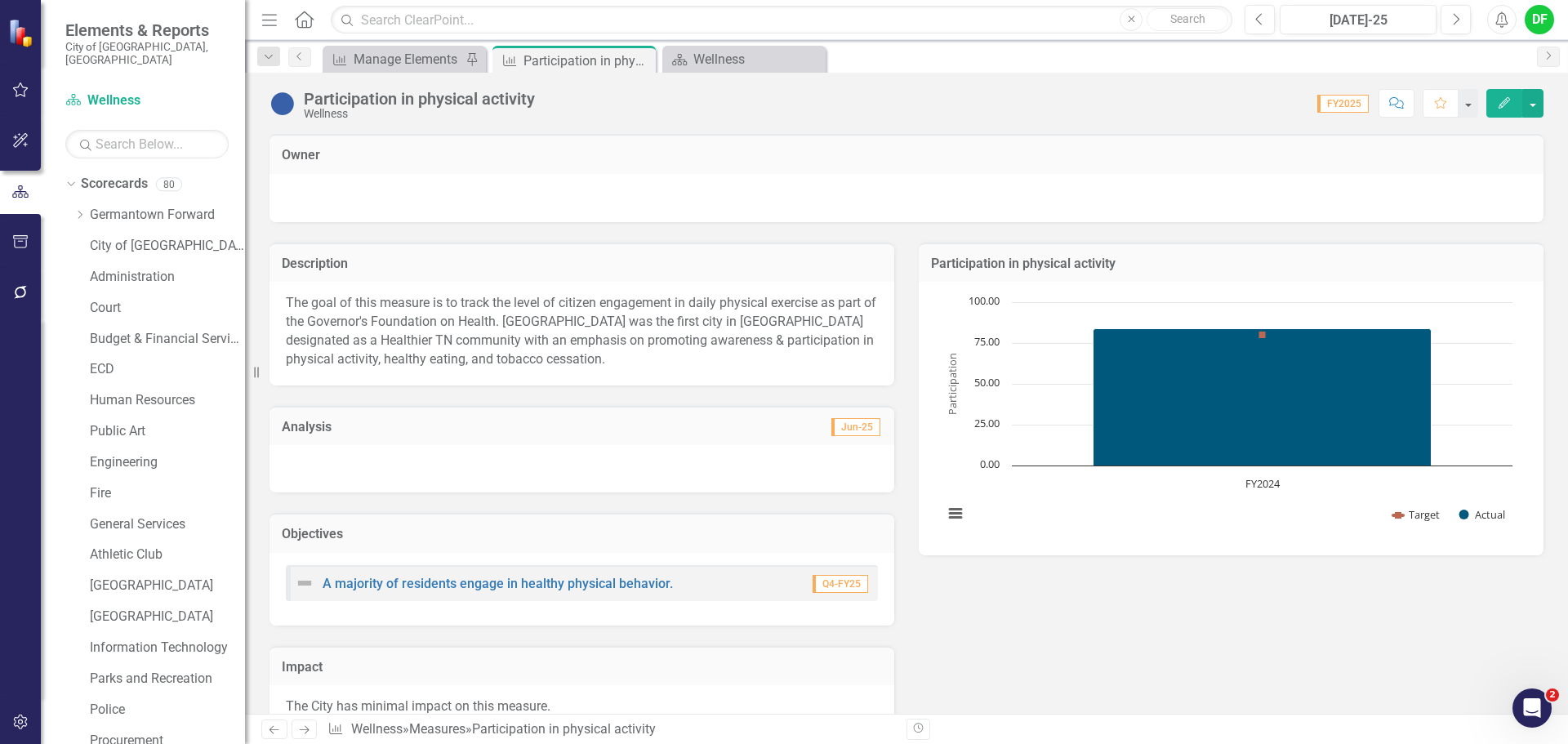
click at [284, 105] on img at bounding box center [283, 104] width 26 height 26
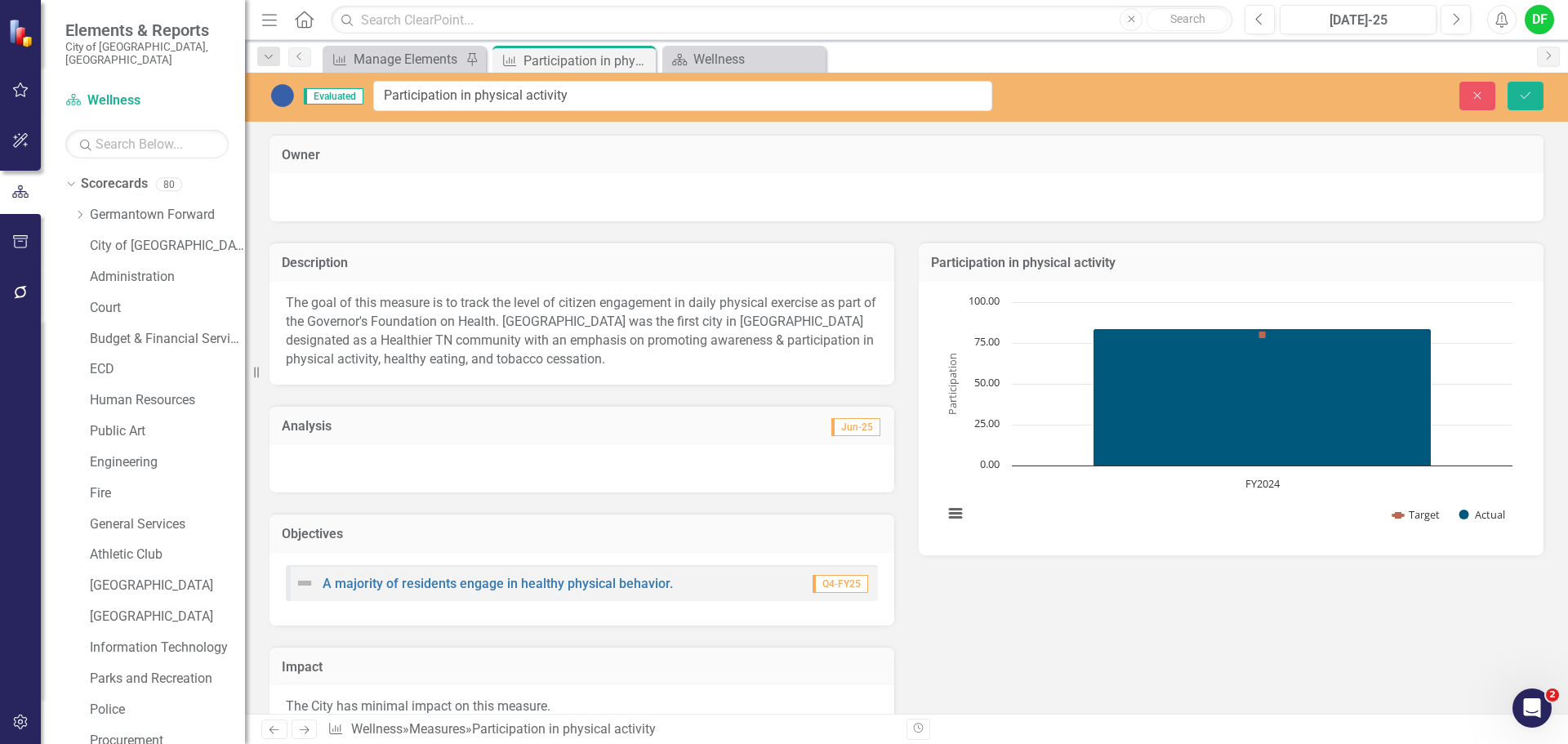
click at [290, 96] on img at bounding box center [283, 95] width 26 height 26
click at [1521, 96] on icon "Save" at bounding box center [1525, 95] width 15 height 11
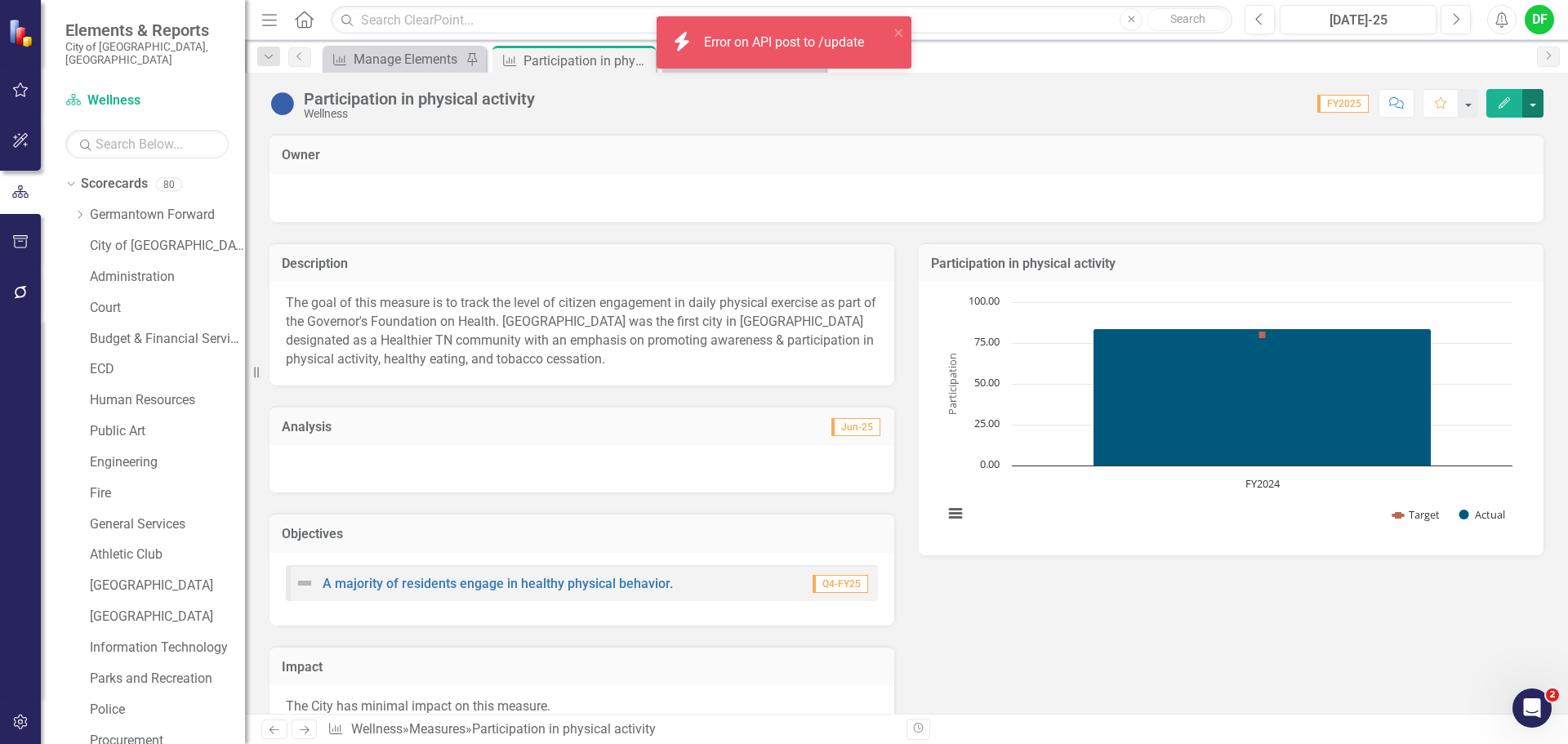
click at [1538, 104] on button "button" at bounding box center [1533, 103] width 21 height 29
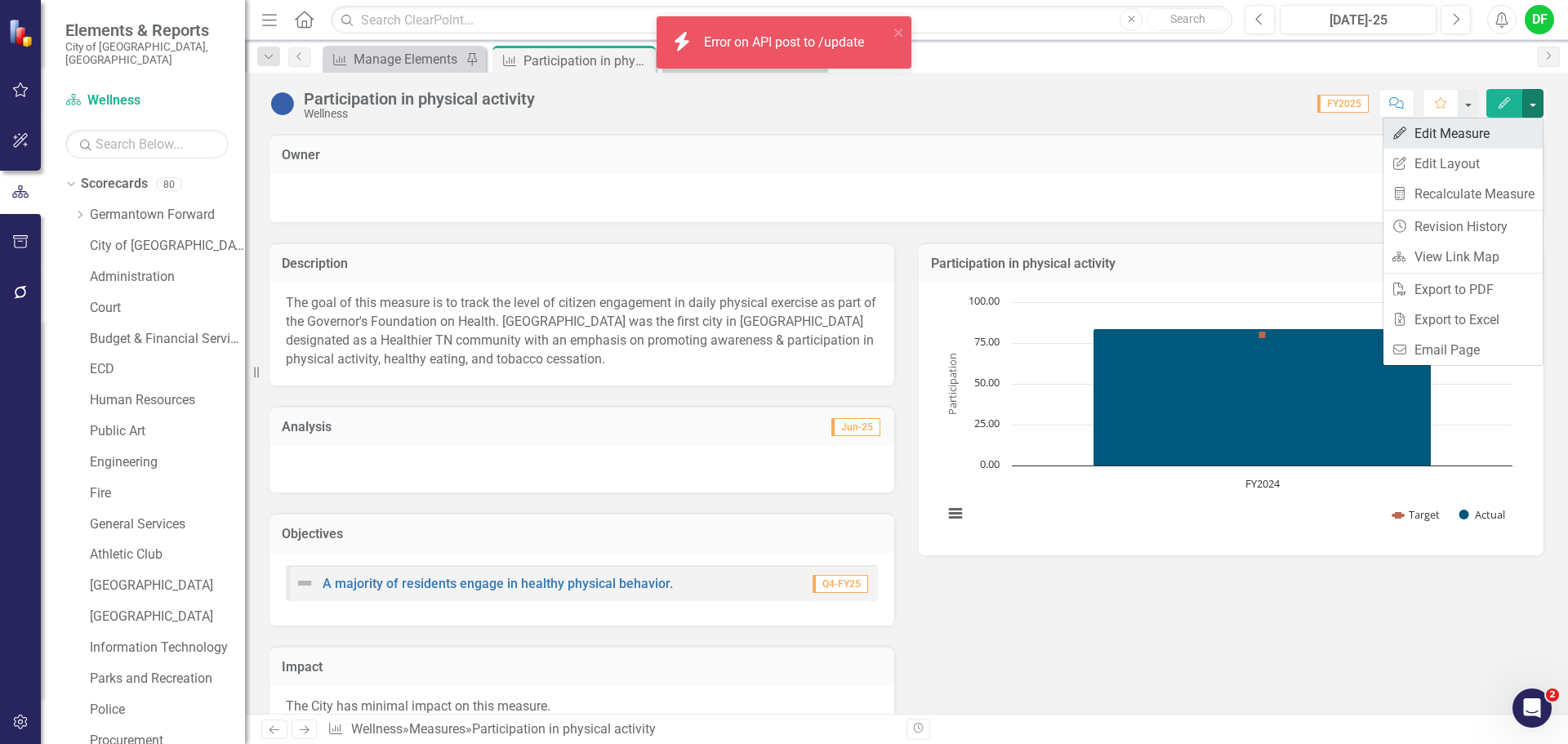
click at [1490, 140] on link "Edit Edit Measure" at bounding box center [1462, 133] width 159 height 30
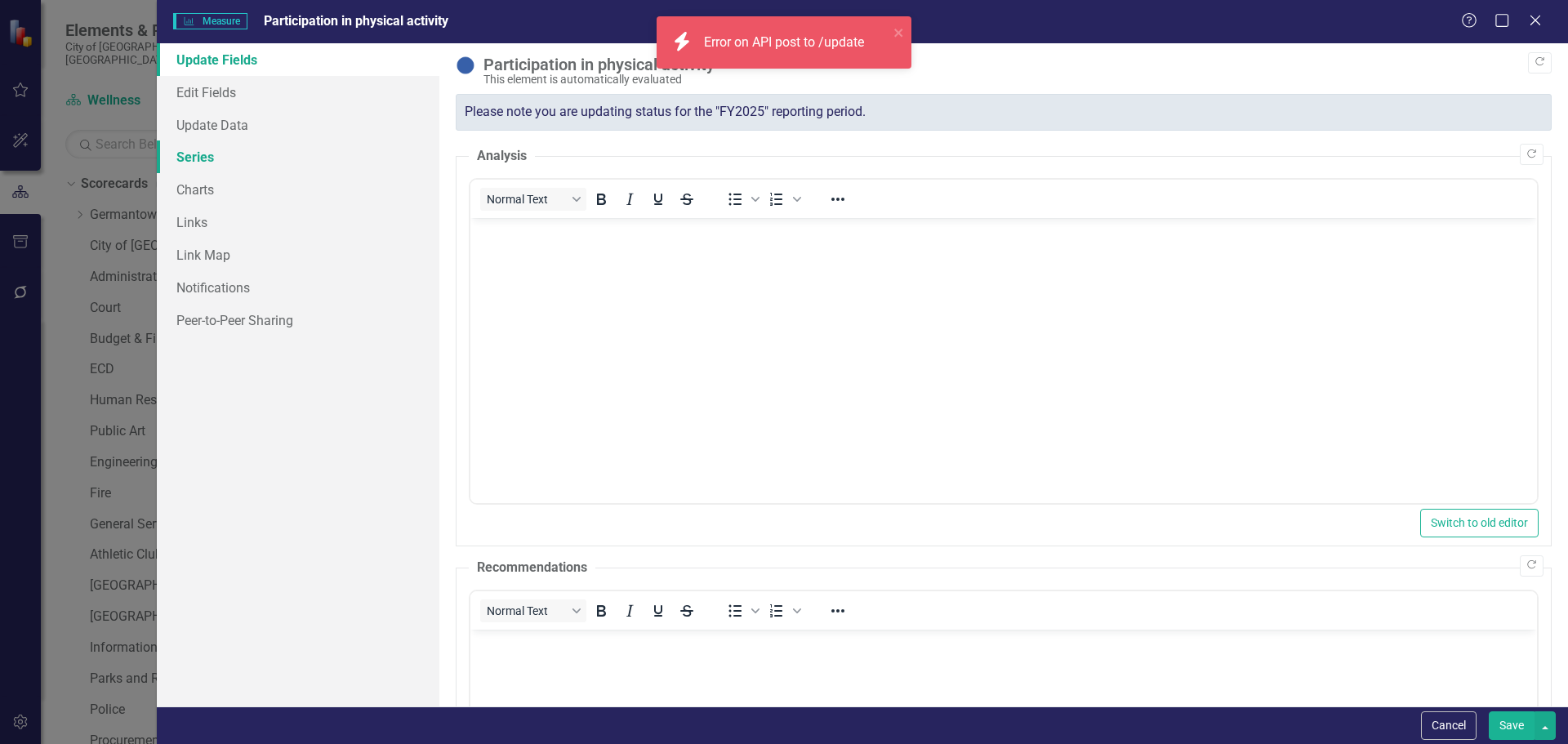
scroll to position [0, 0]
click at [201, 160] on link "Series" at bounding box center [298, 156] width 283 height 33
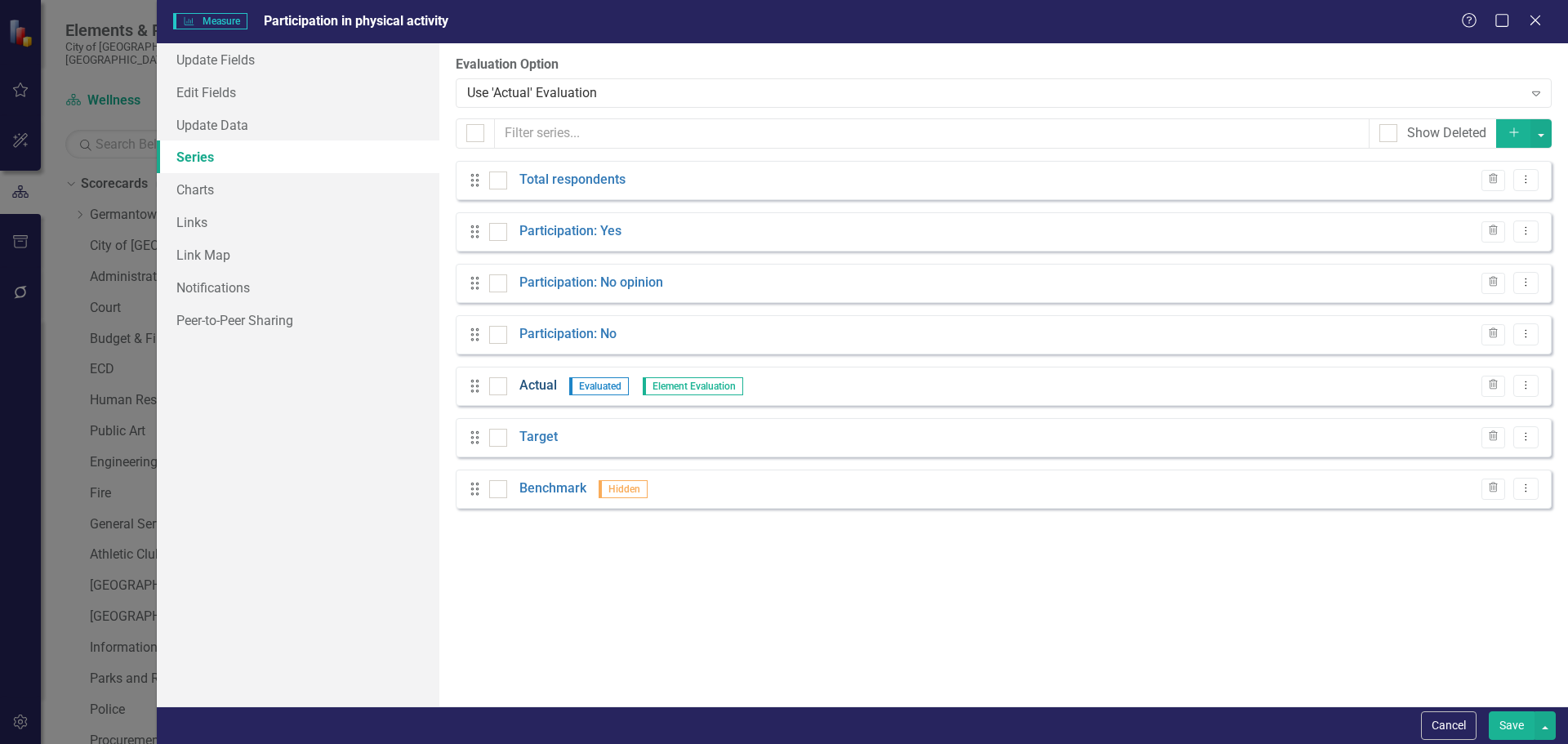
click at [537, 387] on link "Actual" at bounding box center [538, 386] width 37 height 19
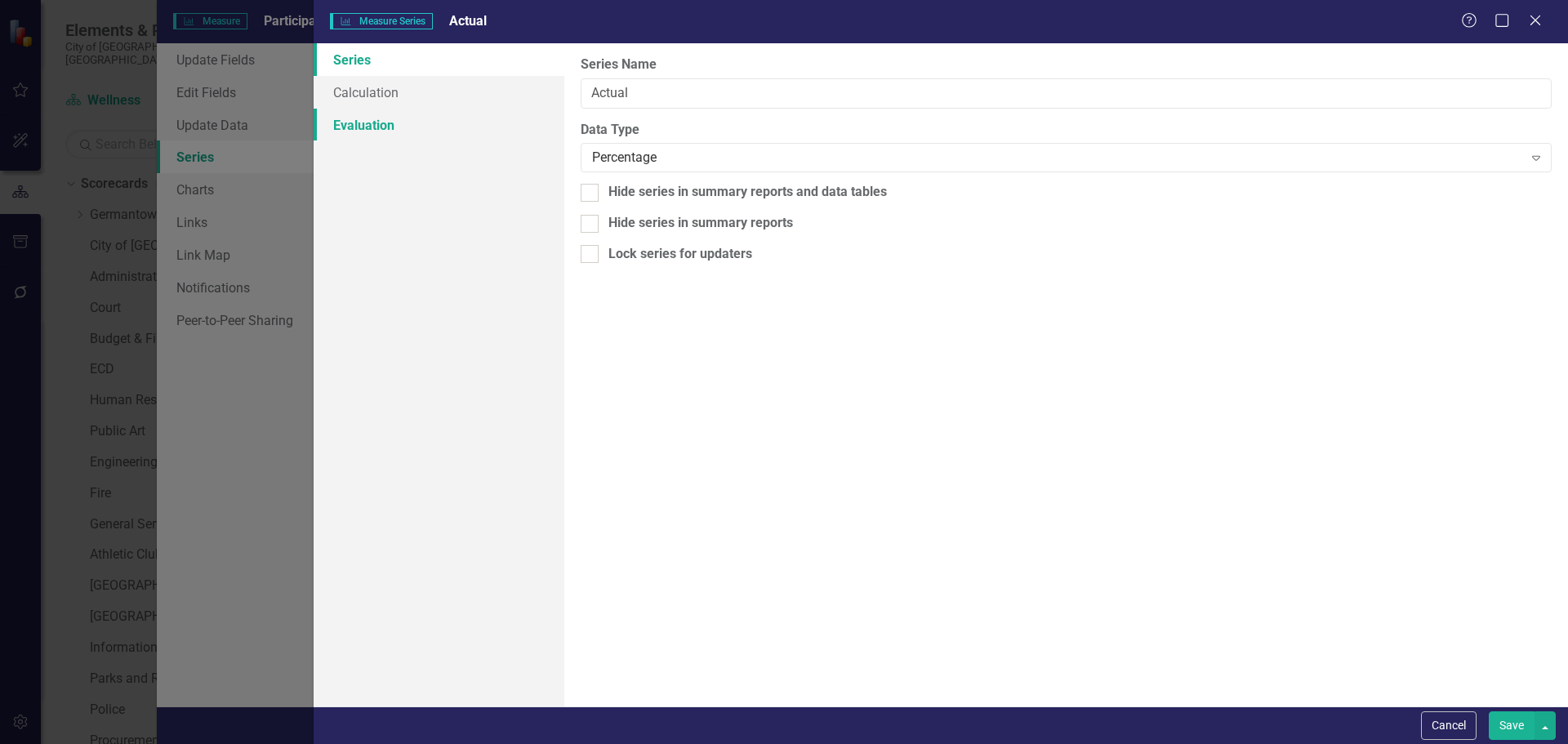
click at [377, 119] on link "Evaluation" at bounding box center [439, 124] width 250 height 33
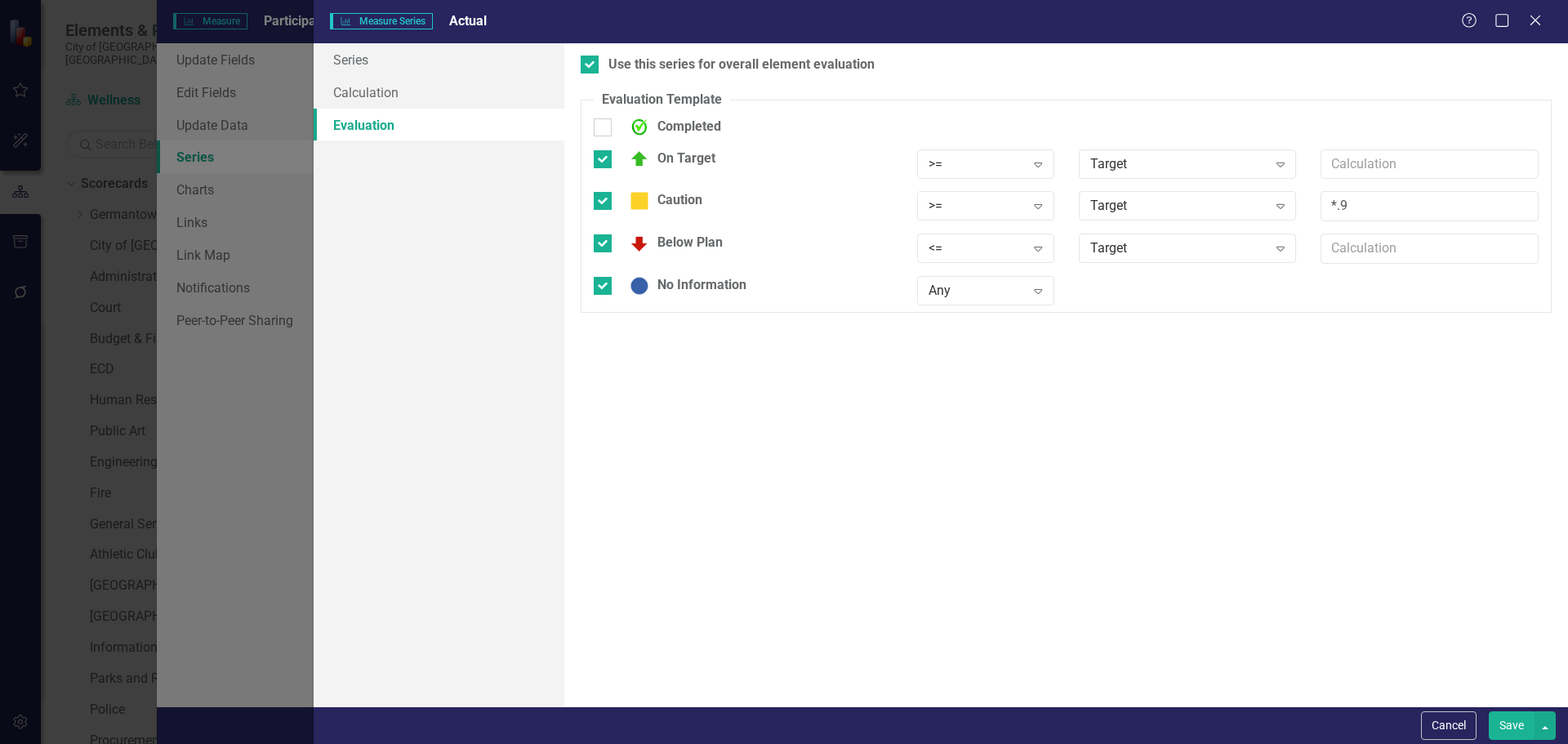
click at [1511, 728] on button "Save" at bounding box center [1511, 725] width 46 height 29
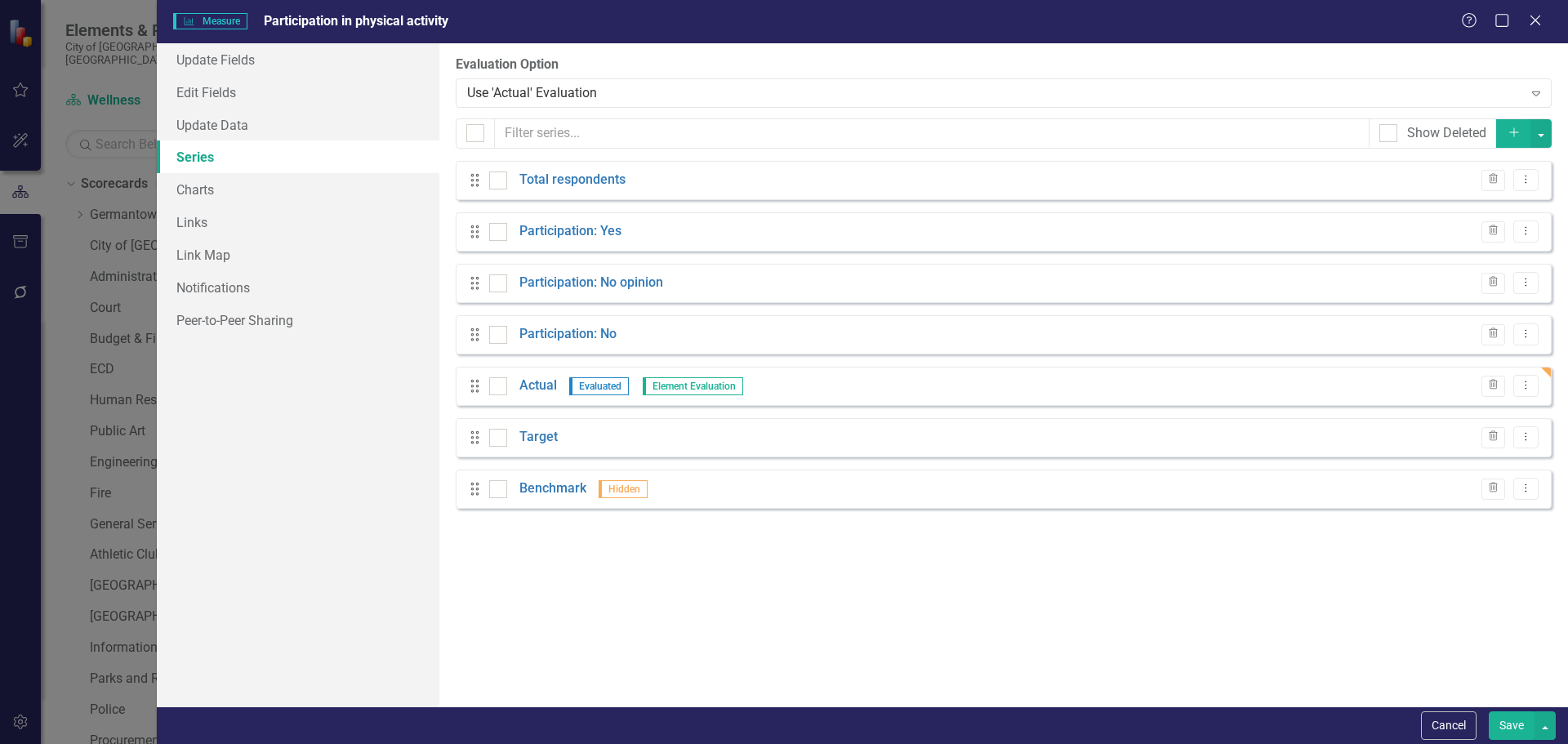
click at [1511, 728] on button "Save" at bounding box center [1511, 725] width 46 height 29
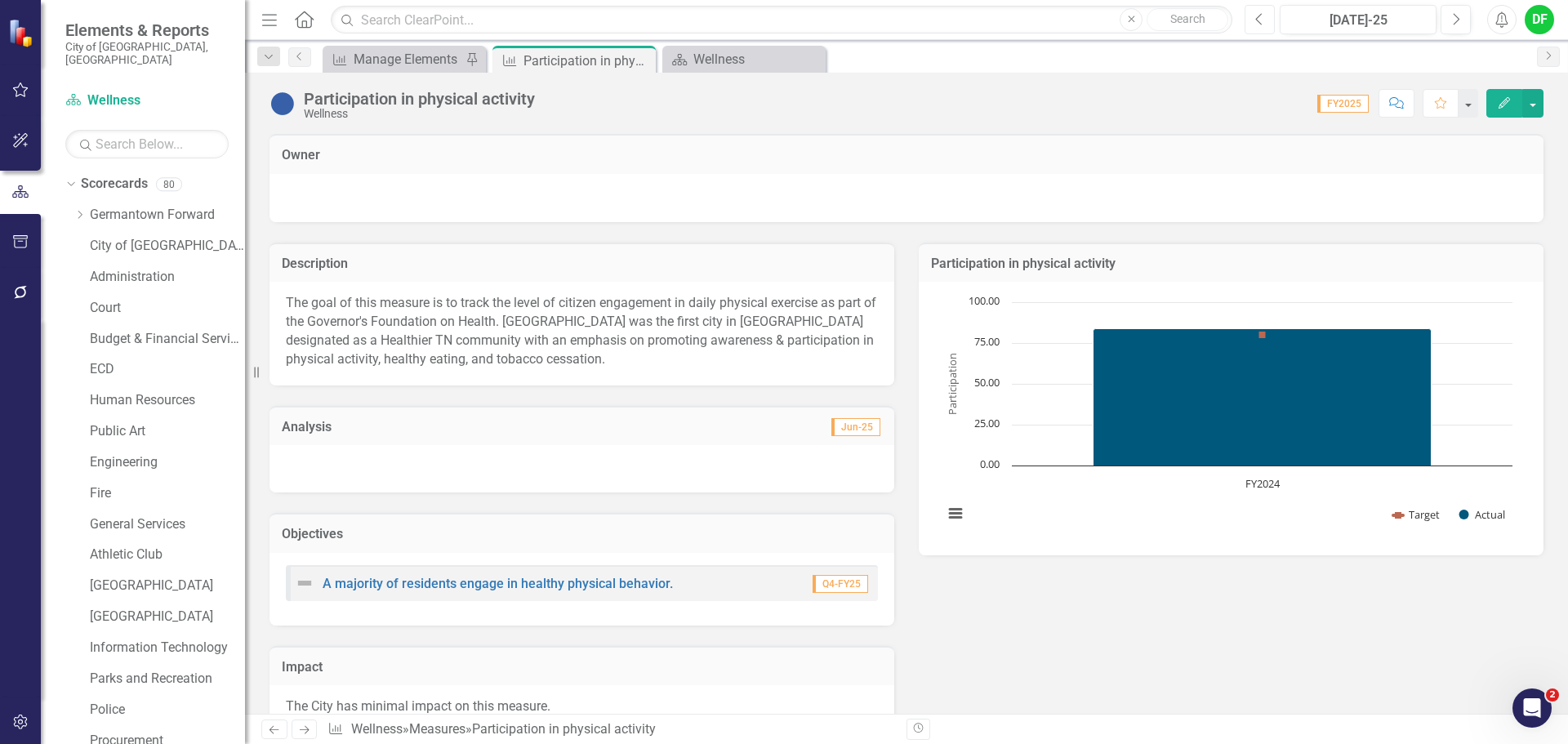
click at [1262, 23] on icon "Previous" at bounding box center [1260, 20] width 9 height 15
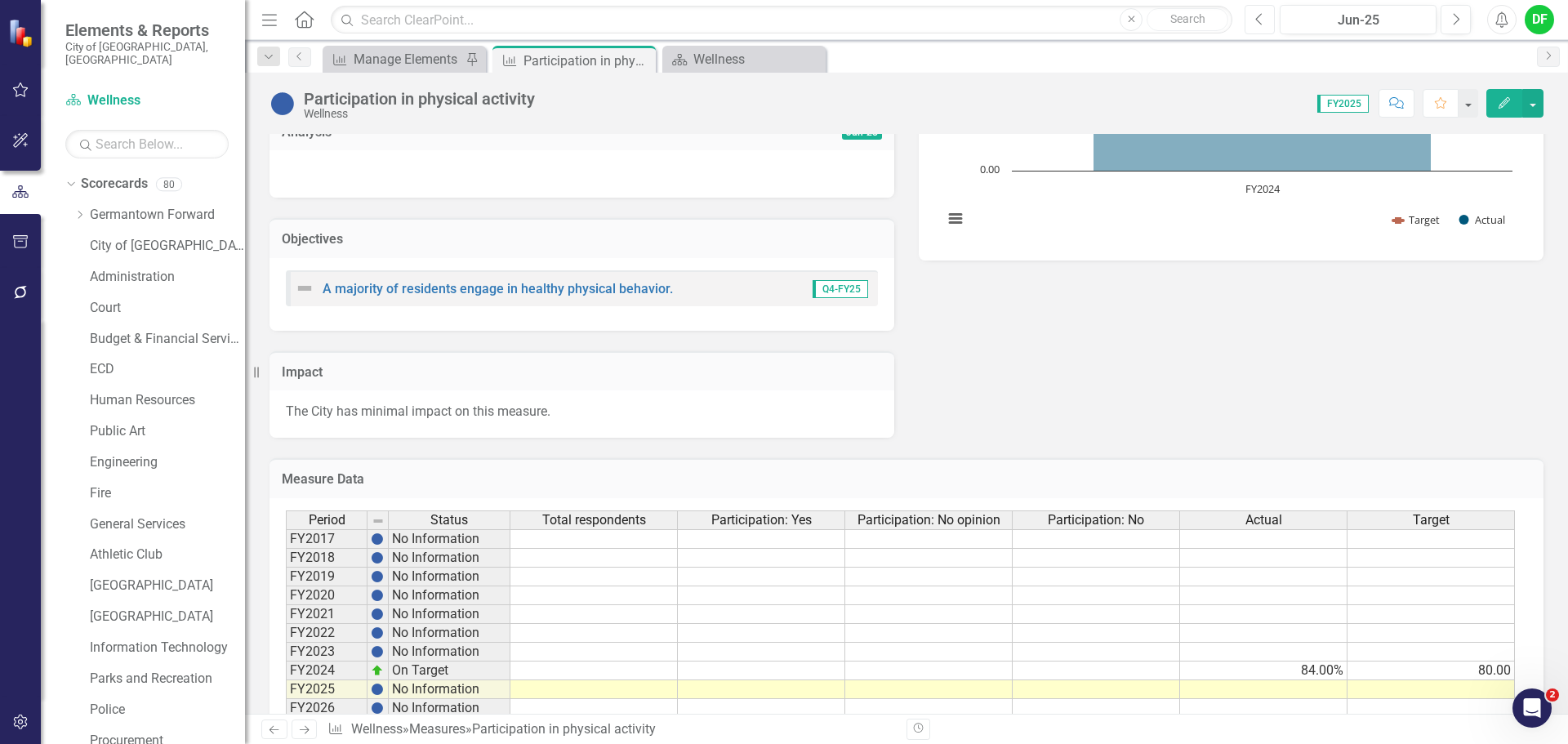
scroll to position [340, 0]
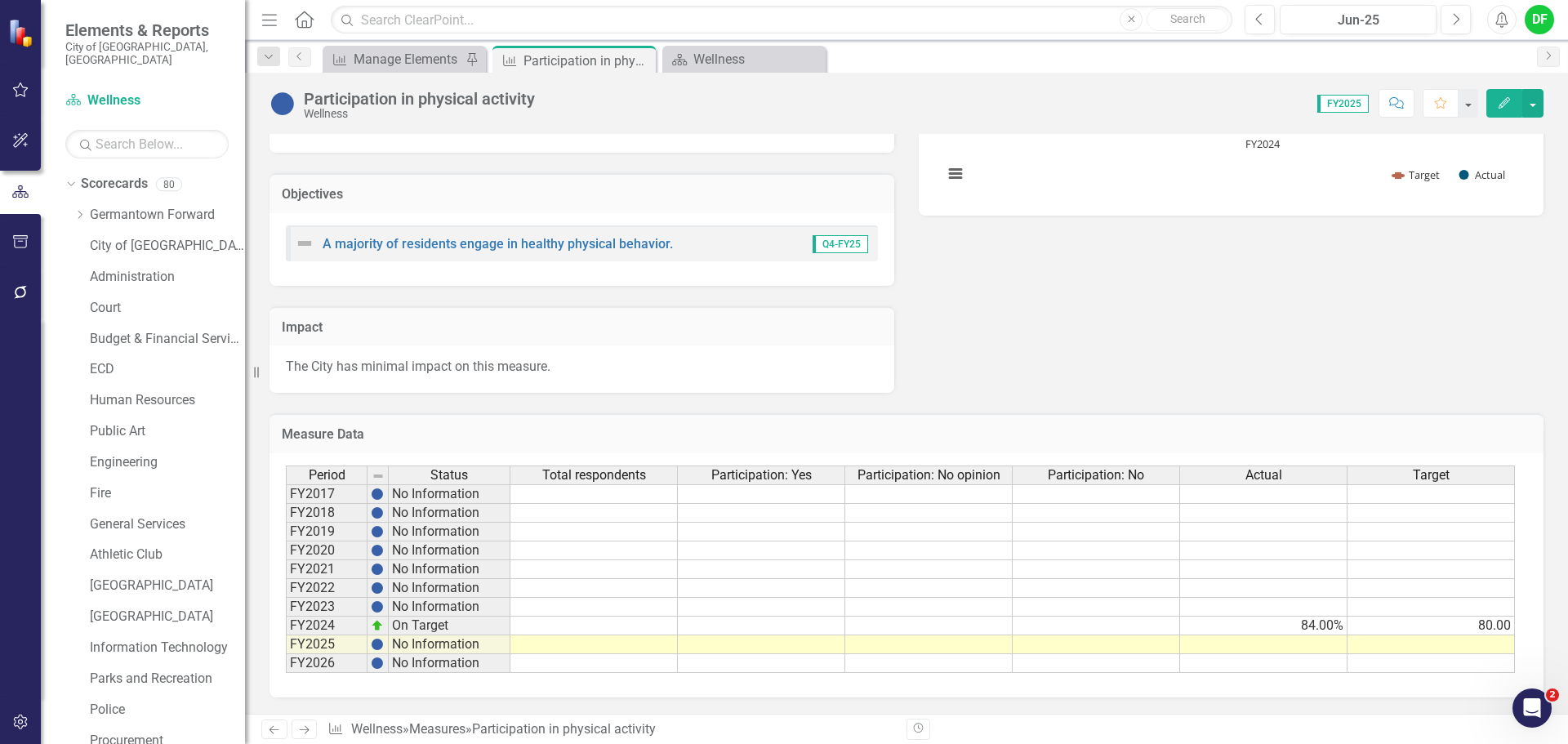
click at [1297, 642] on td at bounding box center [1263, 644] width 167 height 19
type textarea "0"
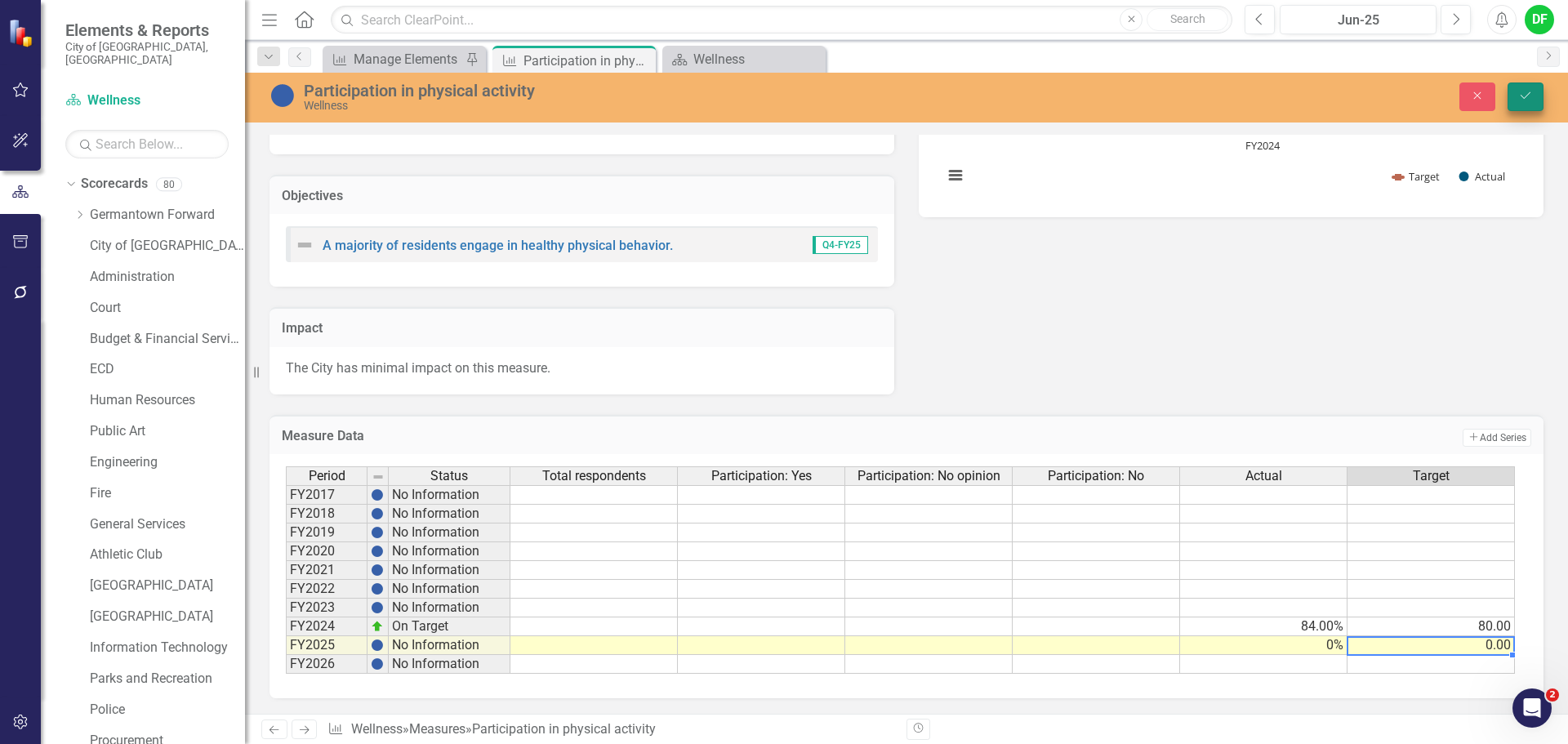
type textarea "0"
click at [1520, 93] on icon "Save" at bounding box center [1525, 95] width 15 height 11
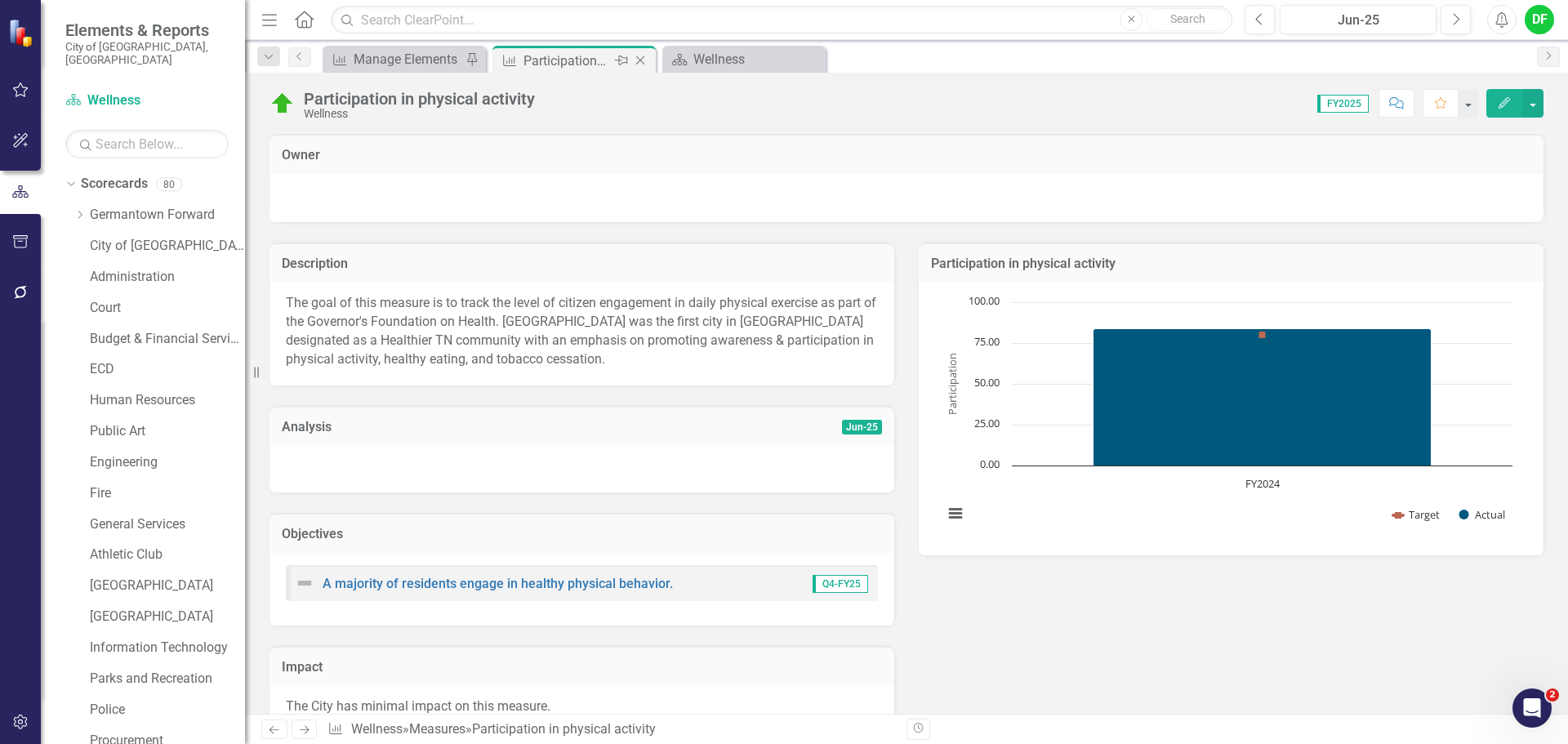
click at [643, 60] on icon "Close" at bounding box center [640, 61] width 16 height 13
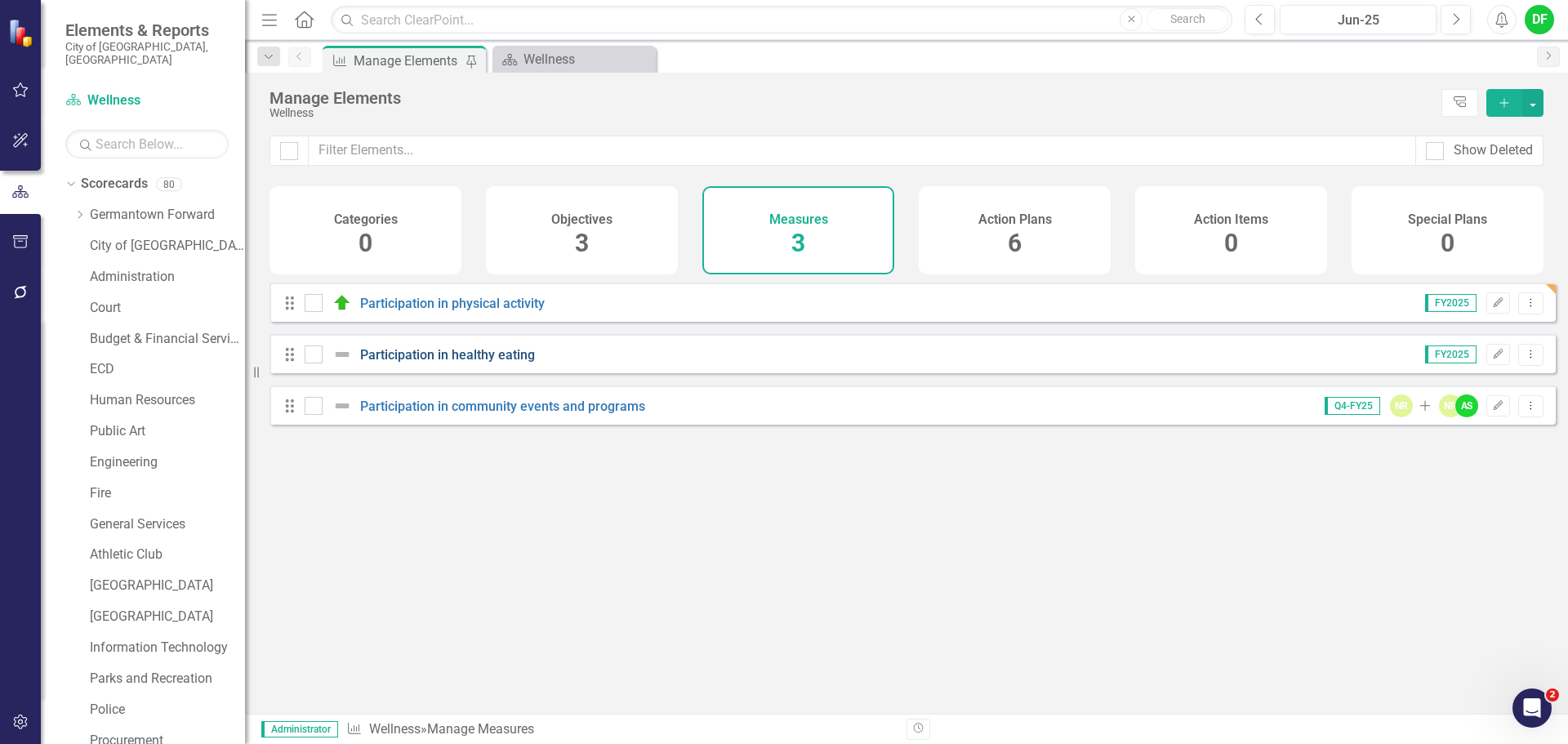
click at [449, 362] on link "Participation in healthy eating" at bounding box center [447, 355] width 175 height 16
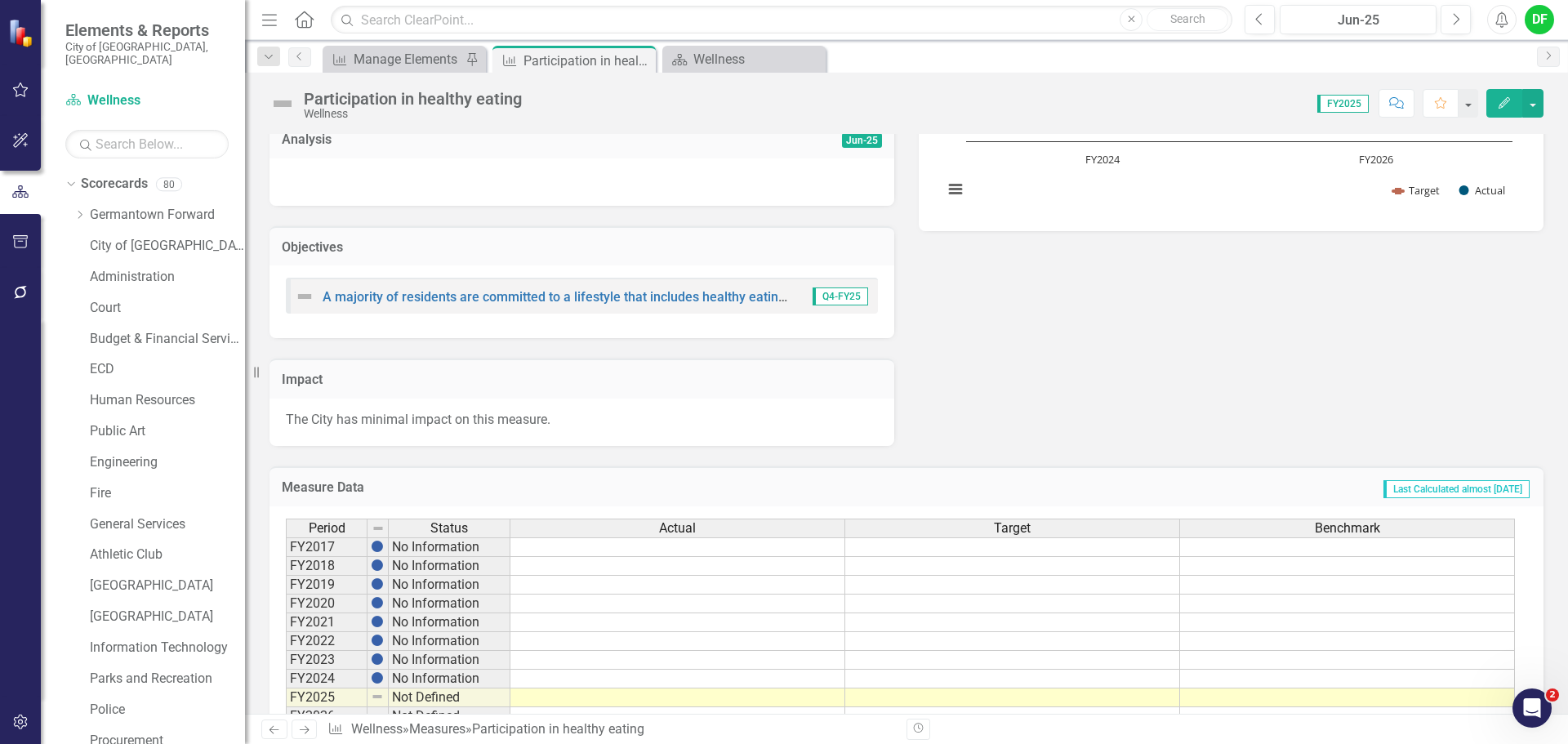
scroll to position [377, 0]
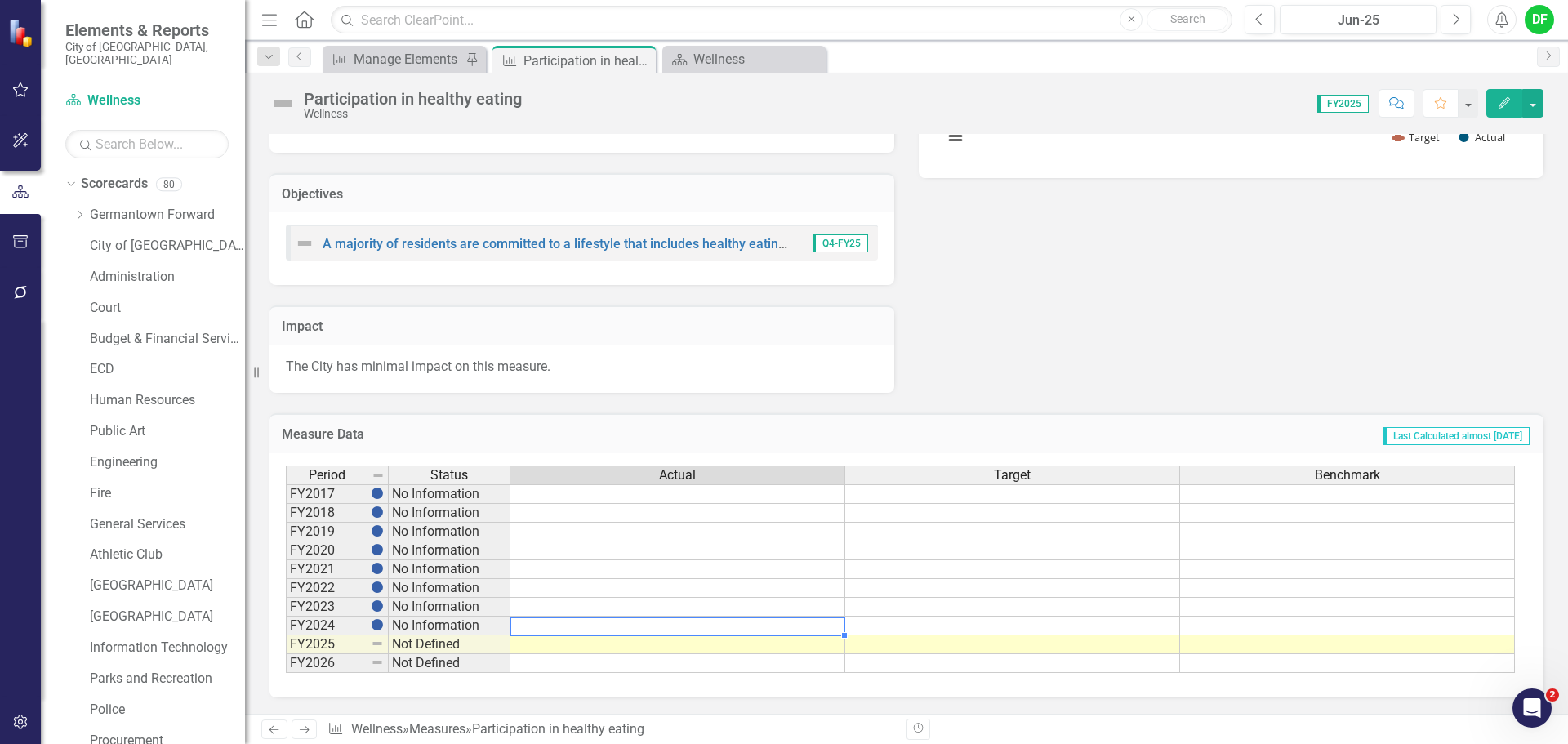
click at [709, 631] on td at bounding box center [677, 625] width 334 height 19
type textarea "90"
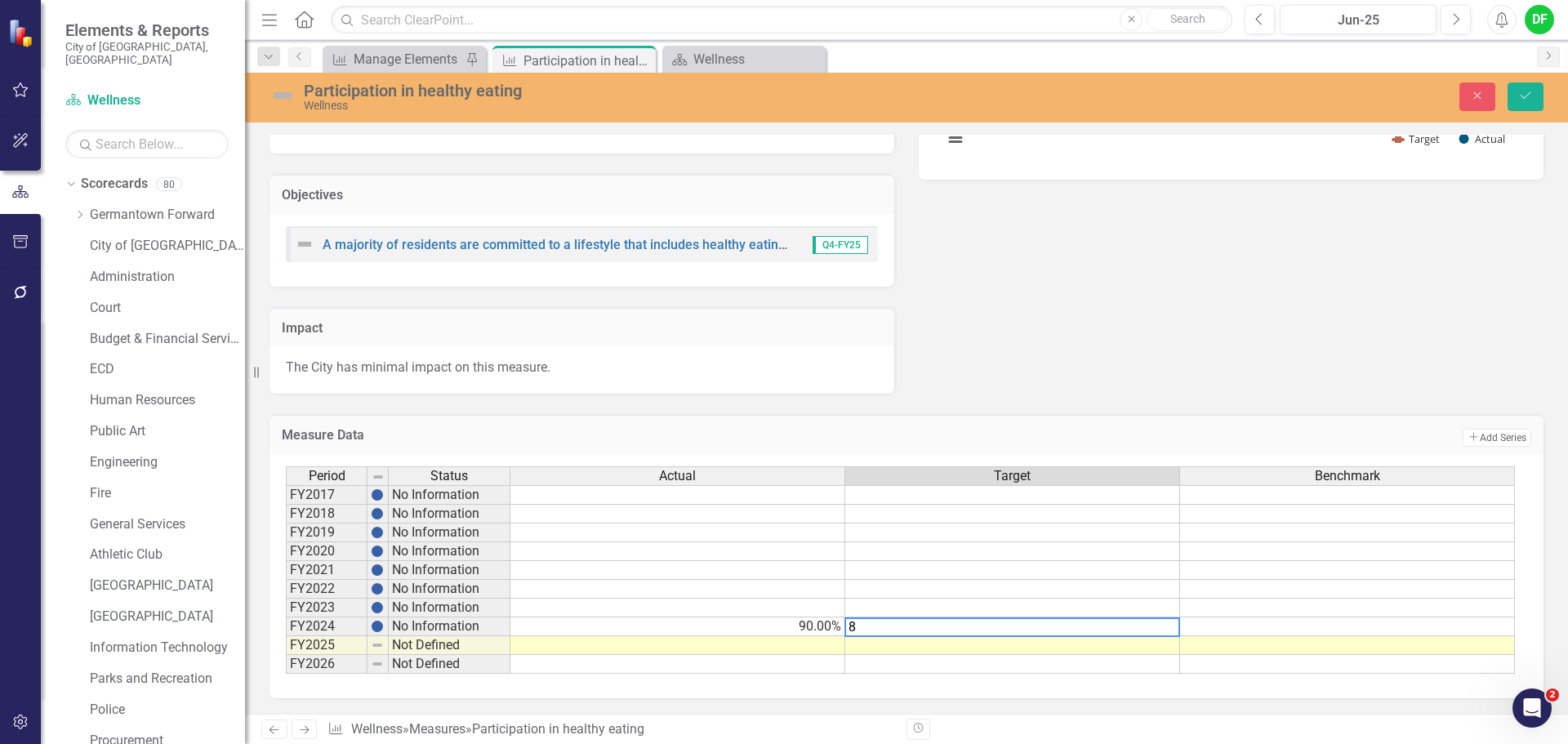
type textarea "80"
click at [784, 645] on td at bounding box center [677, 645] width 334 height 19
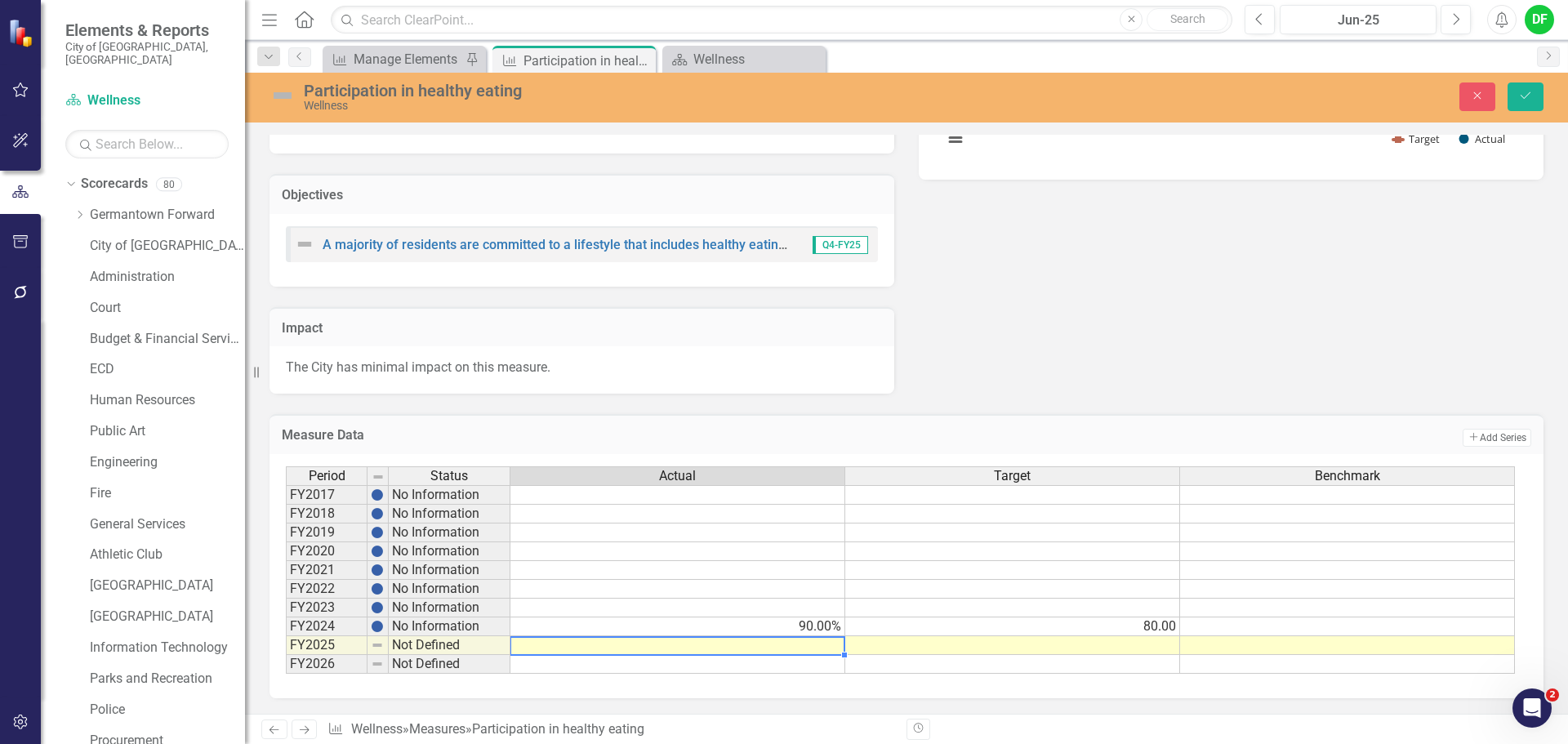
type textarea "0"
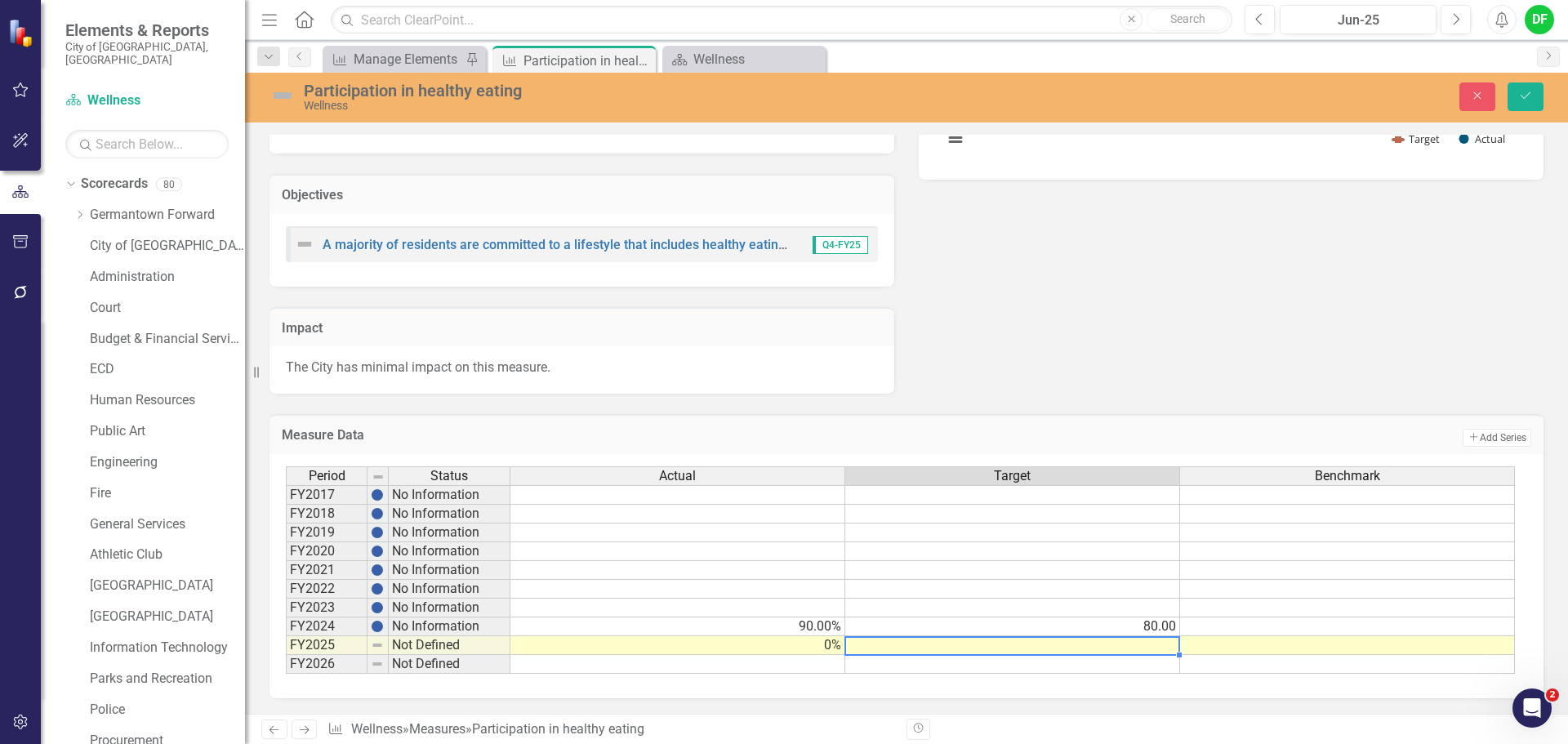
type textarea "0"
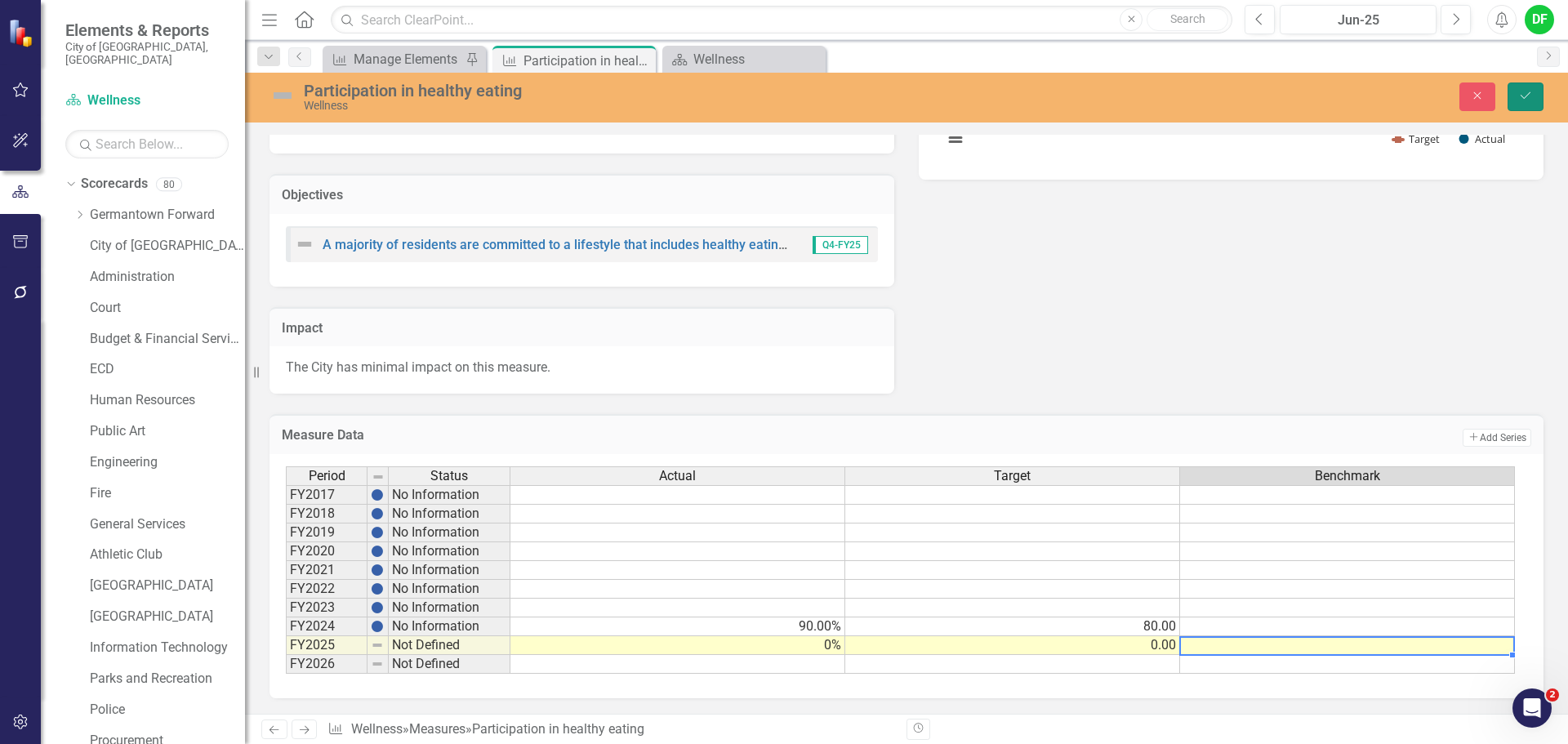
click at [1530, 92] on icon "Save" at bounding box center [1525, 95] width 15 height 11
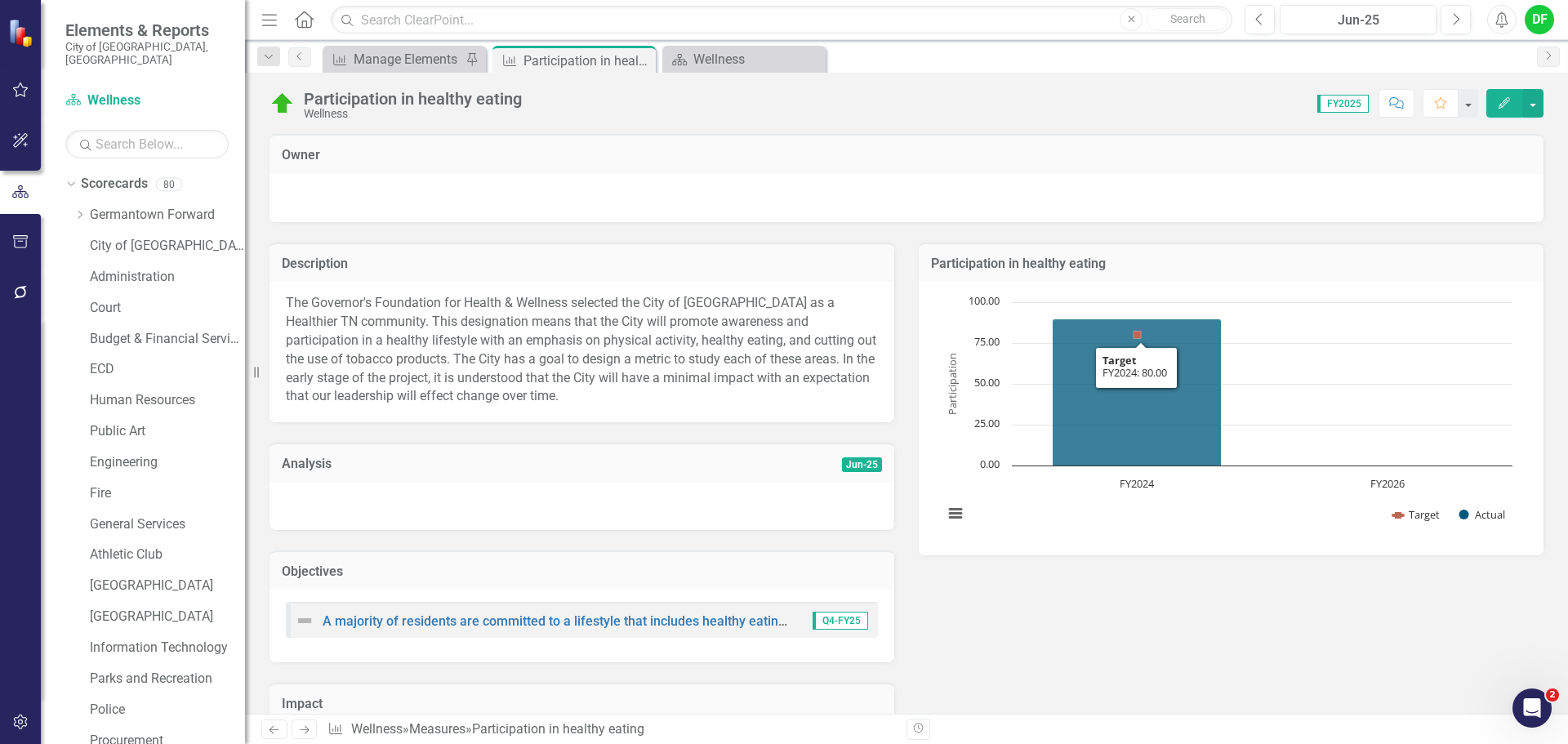
click at [1242, 270] on h3 "Participation in healthy eating" at bounding box center [1231, 264] width 600 height 15
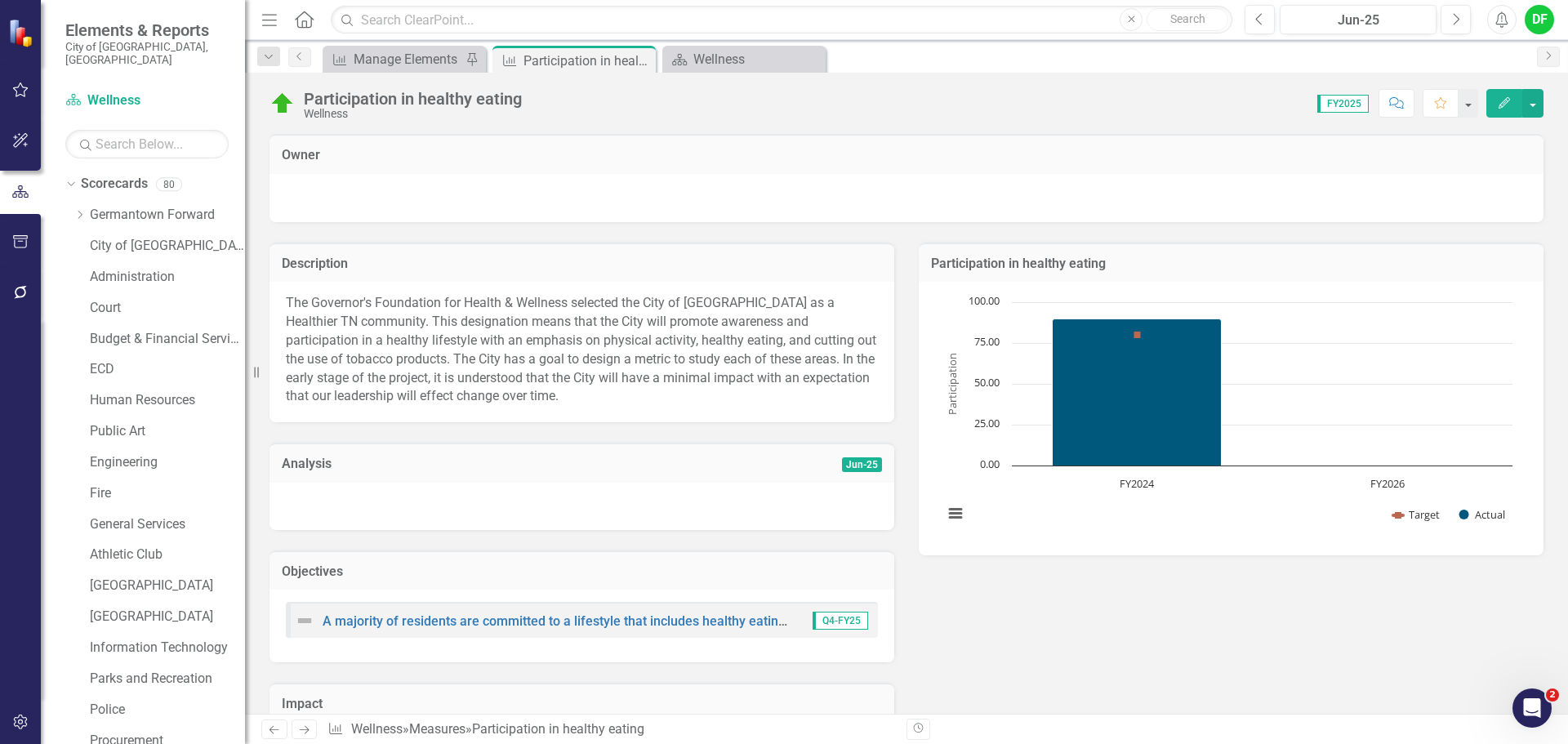
click at [1243, 270] on h3 "Participation in healthy eating" at bounding box center [1231, 264] width 600 height 15
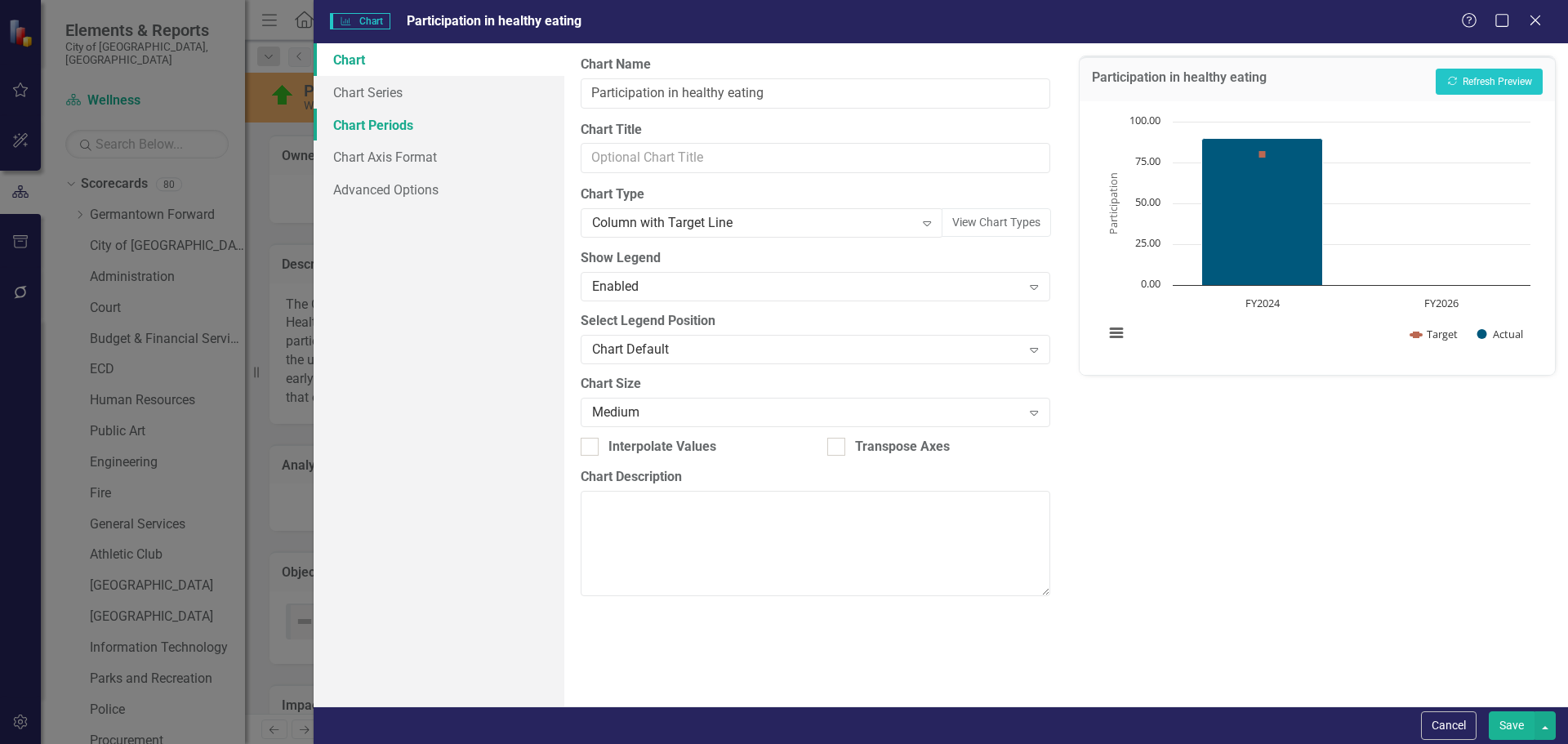
click at [401, 127] on link "Chart Periods" at bounding box center [439, 124] width 250 height 33
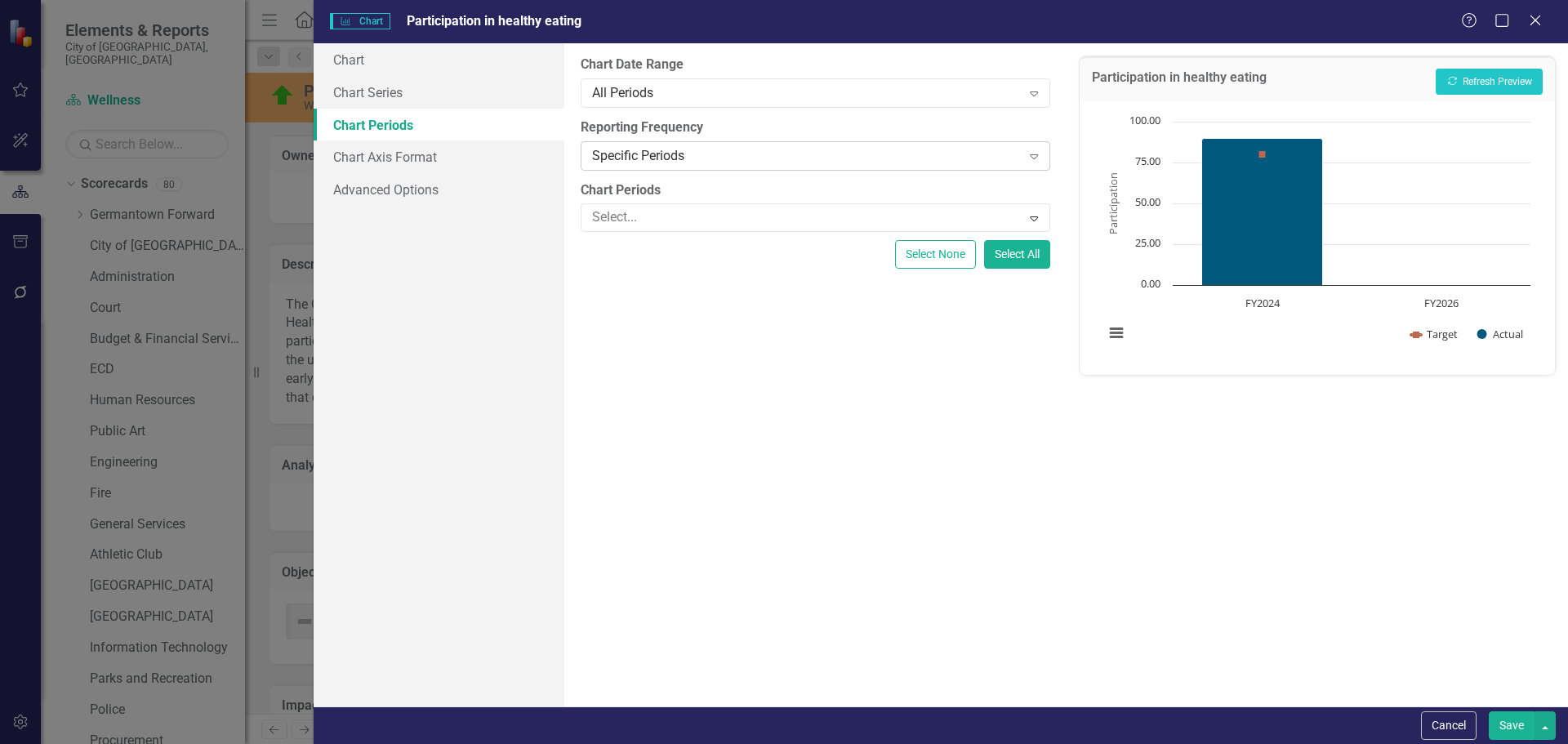
click at [661, 155] on div "Specific Periods" at bounding box center [806, 156] width 429 height 19
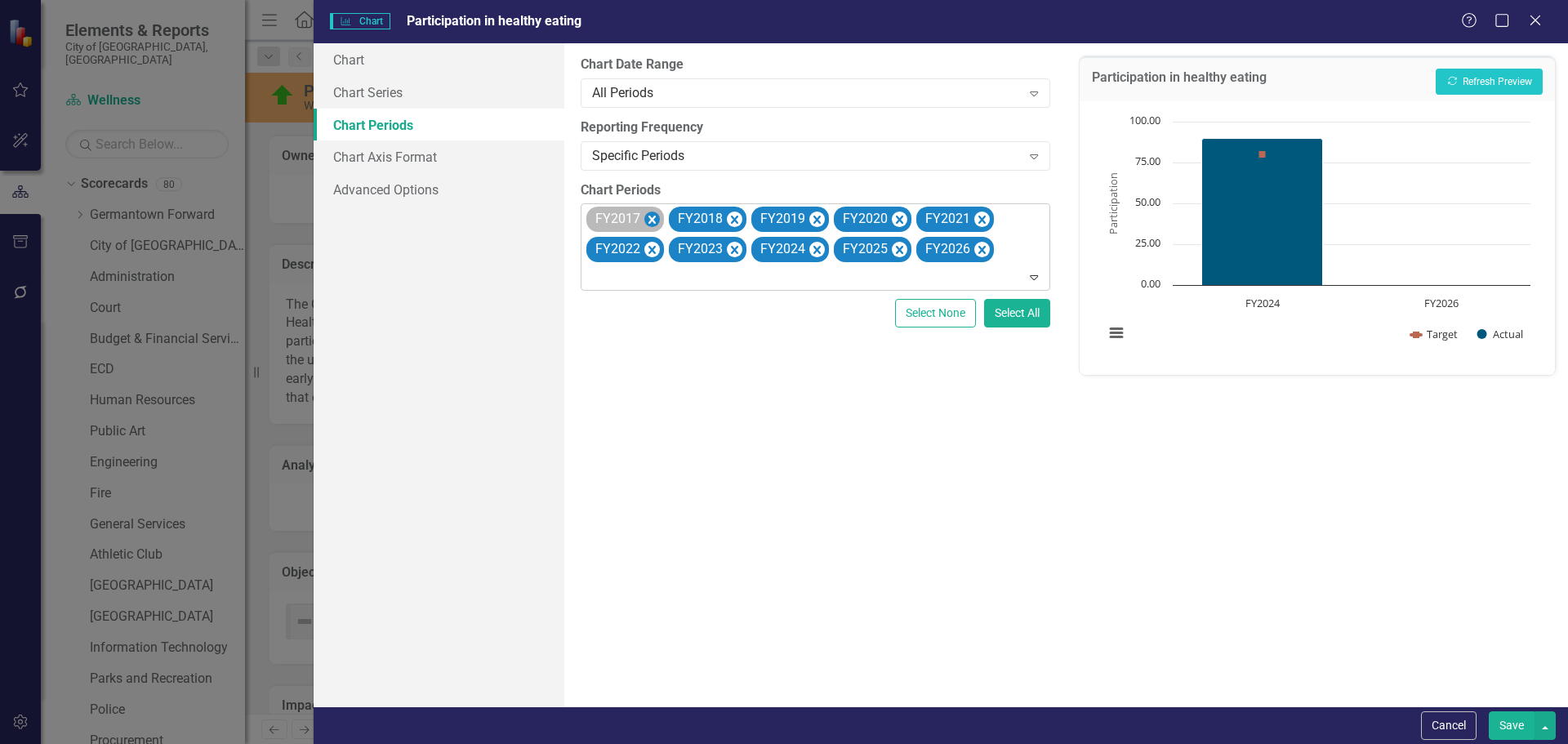
click at [650, 216] on icon "Remove FY2017" at bounding box center [652, 220] width 16 height 21
click at [650, 216] on icon "Remove FY2018" at bounding box center [652, 220] width 16 height 21
click at [650, 216] on icon "Remove FY2019" at bounding box center [652, 220] width 16 height 21
click at [650, 216] on icon "Remove FY2020" at bounding box center [652, 220] width 16 height 21
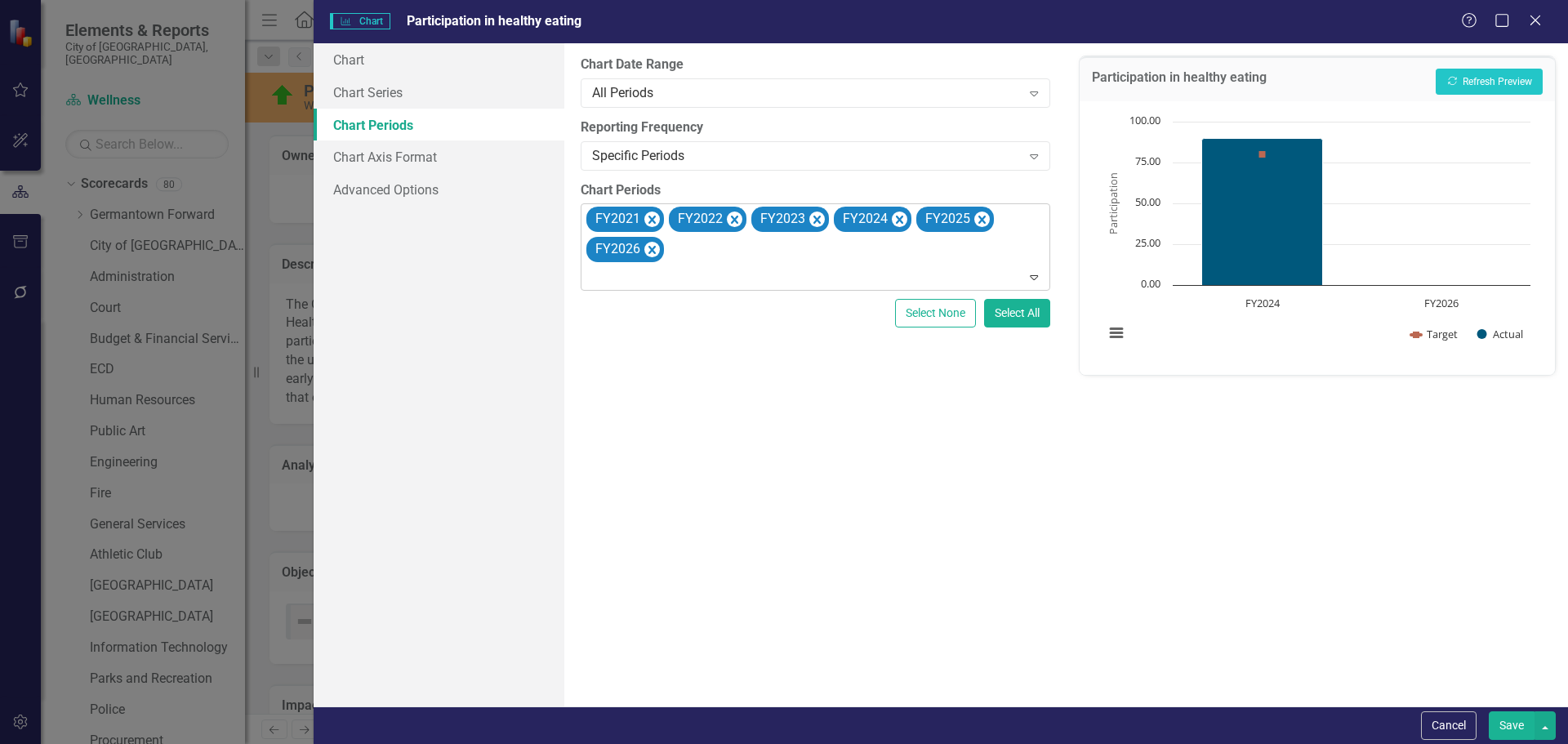
click at [650, 216] on icon "Remove FY2021" at bounding box center [652, 220] width 16 height 21
click at [650, 216] on icon "Remove FY2022" at bounding box center [652, 220] width 16 height 21
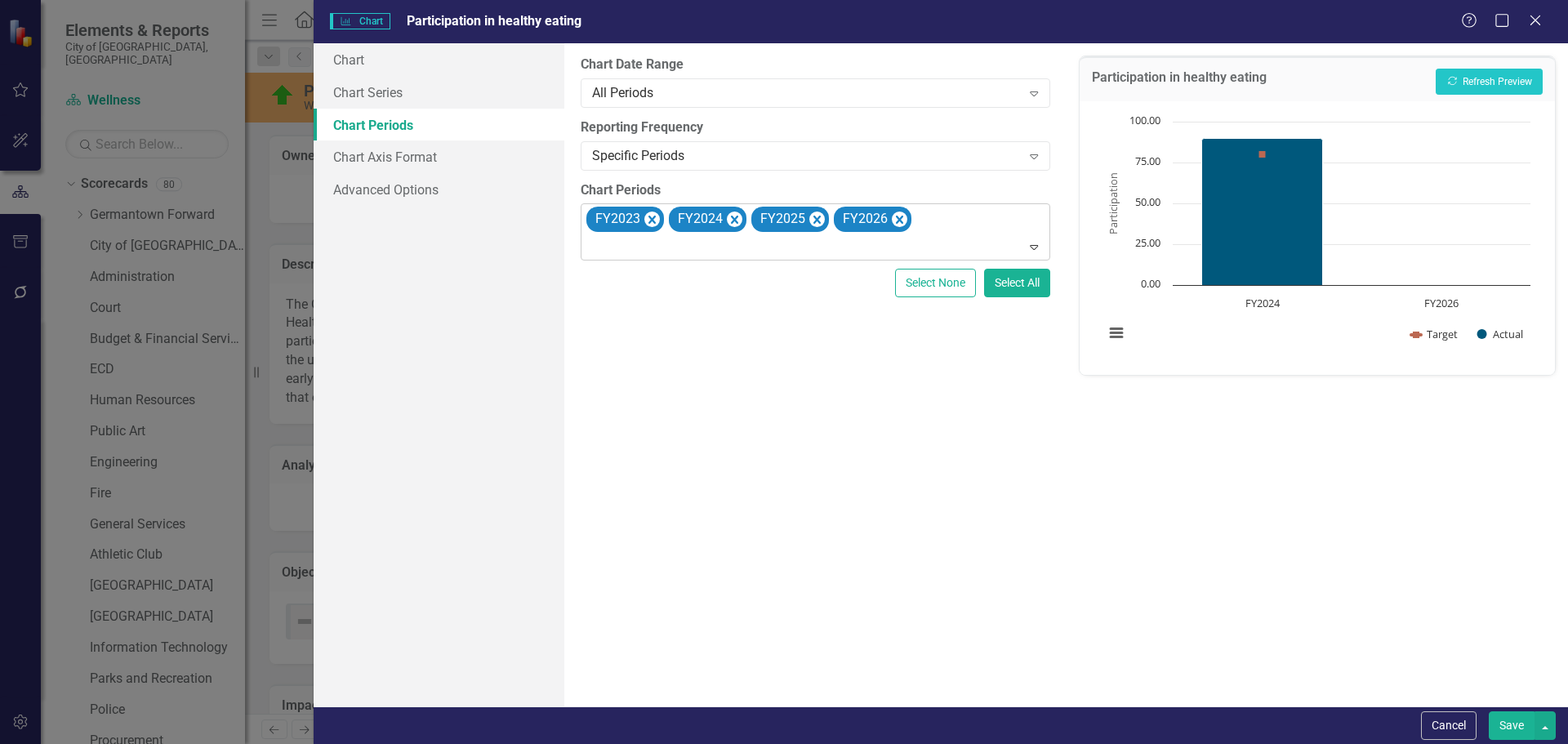
click at [650, 216] on icon "Remove FY2023" at bounding box center [652, 220] width 16 height 21
click at [737, 218] on icon "Remove FY2025" at bounding box center [734, 220] width 16 height 21
click at [744, 218] on div "FY2026" at bounding box center [707, 218] width 78 height 25
click at [731, 218] on icon "Remove FY2026" at bounding box center [734, 220] width 16 height 21
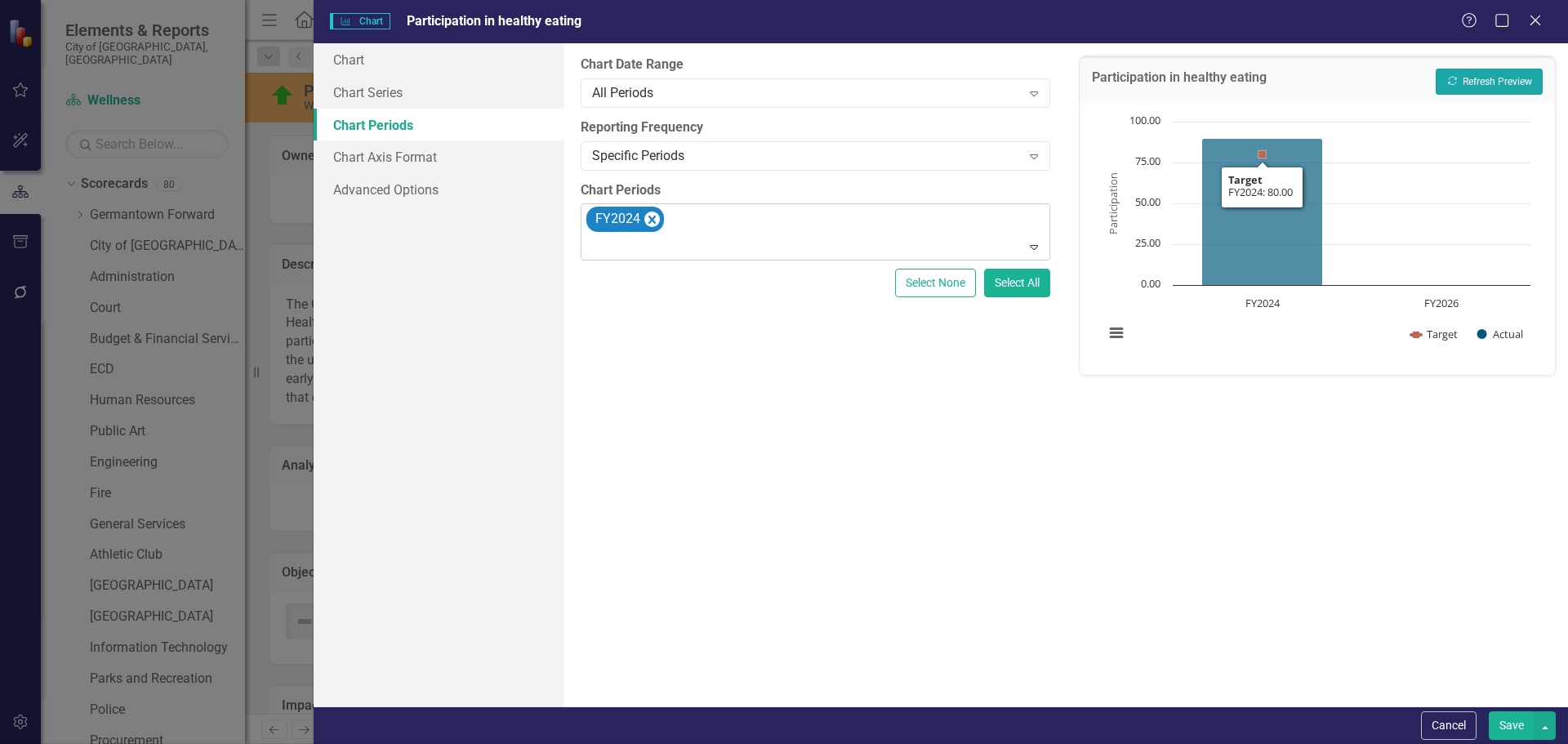
click at [1514, 79] on button "Recalculate Refresh Preview" at bounding box center [1489, 81] width 107 height 26
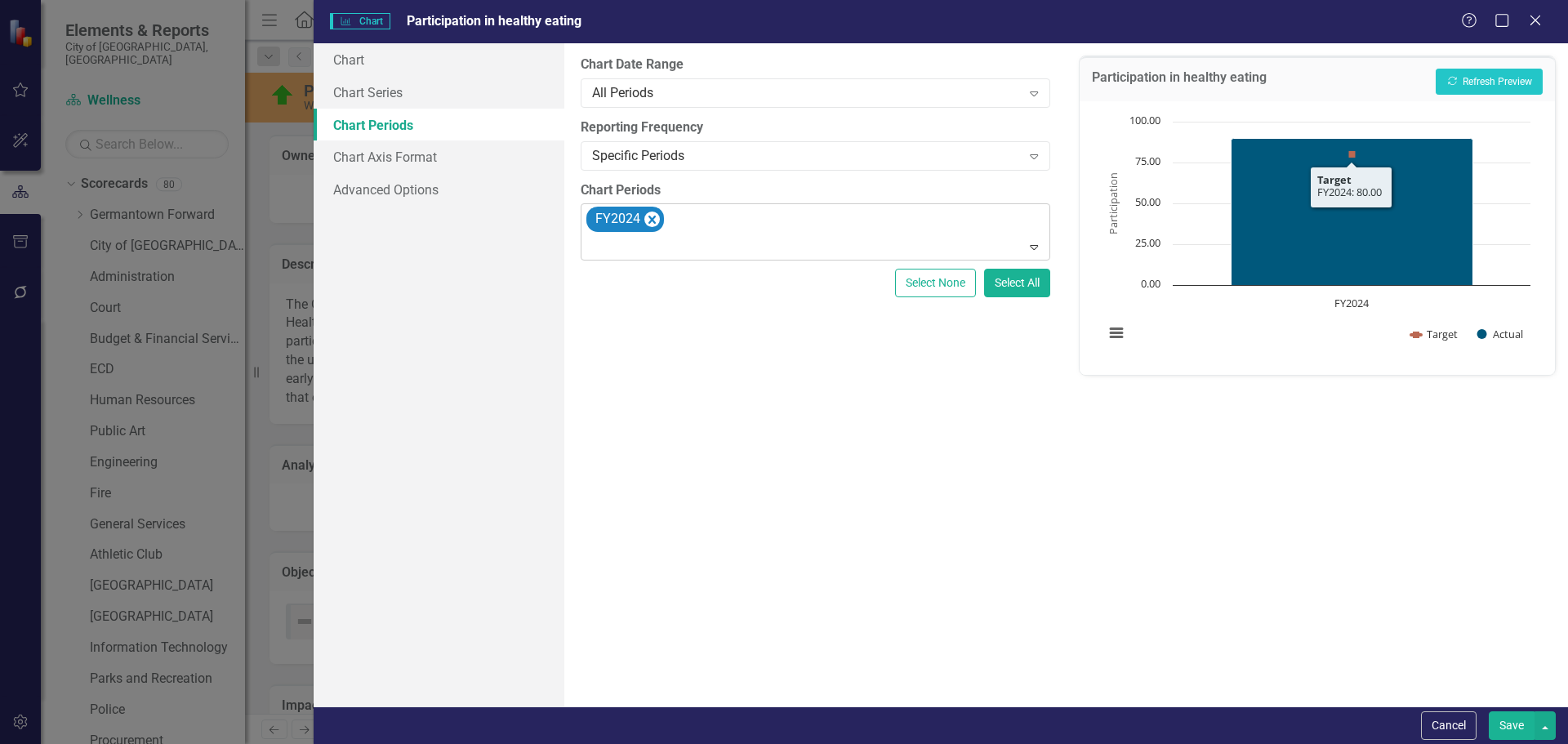
click at [1511, 723] on button "Save" at bounding box center [1511, 725] width 46 height 29
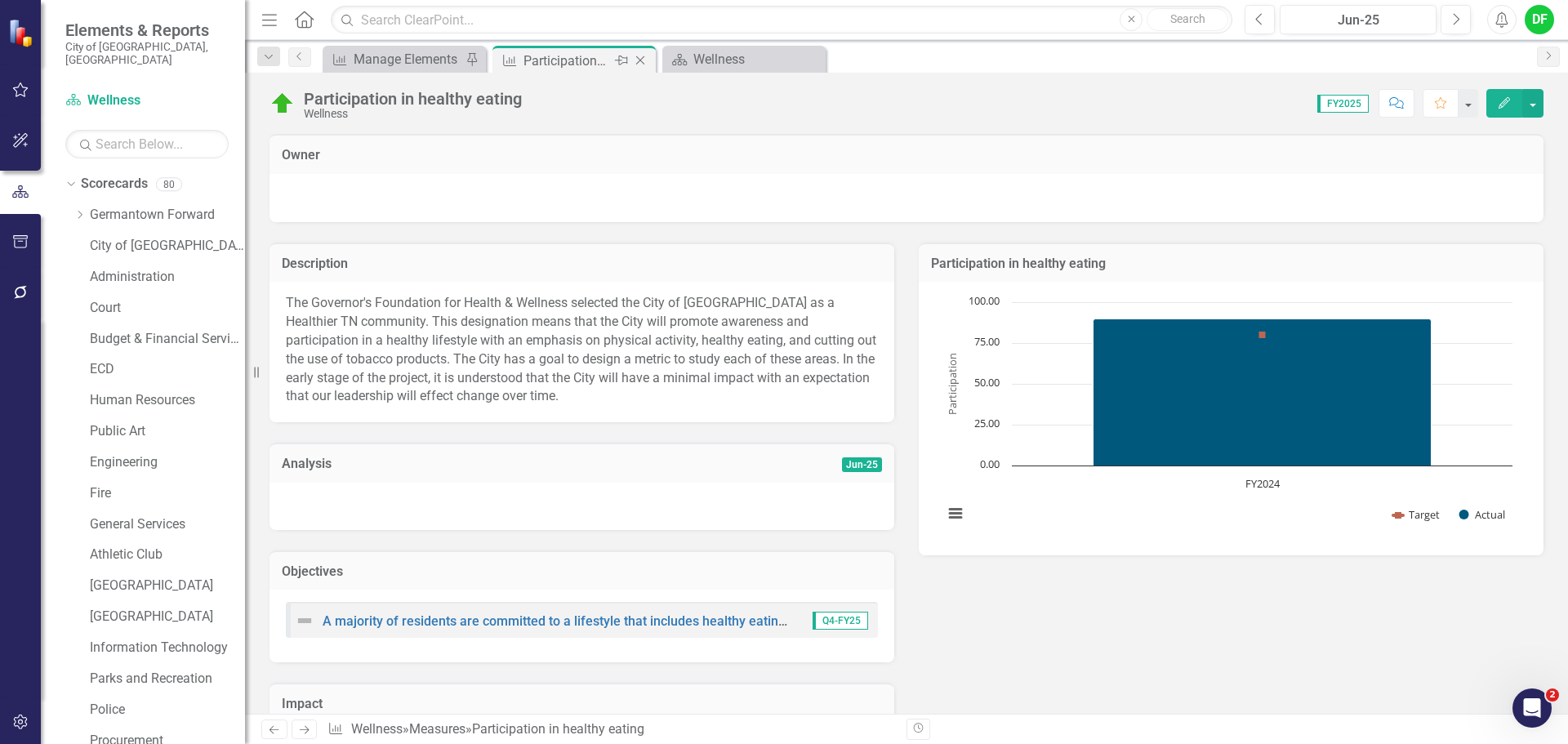
click at [641, 61] on icon "Close" at bounding box center [640, 61] width 16 height 13
